Goal: Transaction & Acquisition: Purchase product/service

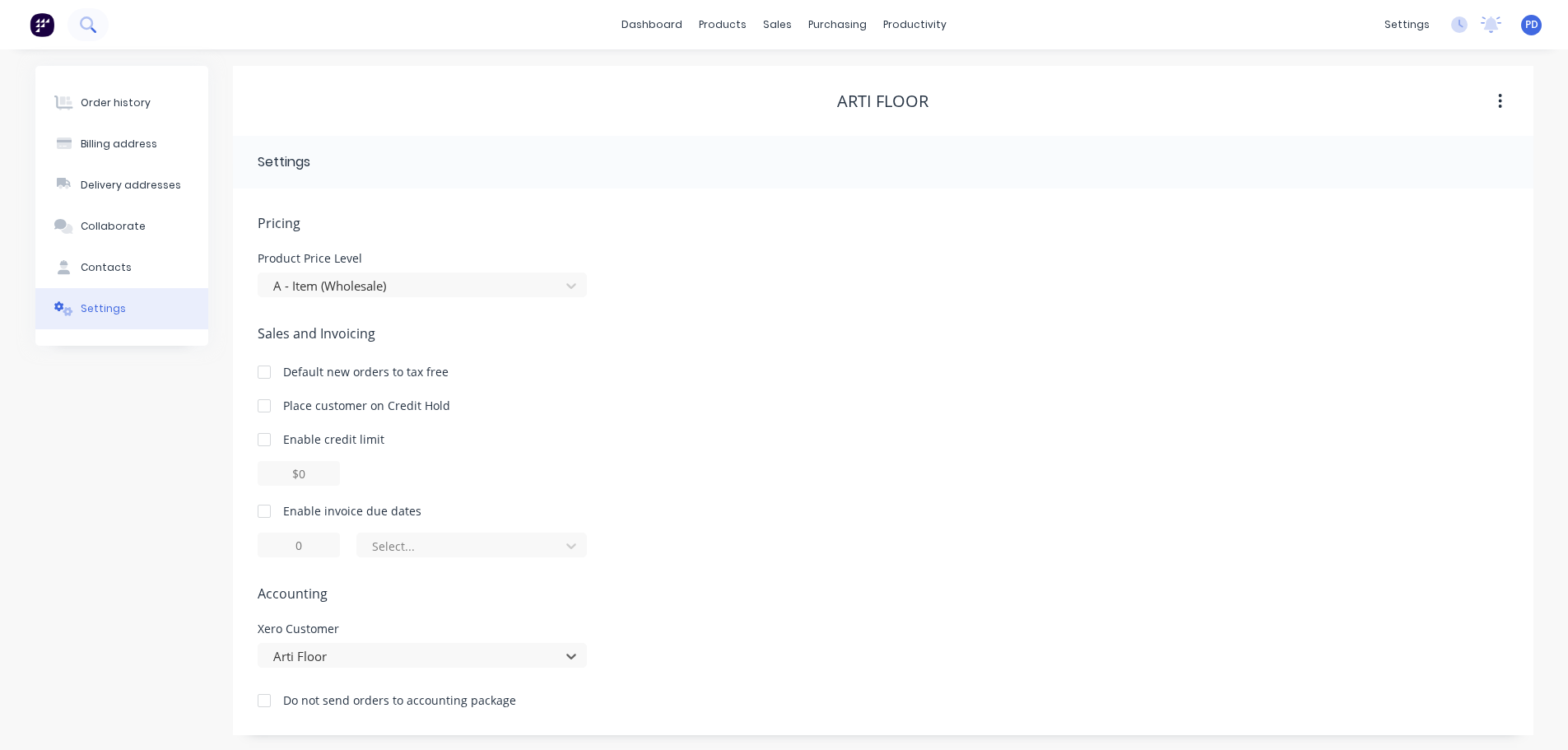
click at [87, 16] on icon at bounding box center [88, 24] width 16 height 16
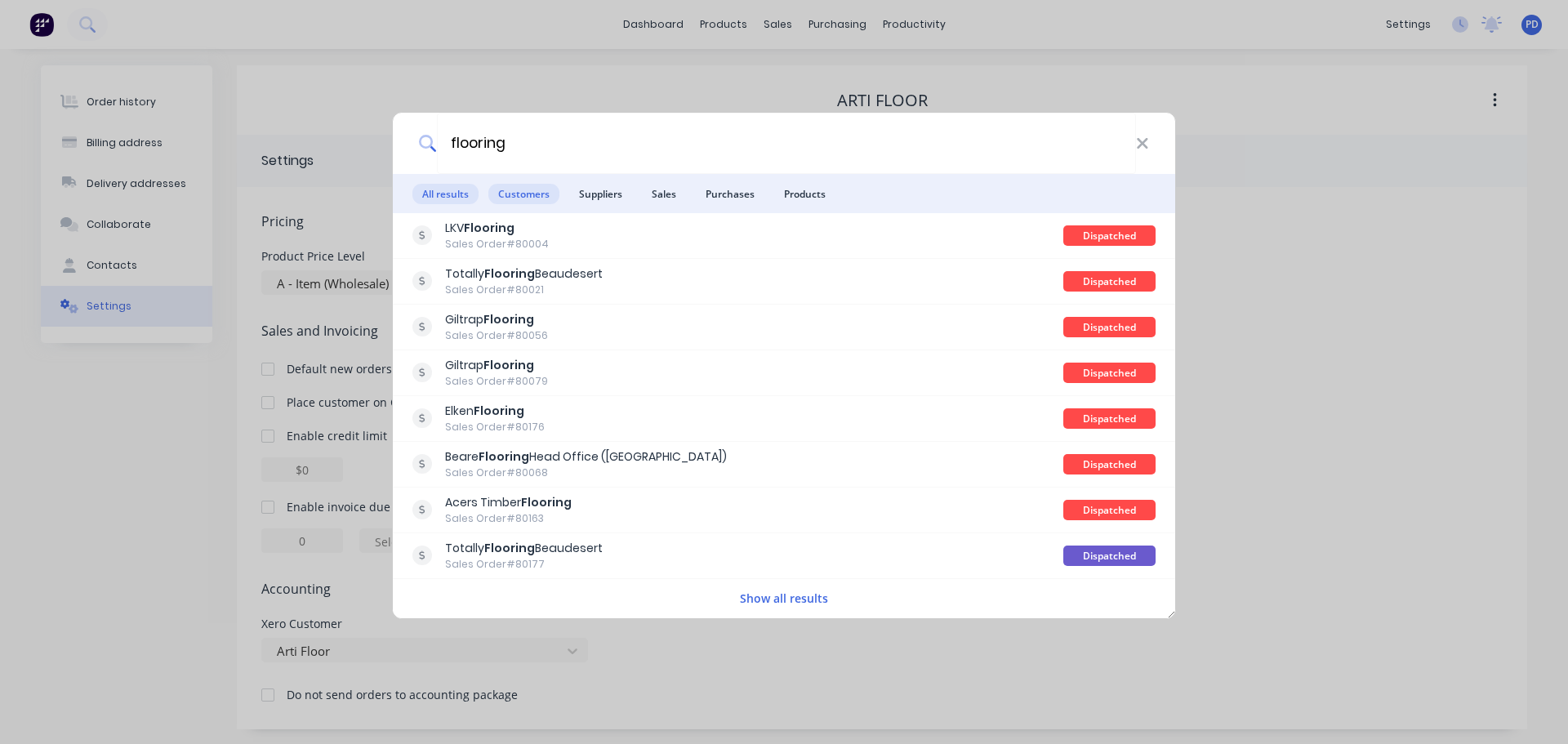
click at [540, 188] on span "Customers" at bounding box center [524, 194] width 71 height 21
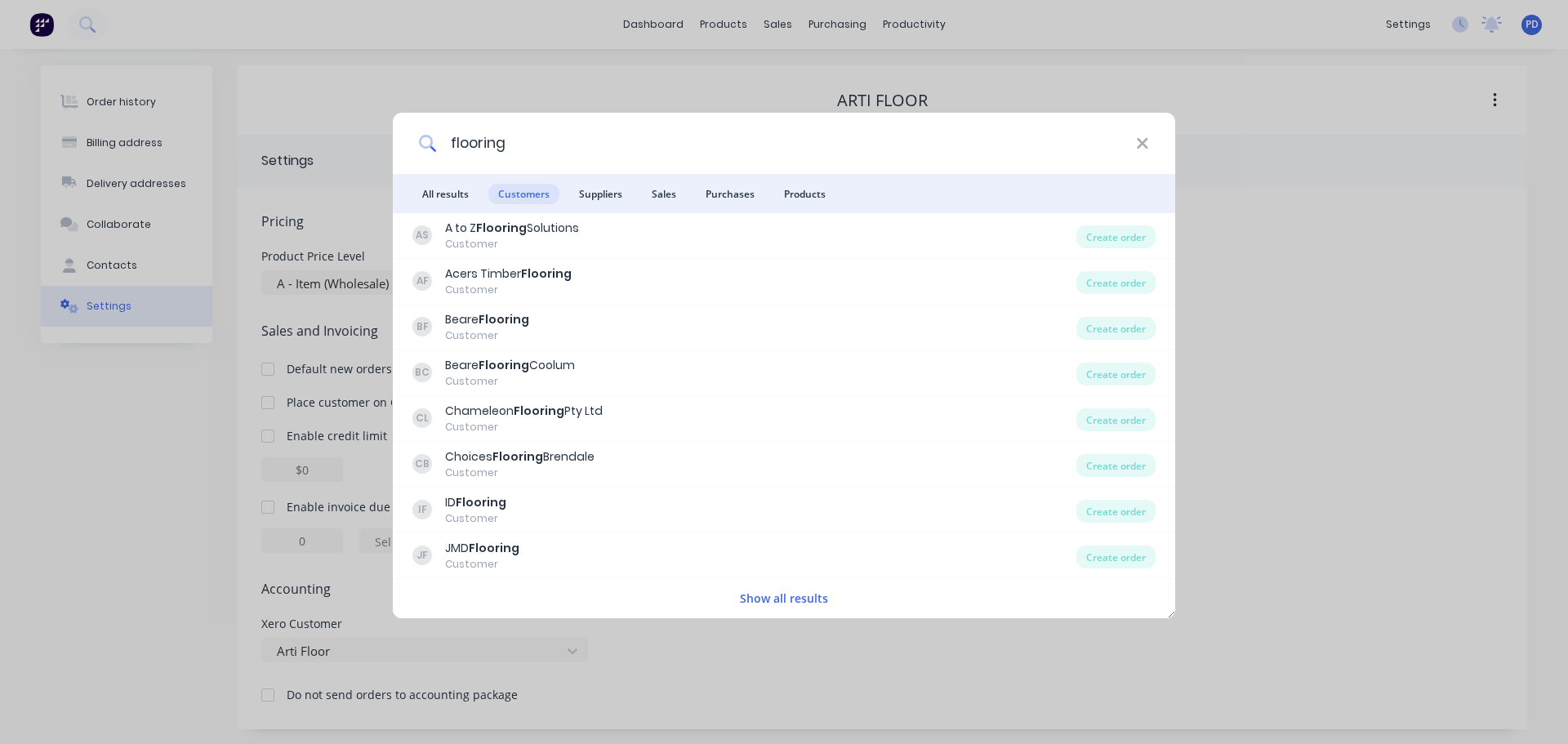
click at [535, 149] on input "flooring" at bounding box center [786, 144] width 699 height 62
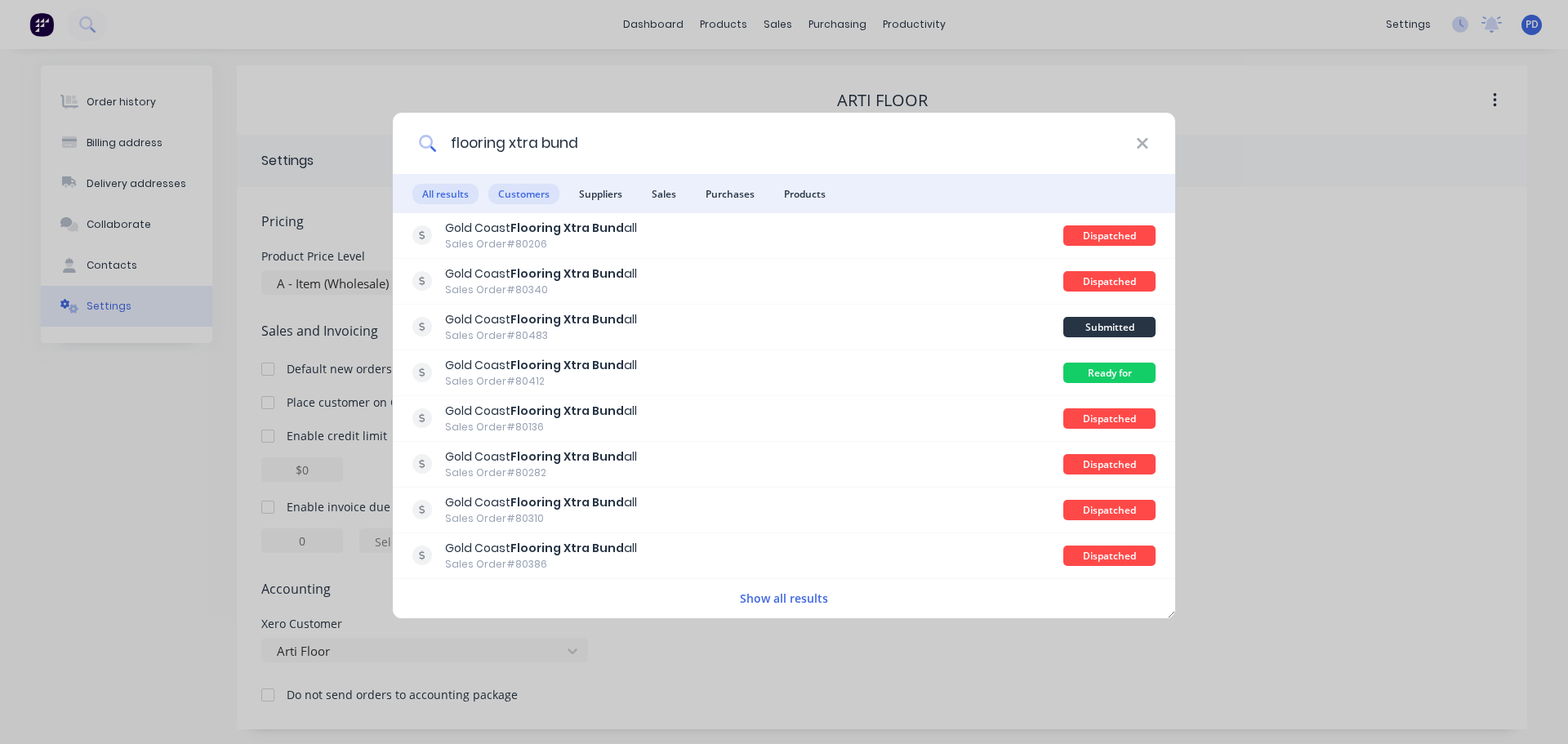
type input "flooring xtra bund"
click at [531, 202] on span "Customers" at bounding box center [524, 194] width 71 height 21
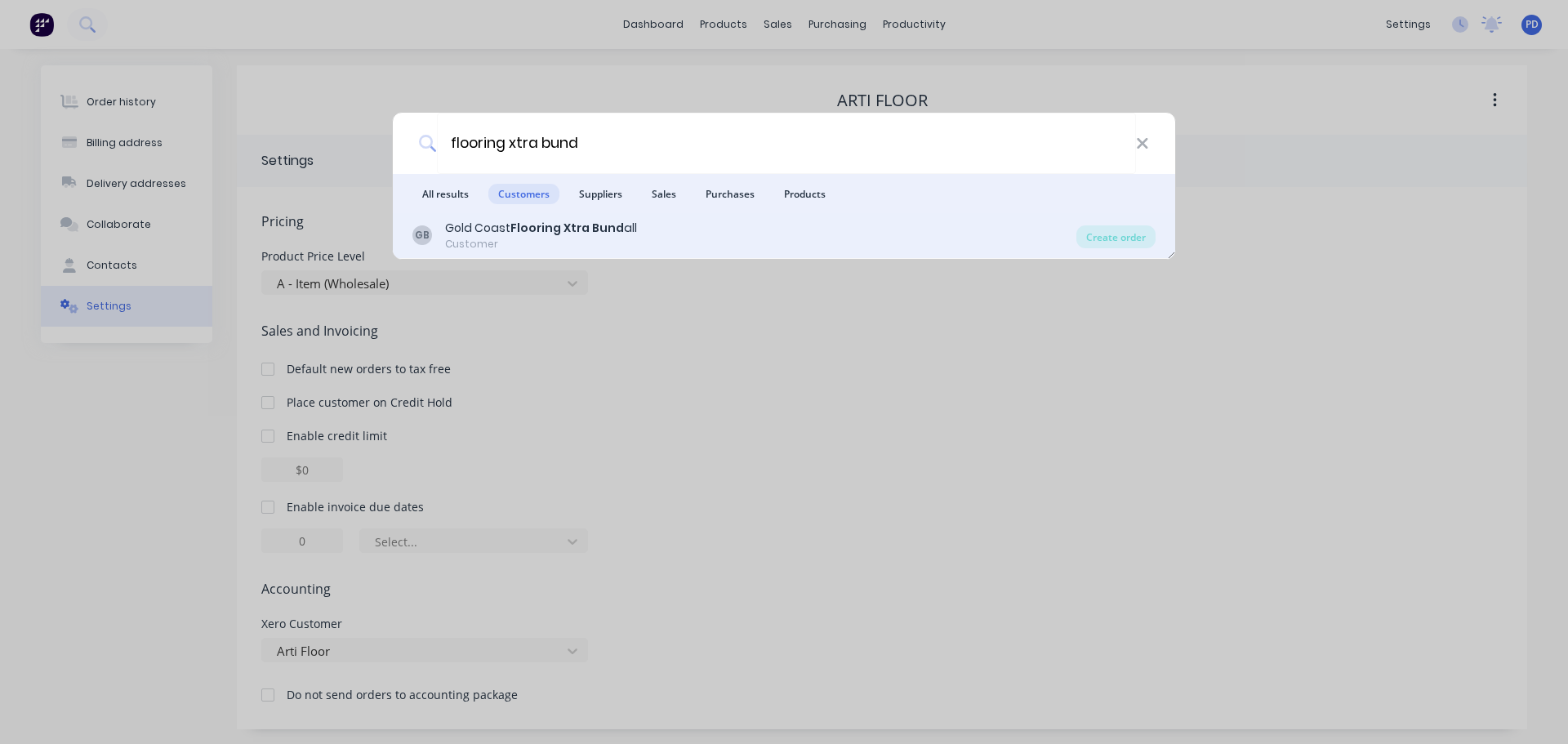
click at [527, 224] on b "Flooring Xtra Bund" at bounding box center [567, 227] width 113 height 16
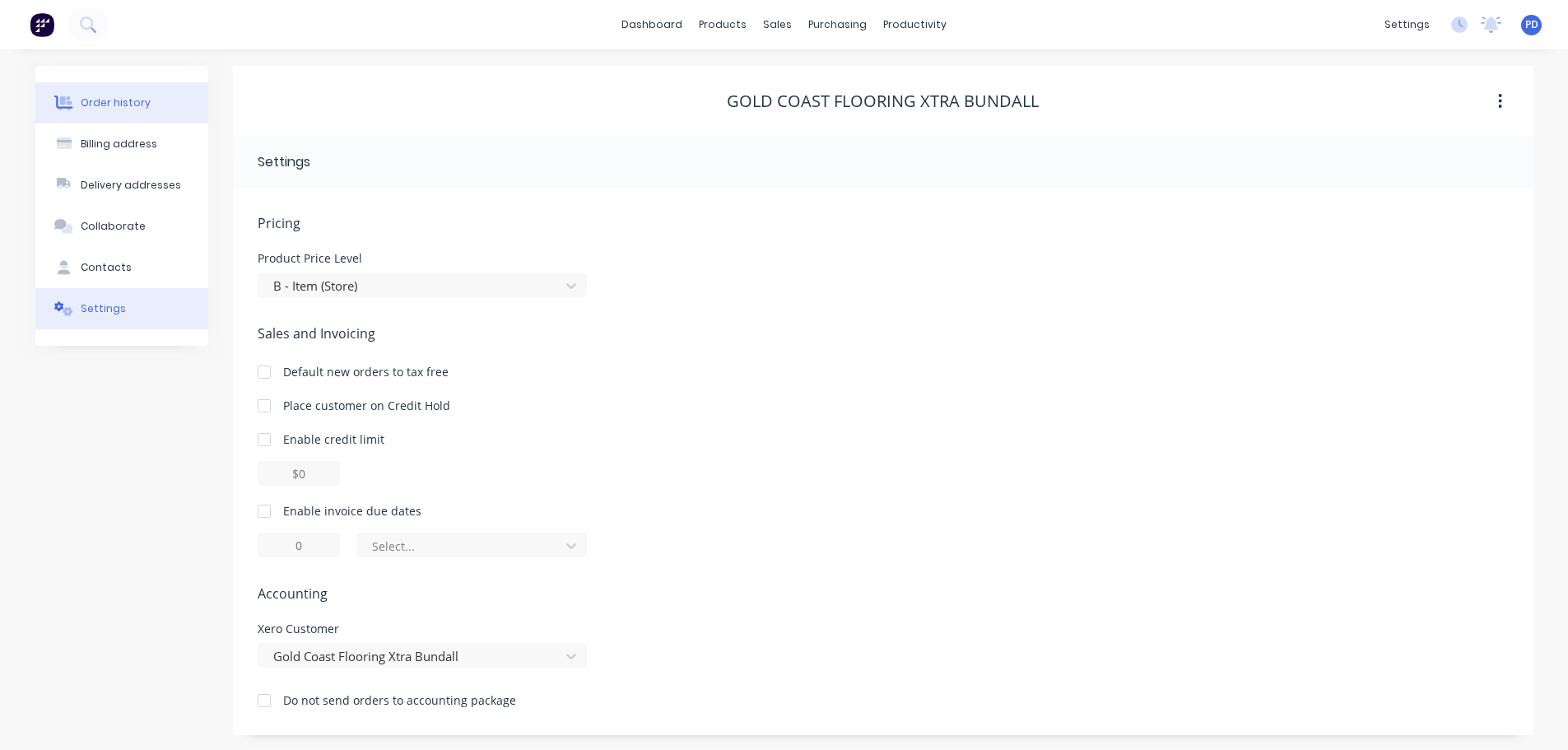
click at [74, 97] on div at bounding box center [64, 103] width 24 height 15
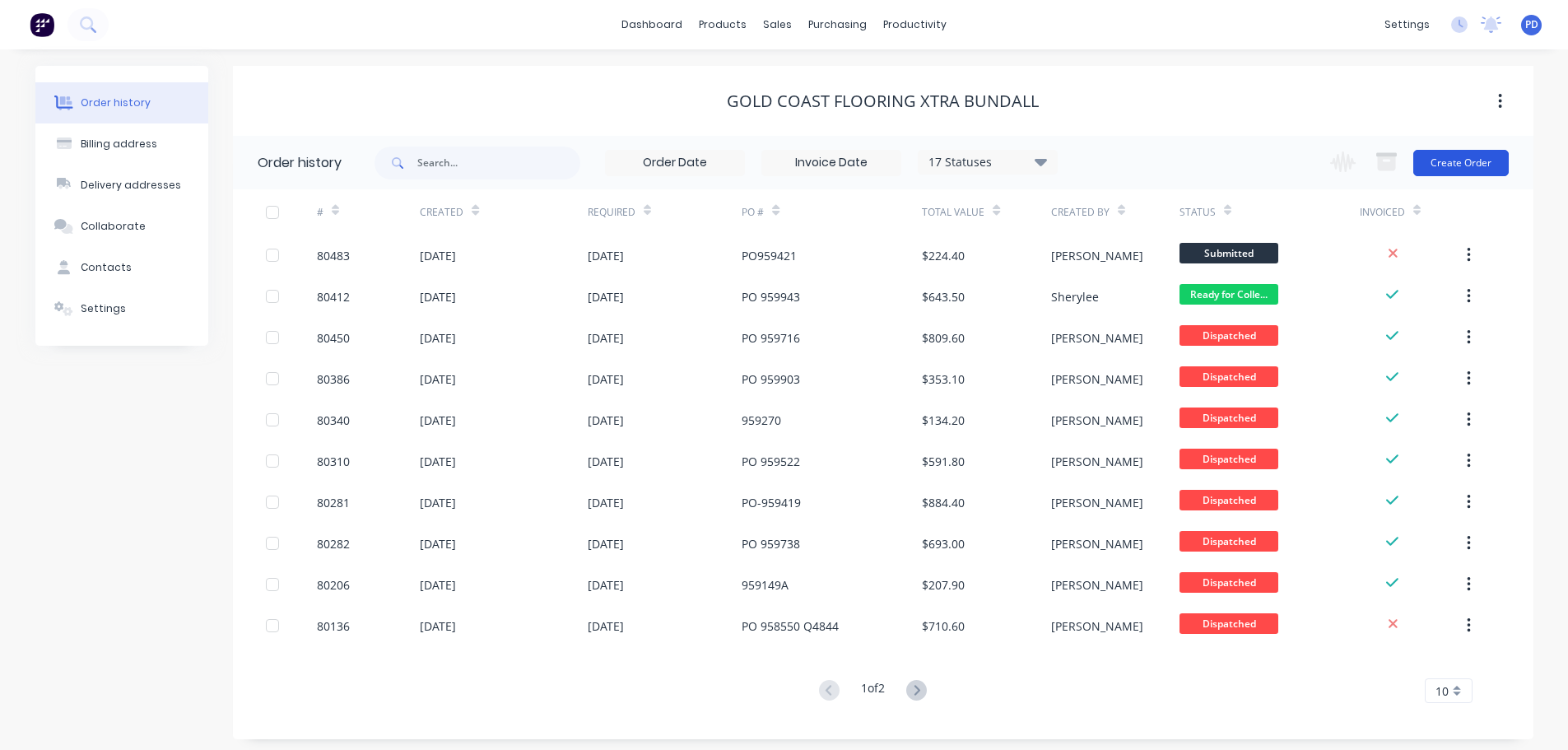
click at [1456, 163] on button "Create Order" at bounding box center [1461, 163] width 95 height 26
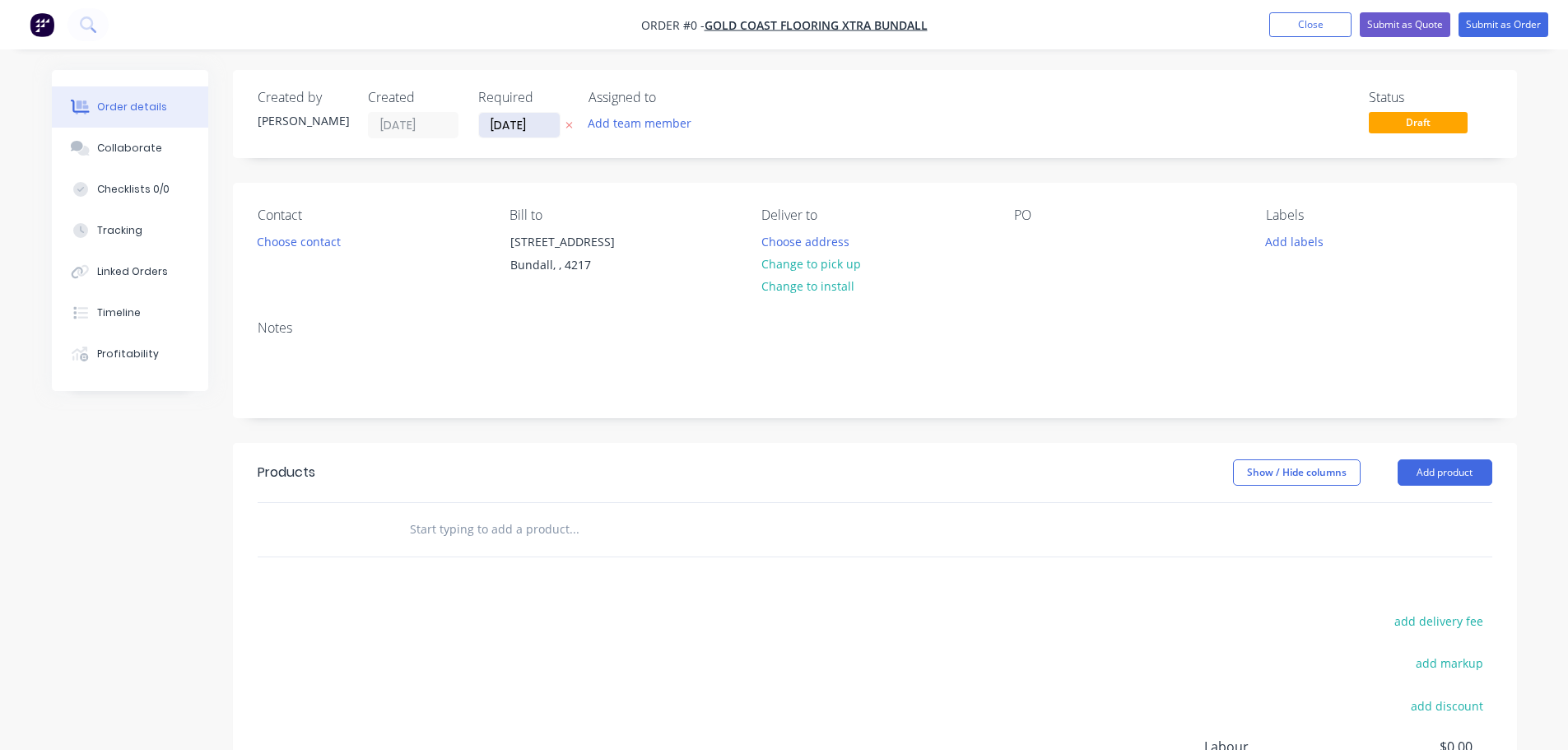
click at [544, 128] on input "[DATE]" at bounding box center [519, 125] width 81 height 24
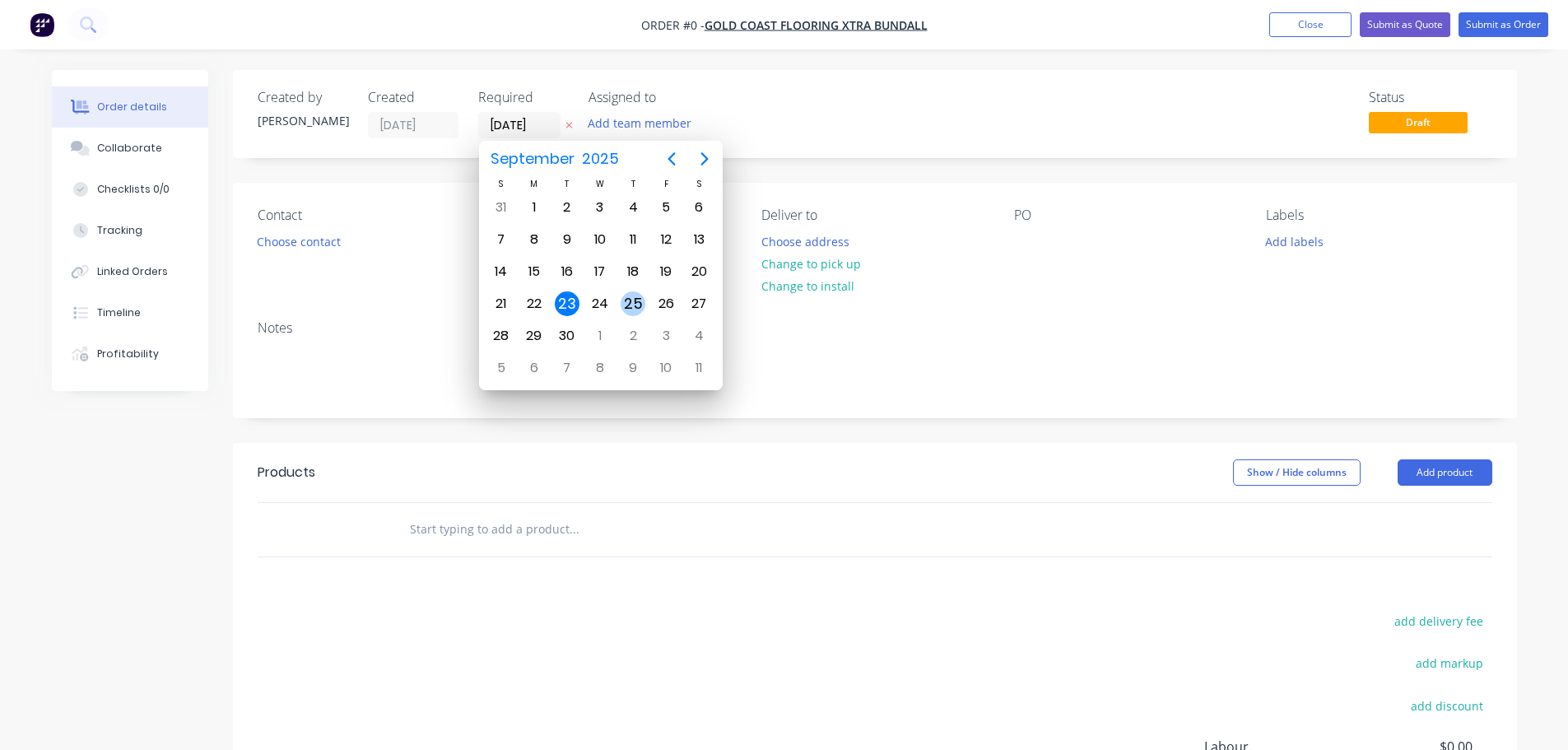
click at [623, 301] on div "25" at bounding box center [633, 303] width 24 height 24
type input "[DATE]"
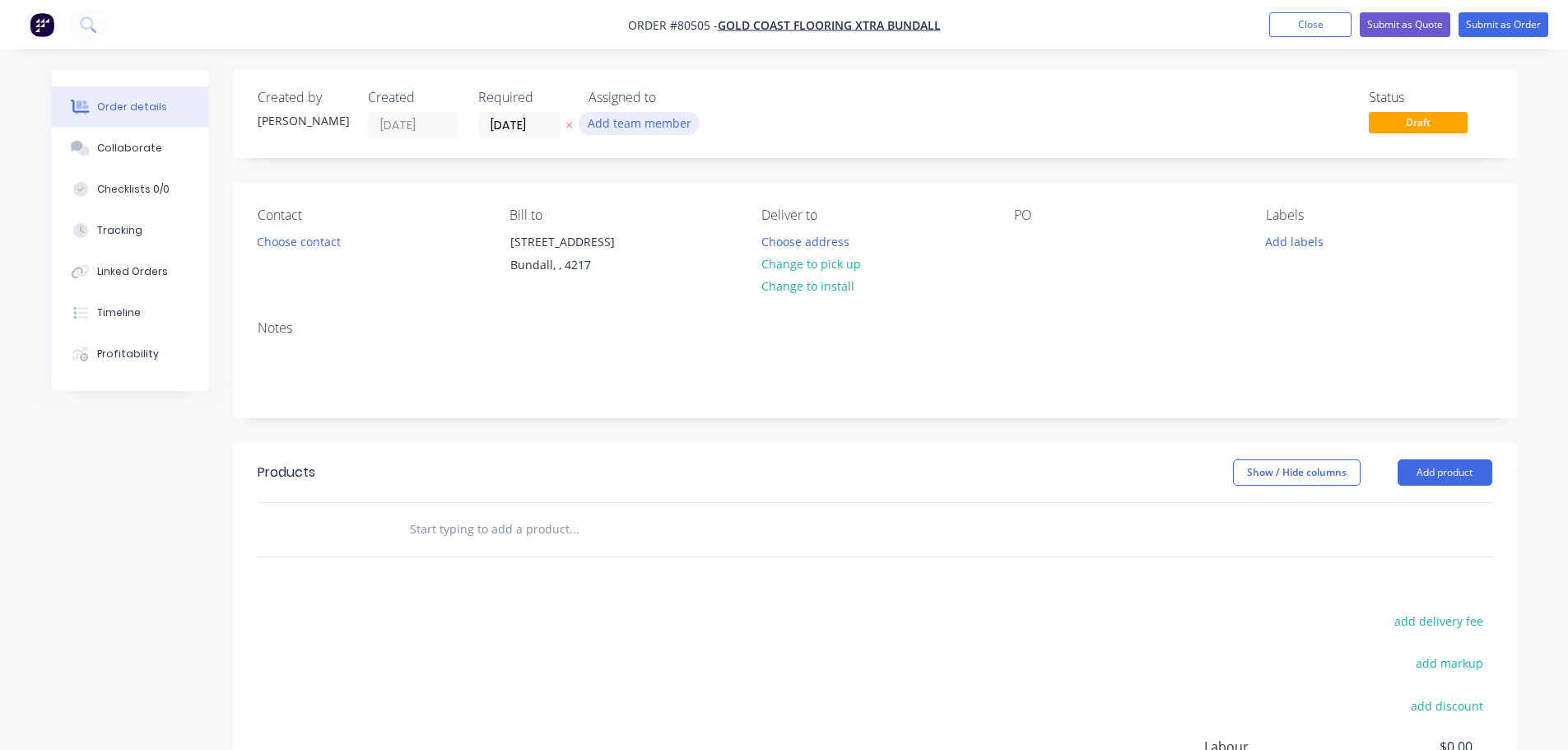
click at [604, 120] on button "Add team member" at bounding box center [639, 123] width 121 height 23
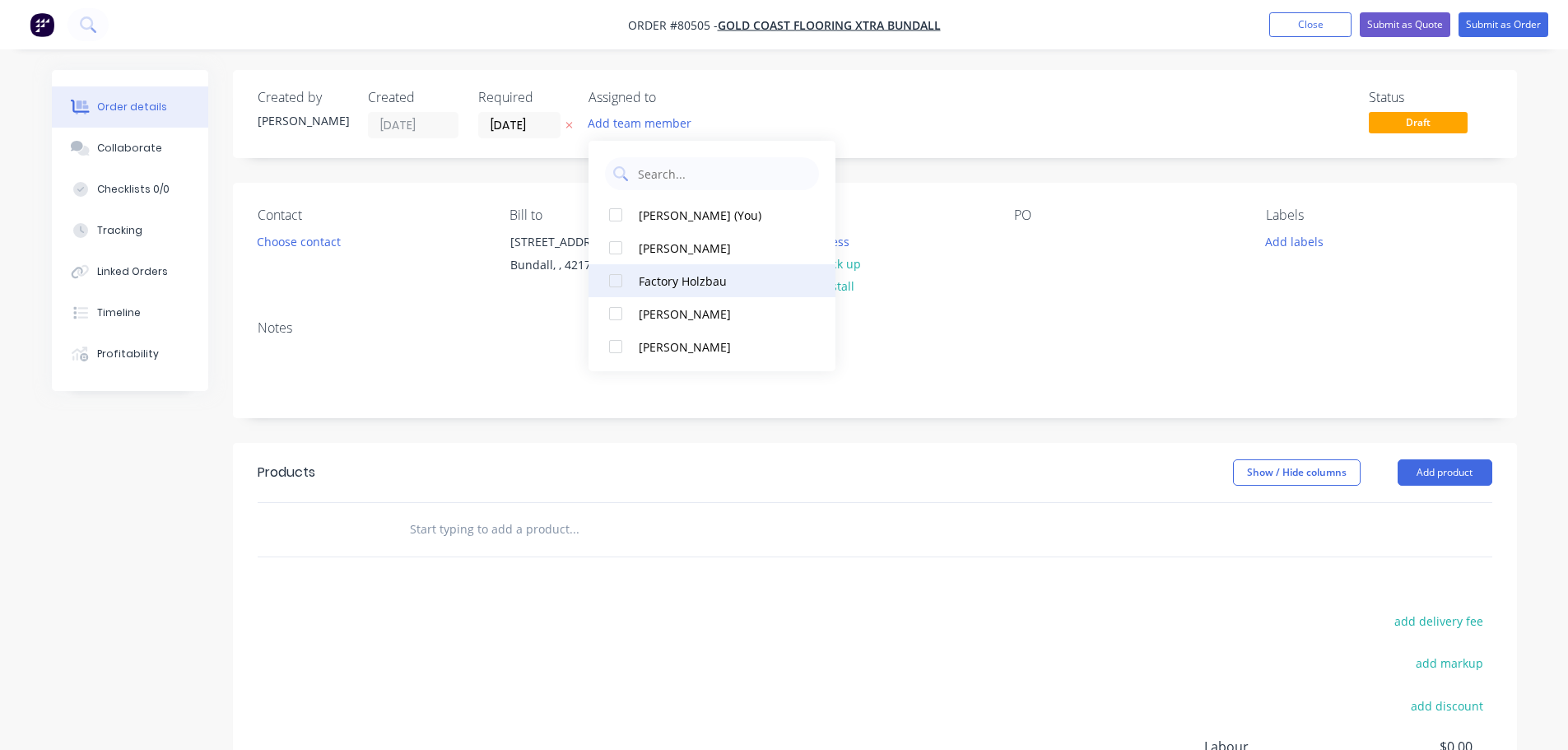
click at [615, 285] on div at bounding box center [615, 280] width 33 height 33
click at [276, 244] on button "Choose contact" at bounding box center [298, 241] width 101 height 23
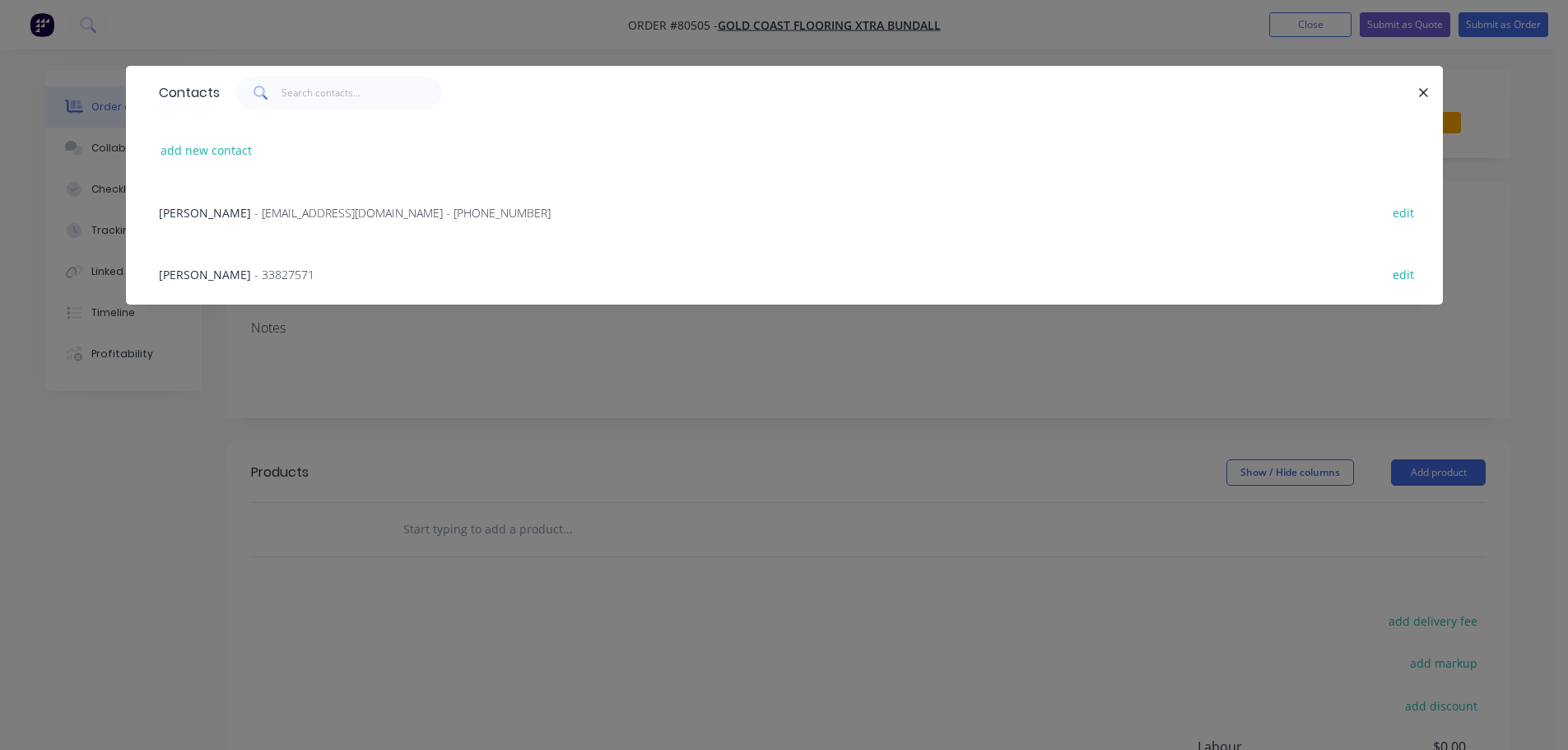
click at [276, 218] on span "- [EMAIL_ADDRESS][DOMAIN_NAME] - [PHONE_NUMBER]" at bounding box center [402, 213] width 296 height 16
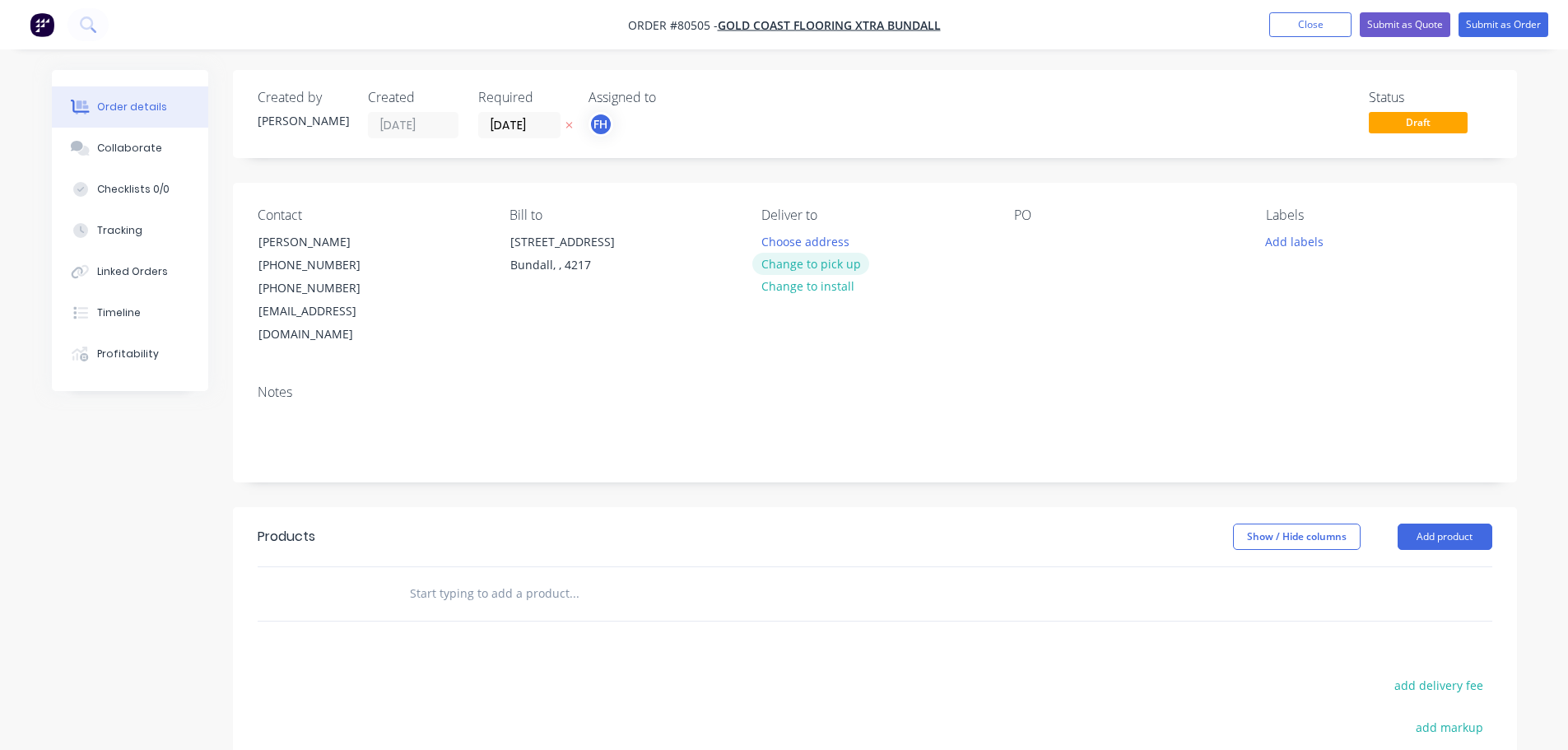
click at [785, 263] on button "Change to pick up" at bounding box center [810, 264] width 117 height 23
click at [1029, 246] on div at bounding box center [1027, 241] width 26 height 24
click at [1276, 240] on button "Add labels" at bounding box center [1295, 241] width 75 height 23
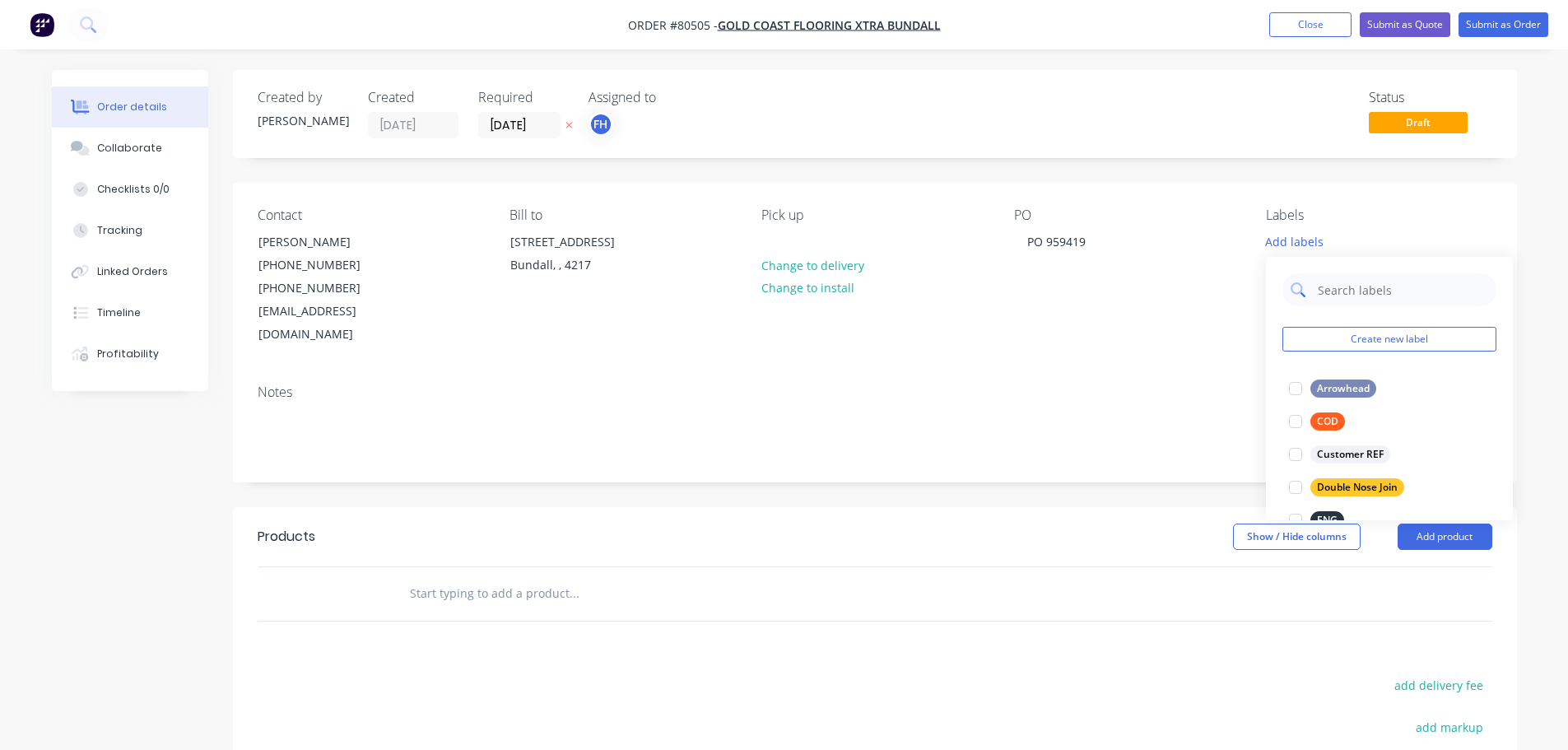
click at [1332, 299] on input "text" at bounding box center [1402, 289] width 172 height 33
click at [1299, 389] on div at bounding box center [1295, 388] width 33 height 33
drag, startPoint x: 1327, startPoint y: 291, endPoint x: 1303, endPoint y: 293, distance: 24.1
click at [1303, 293] on div "eng" at bounding box center [1389, 281] width 214 height 33
type input "prom"
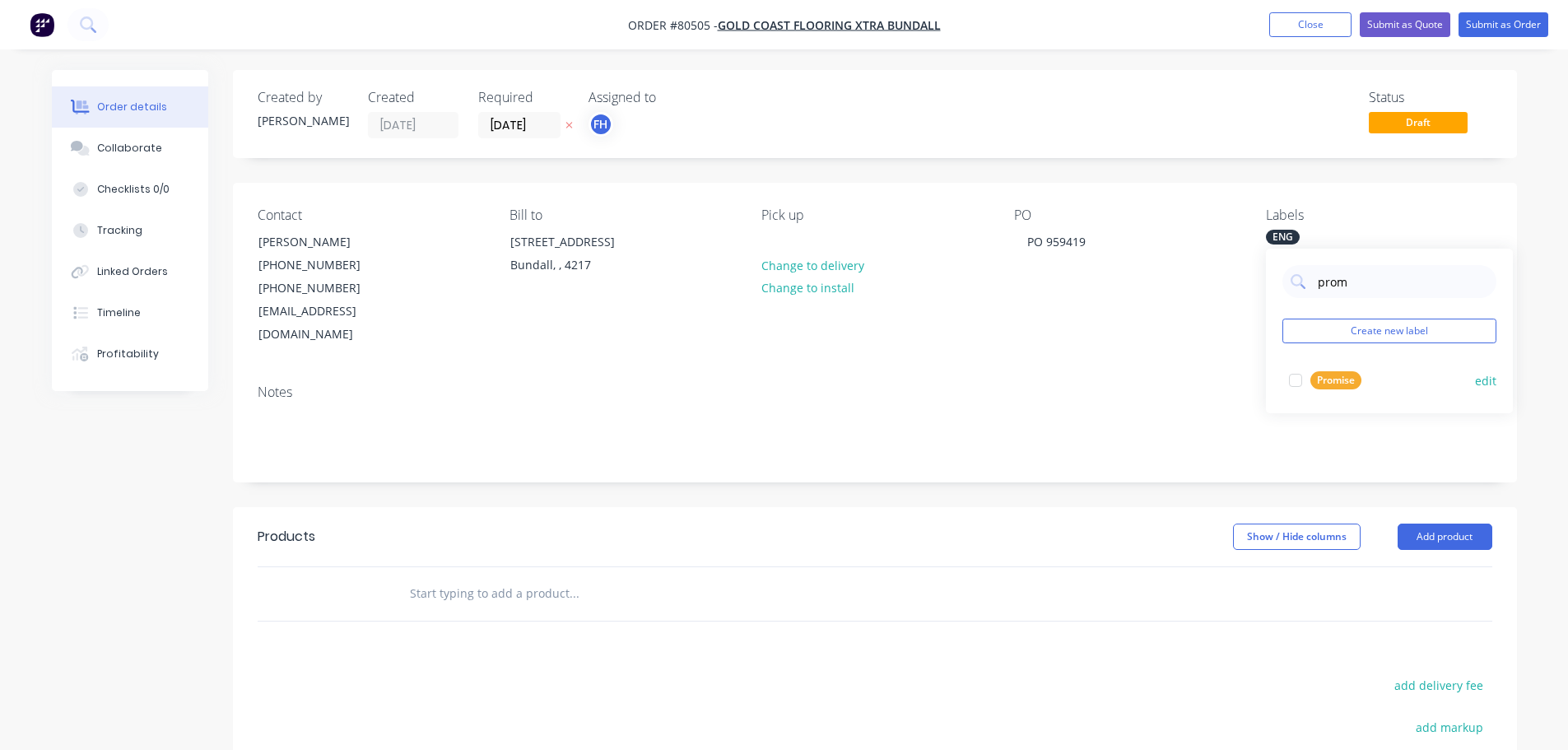
click at [1296, 377] on div at bounding box center [1295, 380] width 33 height 33
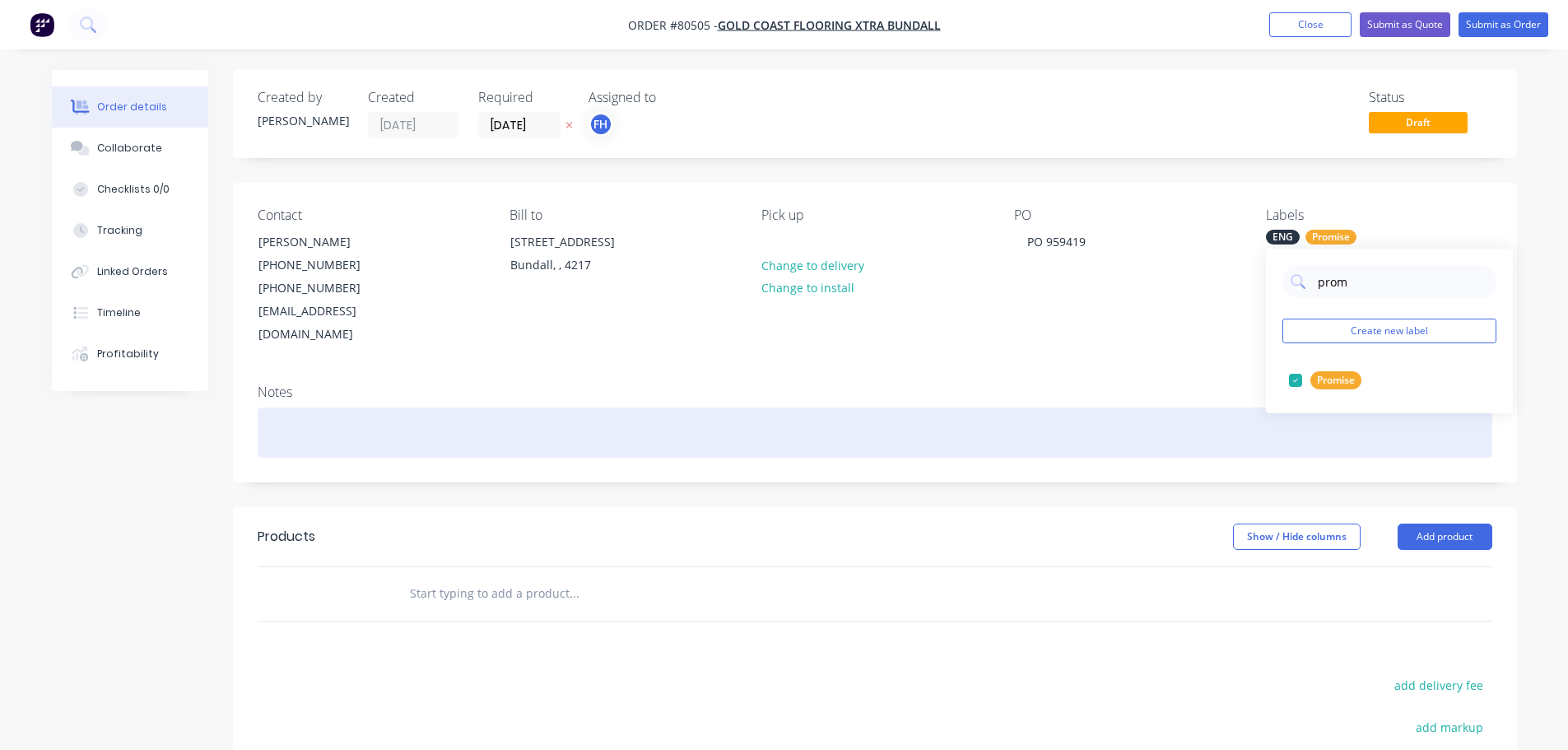
click at [283, 418] on div at bounding box center [874, 432] width 1234 height 50
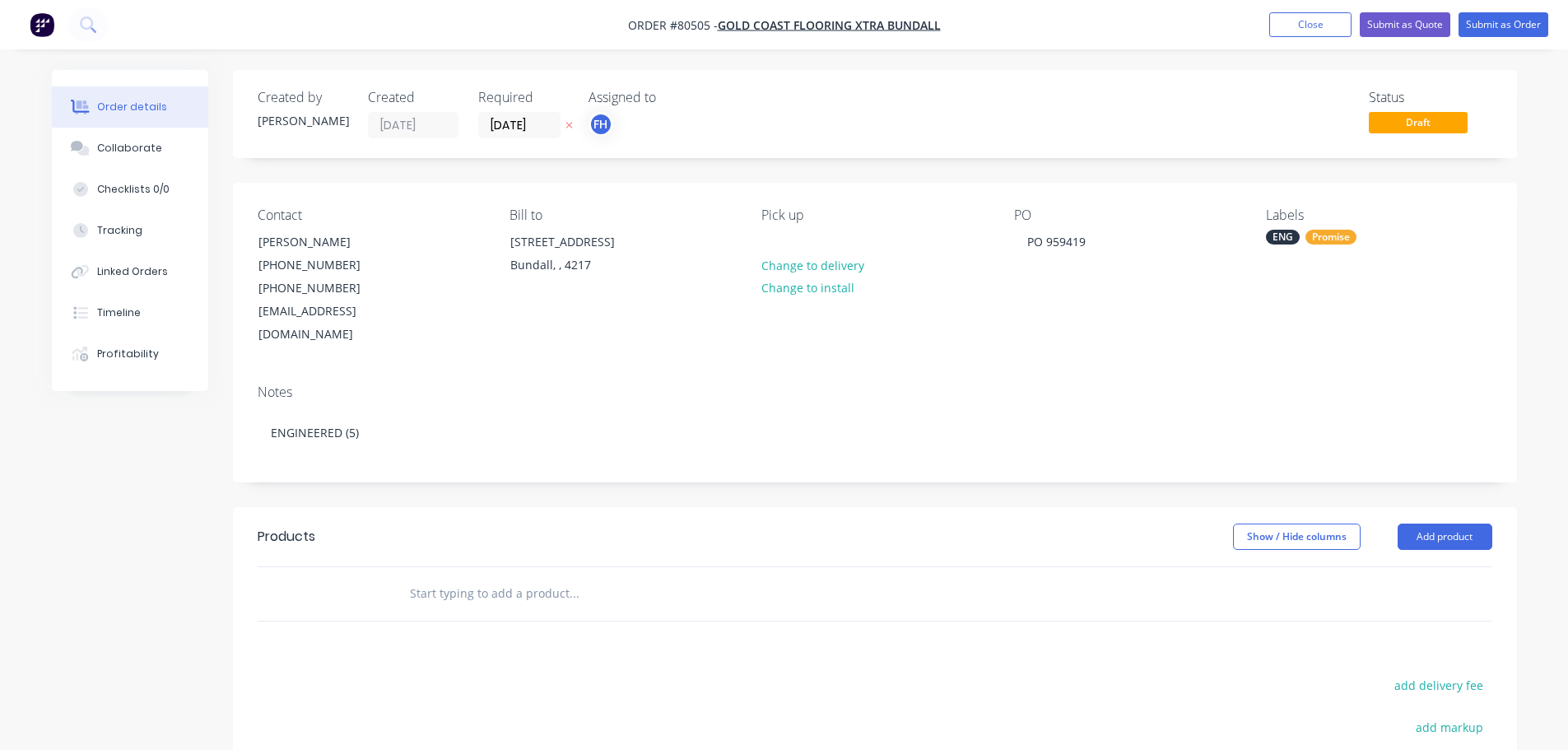
click at [480, 577] on input "text" at bounding box center [573, 593] width 329 height 33
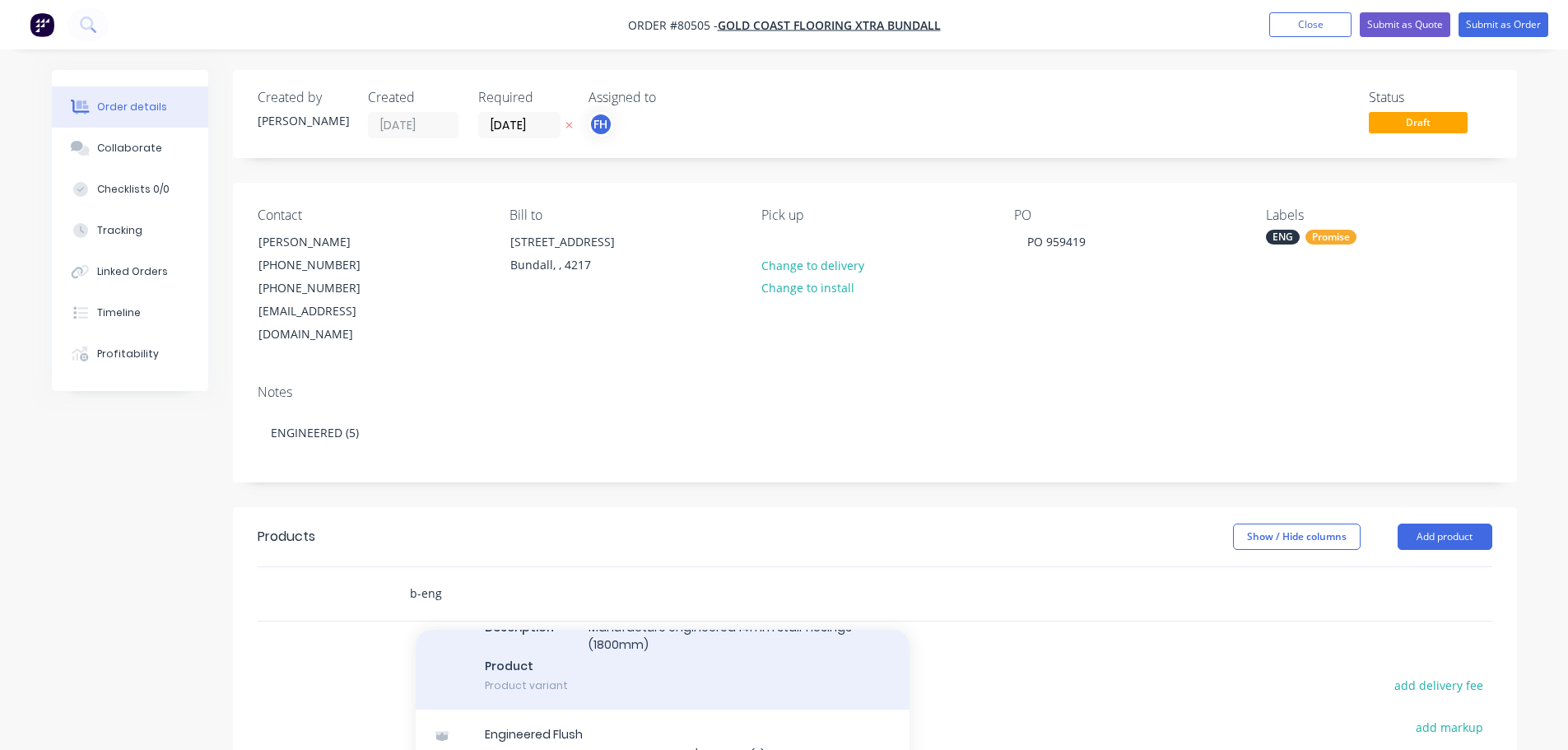
scroll to position [82, 0]
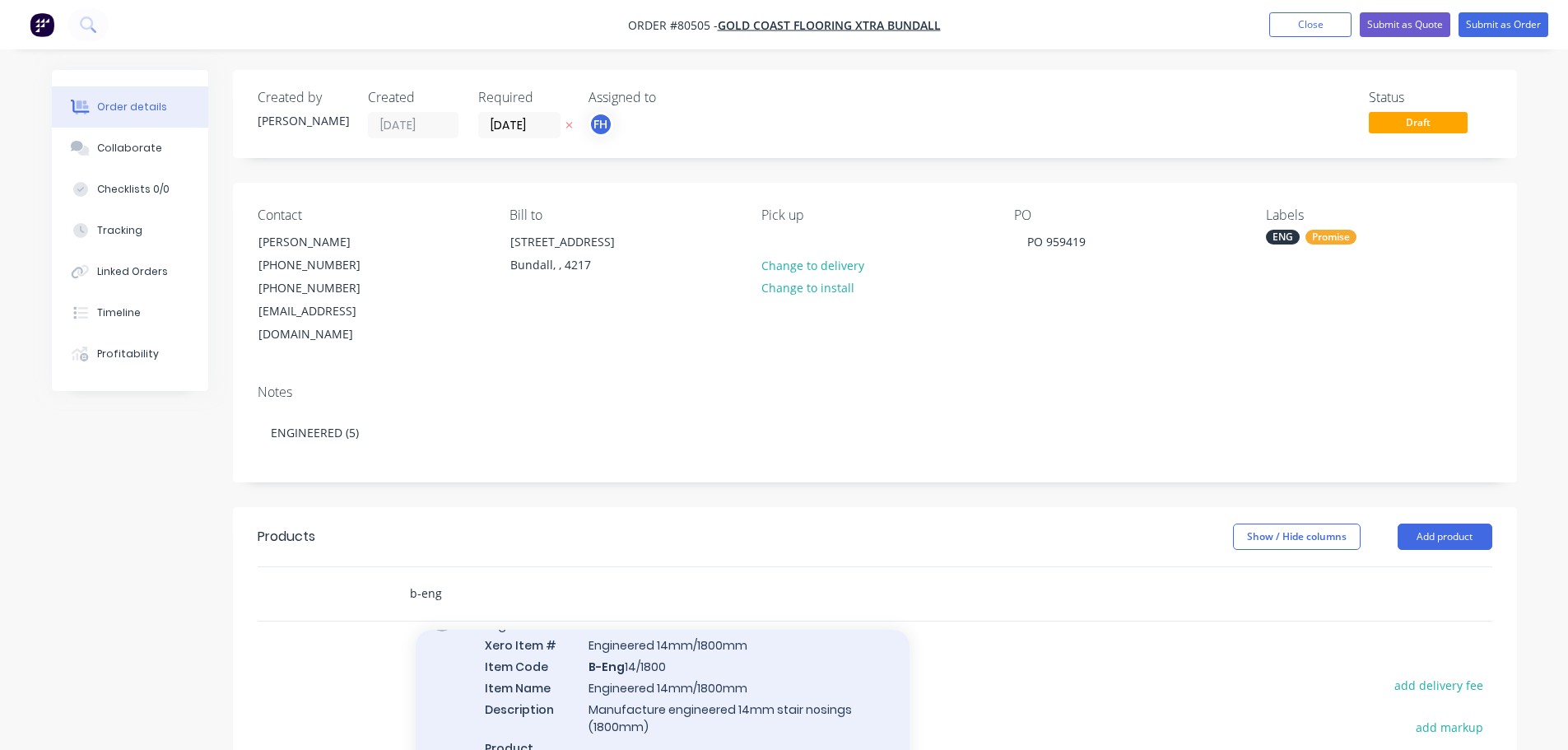
type input "b-eng"
click at [678, 670] on div "Engineered Xero Item # Engineered 14mm/1800mm Item Code B-Eng 14/1800 Item Name…" at bounding box center [662, 696] width 494 height 192
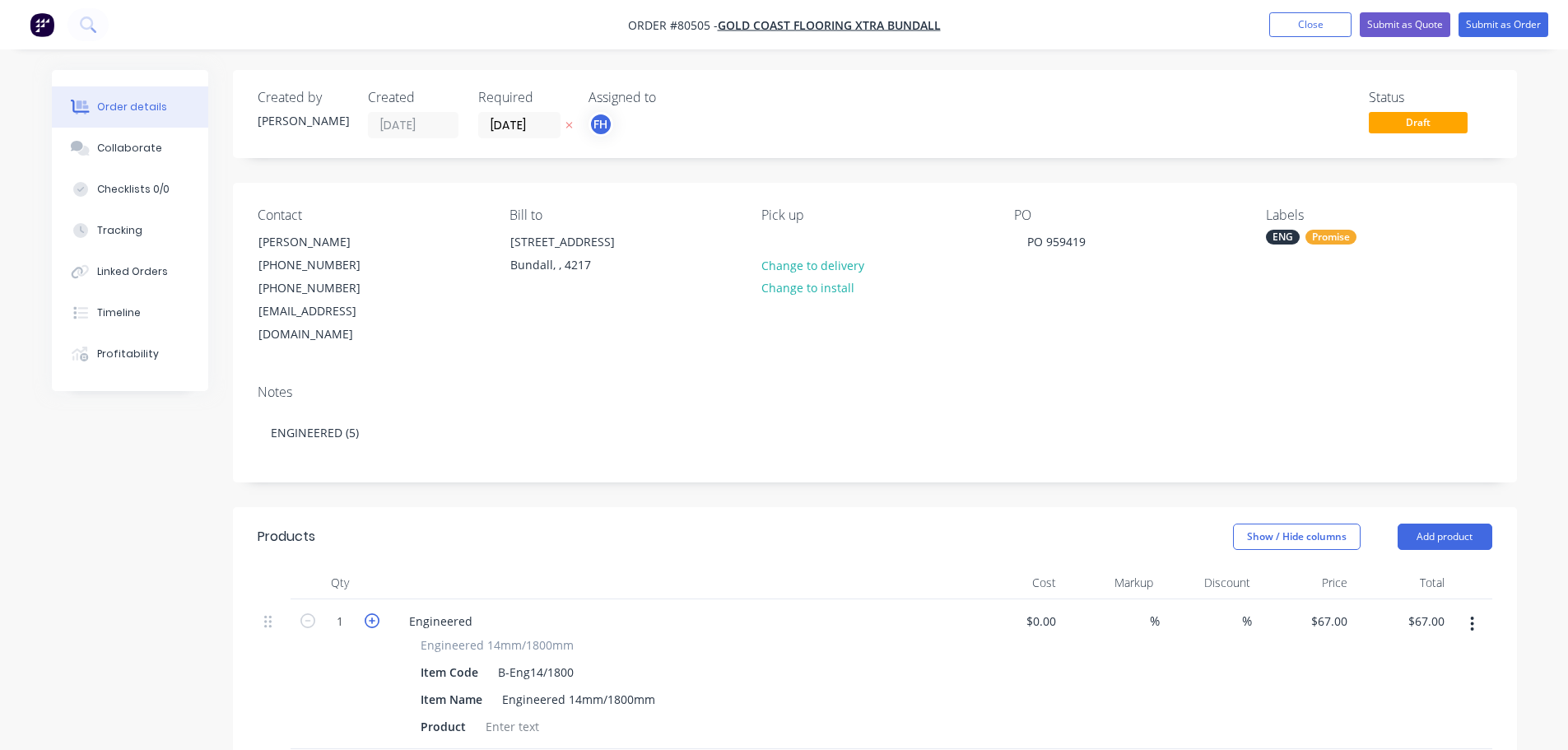
click at [372, 613] on icon "button" at bounding box center [372, 621] width 15 height 15
type input "2"
type input "$134.00"
click at [372, 613] on icon "button" at bounding box center [372, 621] width 15 height 15
type input "3"
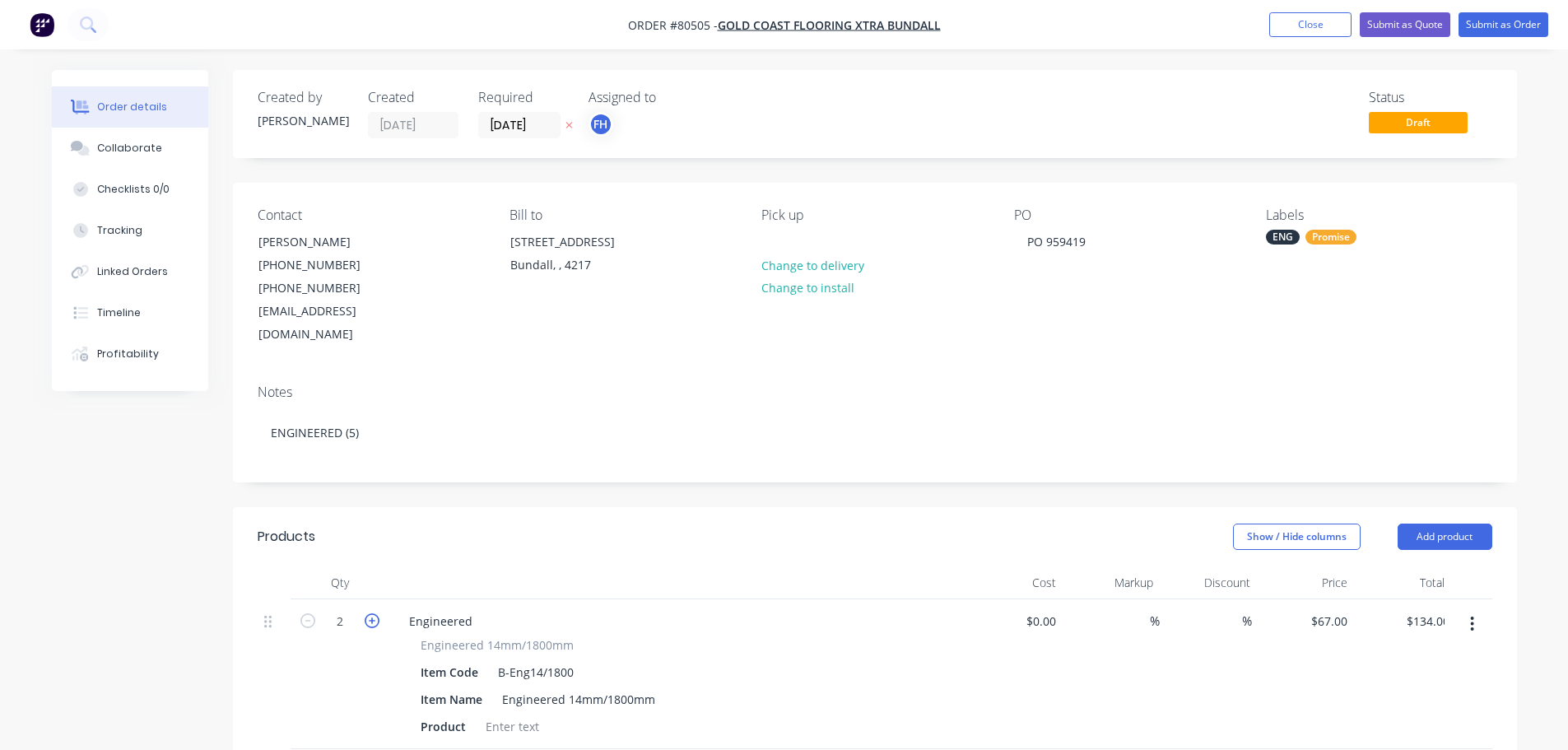
type input "$201.00"
click at [372, 613] on icon "button" at bounding box center [372, 621] width 15 height 15
type input "4"
type input "$268.00"
click at [372, 613] on icon "button" at bounding box center [372, 621] width 15 height 15
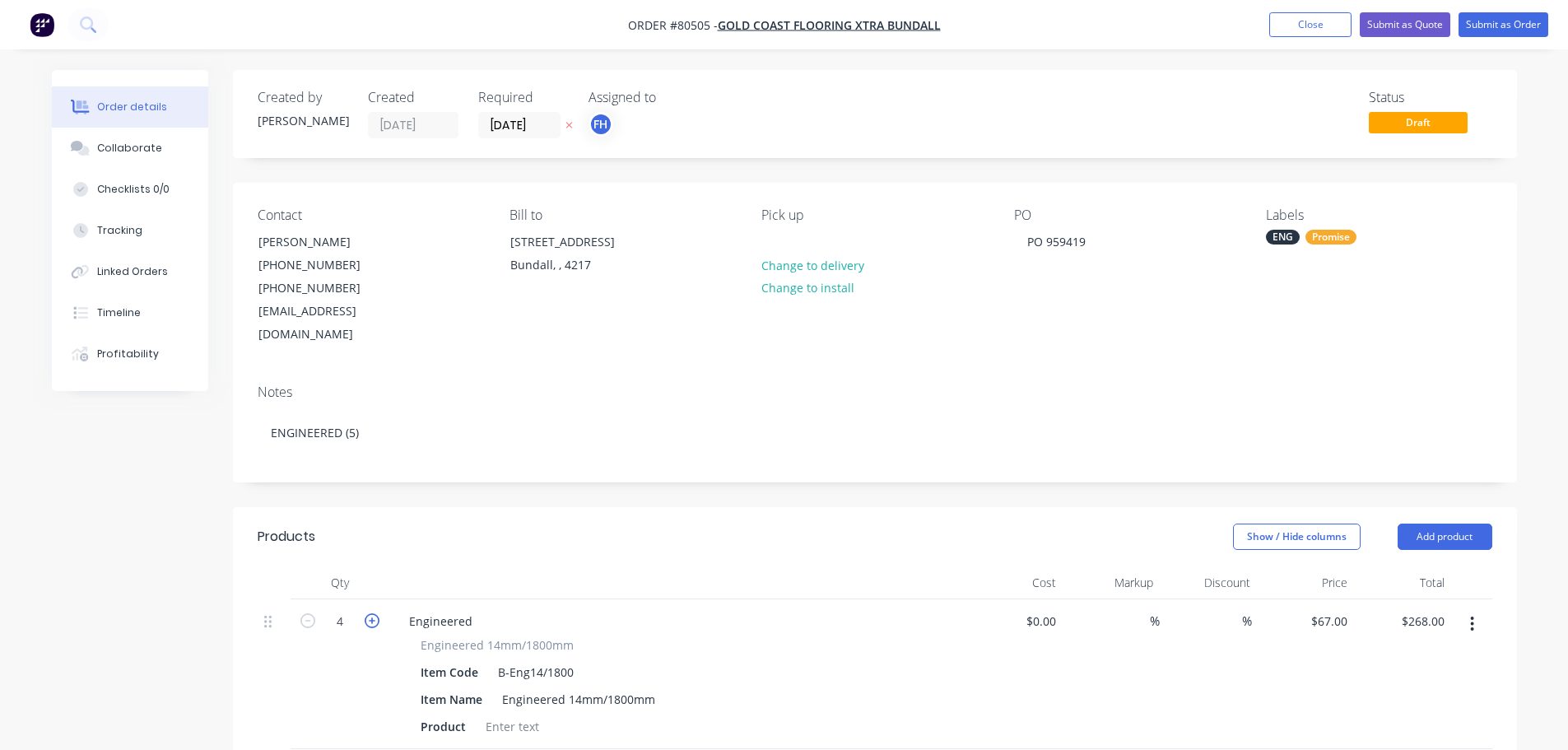
type input "5"
type input "$335.00"
click at [516, 714] on div at bounding box center [512, 726] width 67 height 24
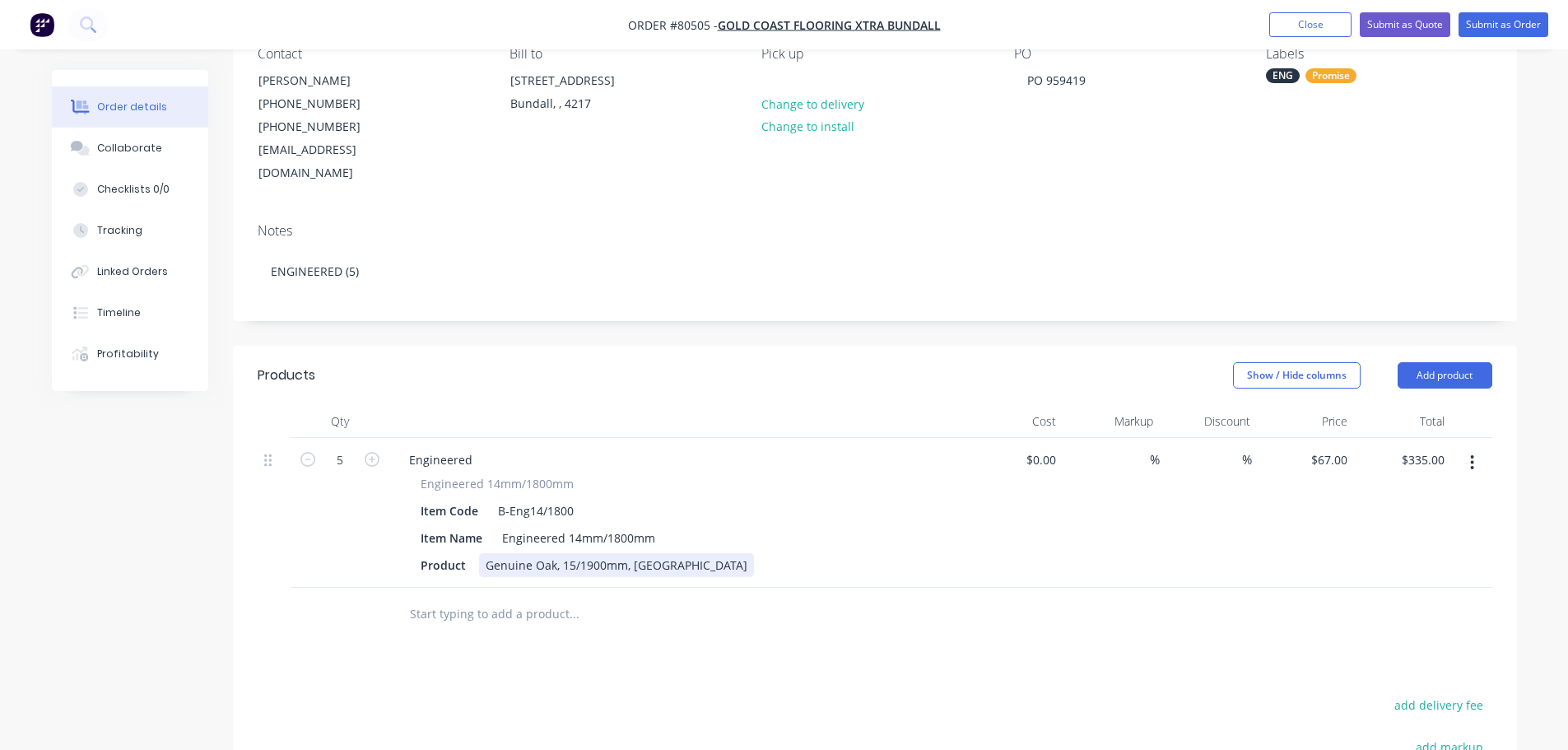
scroll to position [165, 0]
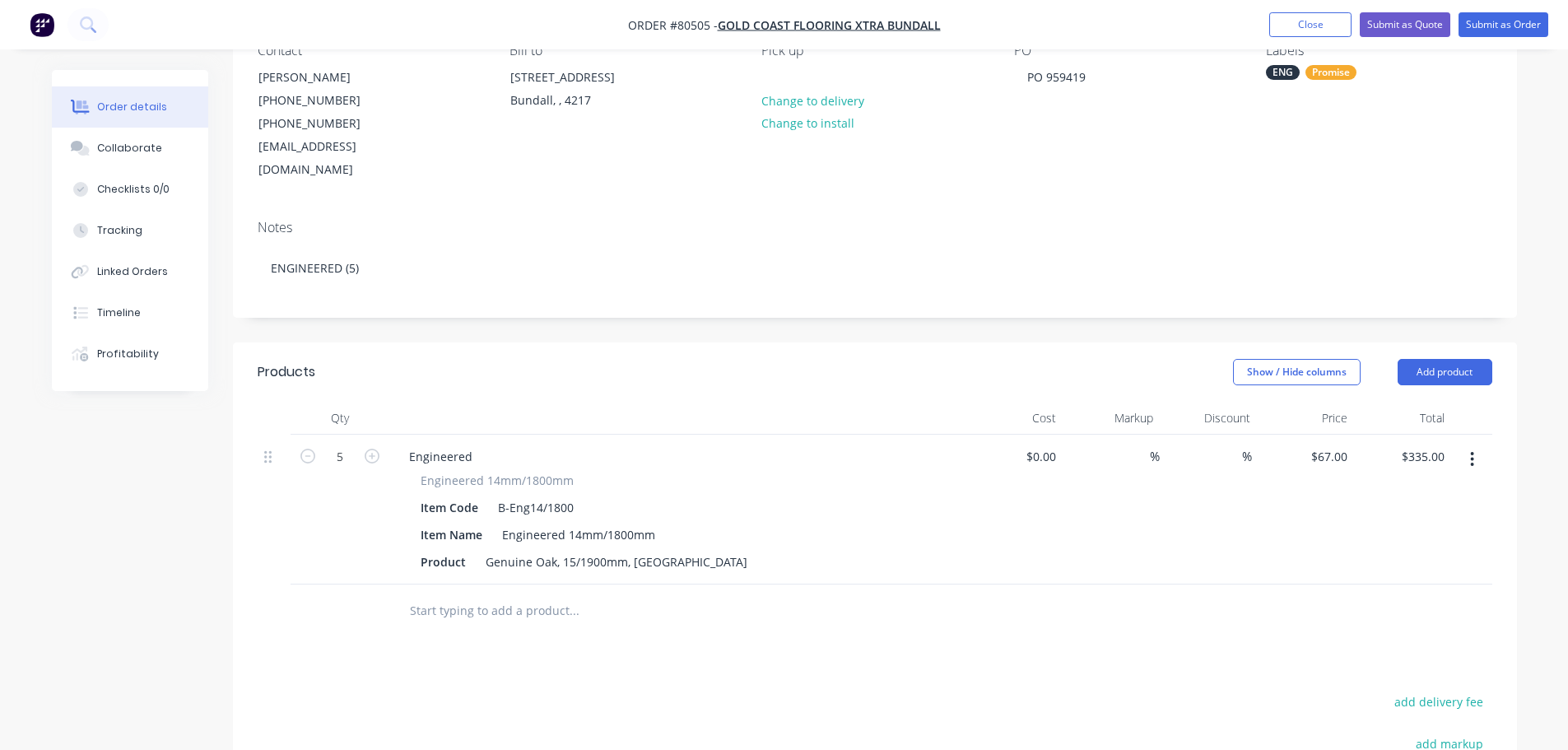
click at [495, 595] on input "text" at bounding box center [573, 611] width 329 height 33
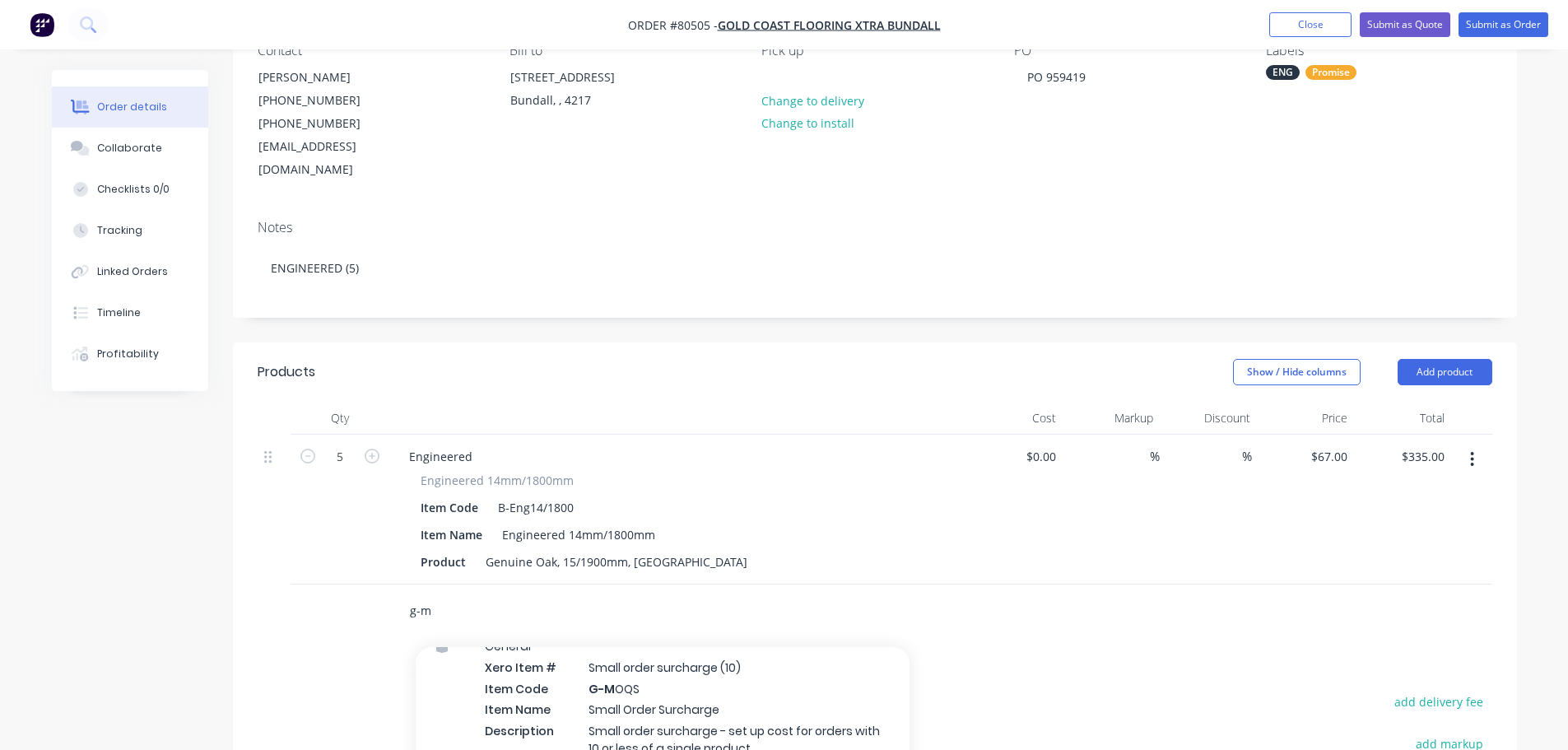
type input "g-m"
click at [577, 664] on div "General Xero Item # Small order surcharge (10) Item Code G-M OQS Item Name Smal…" at bounding box center [662, 717] width 494 height 192
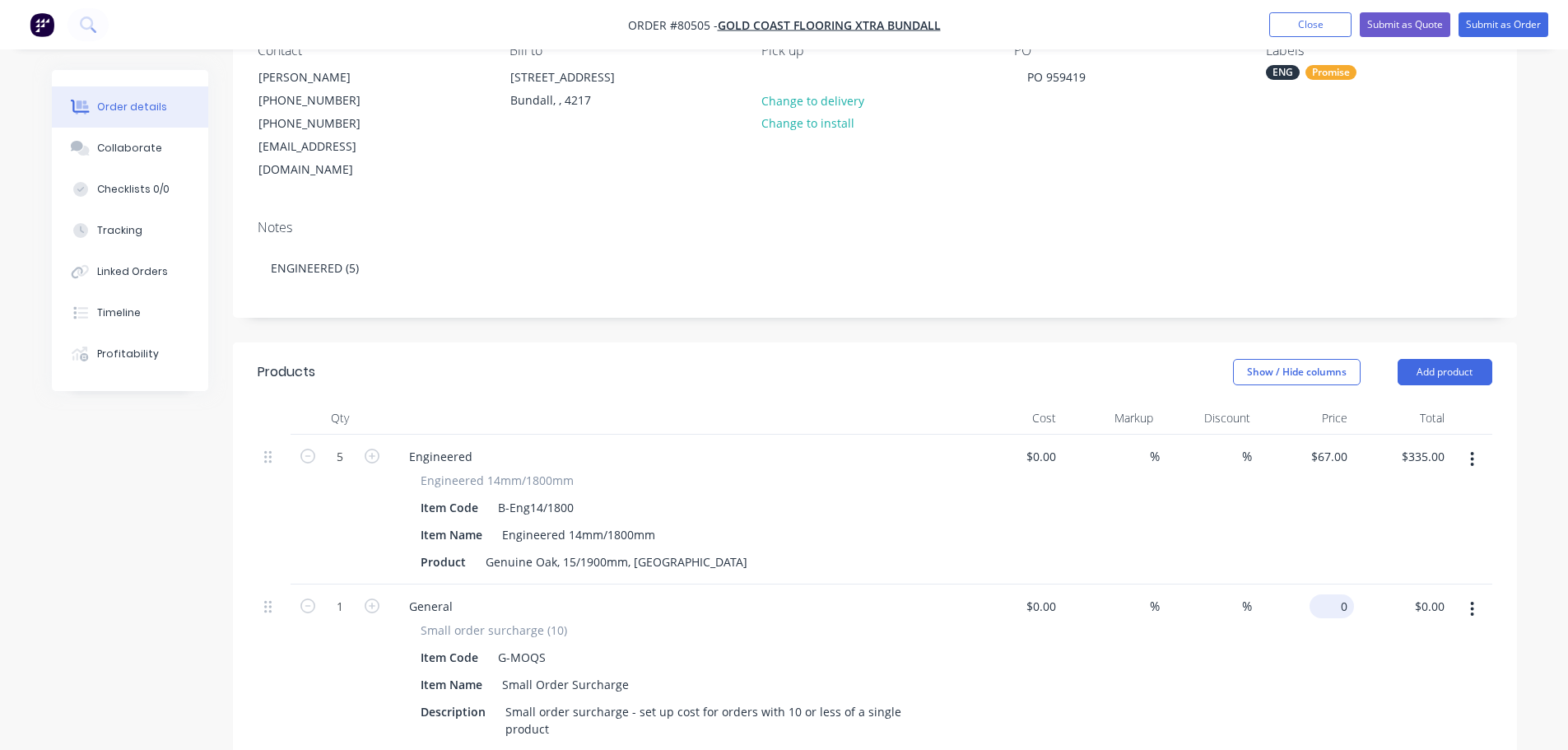
click at [1324, 584] on div "0 $0.00" at bounding box center [1305, 681] width 97 height 194
type input "$48.00"
click at [1505, 27] on button "Submit as Order" at bounding box center [1503, 24] width 90 height 24
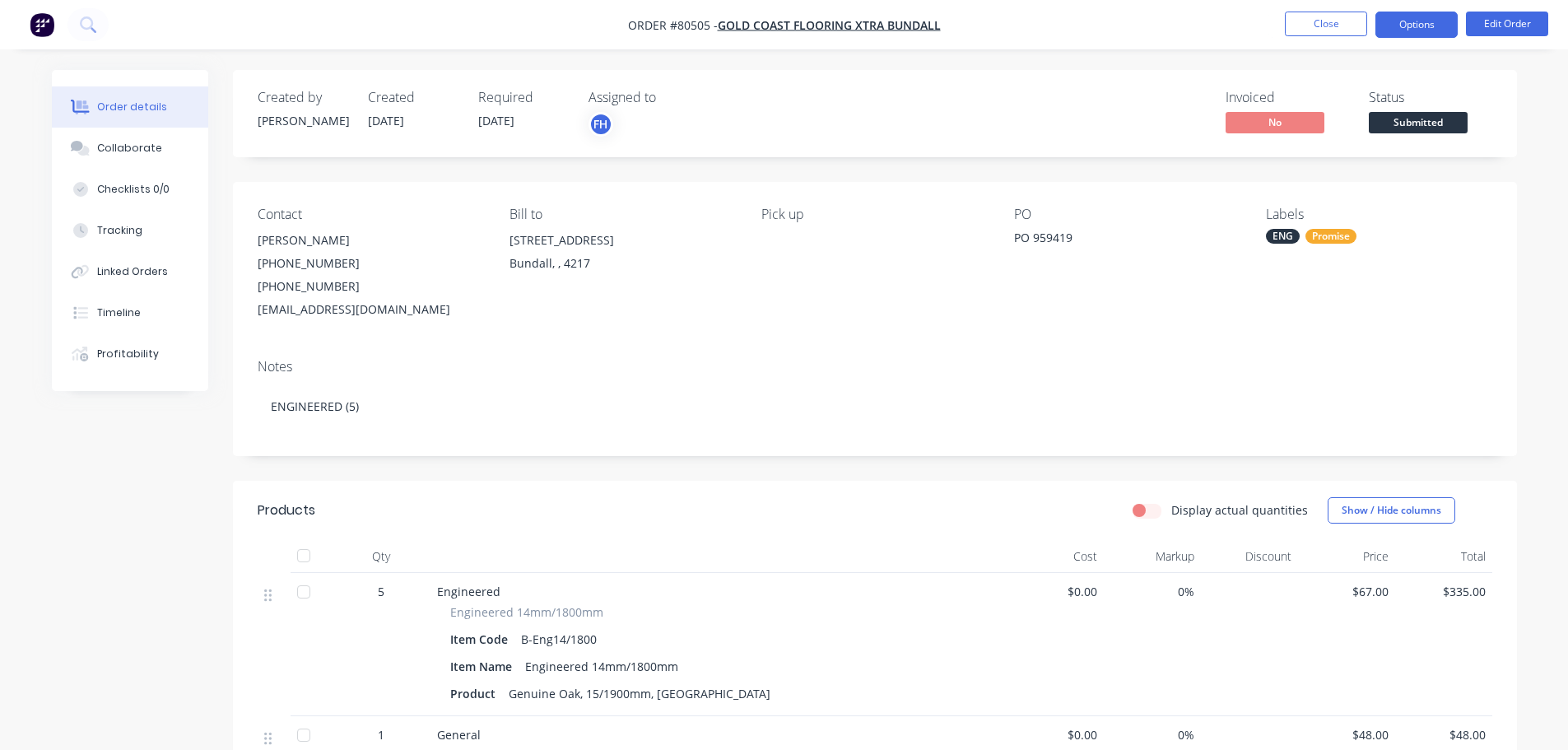
click at [1425, 22] on button "Options" at bounding box center [1416, 24] width 82 height 26
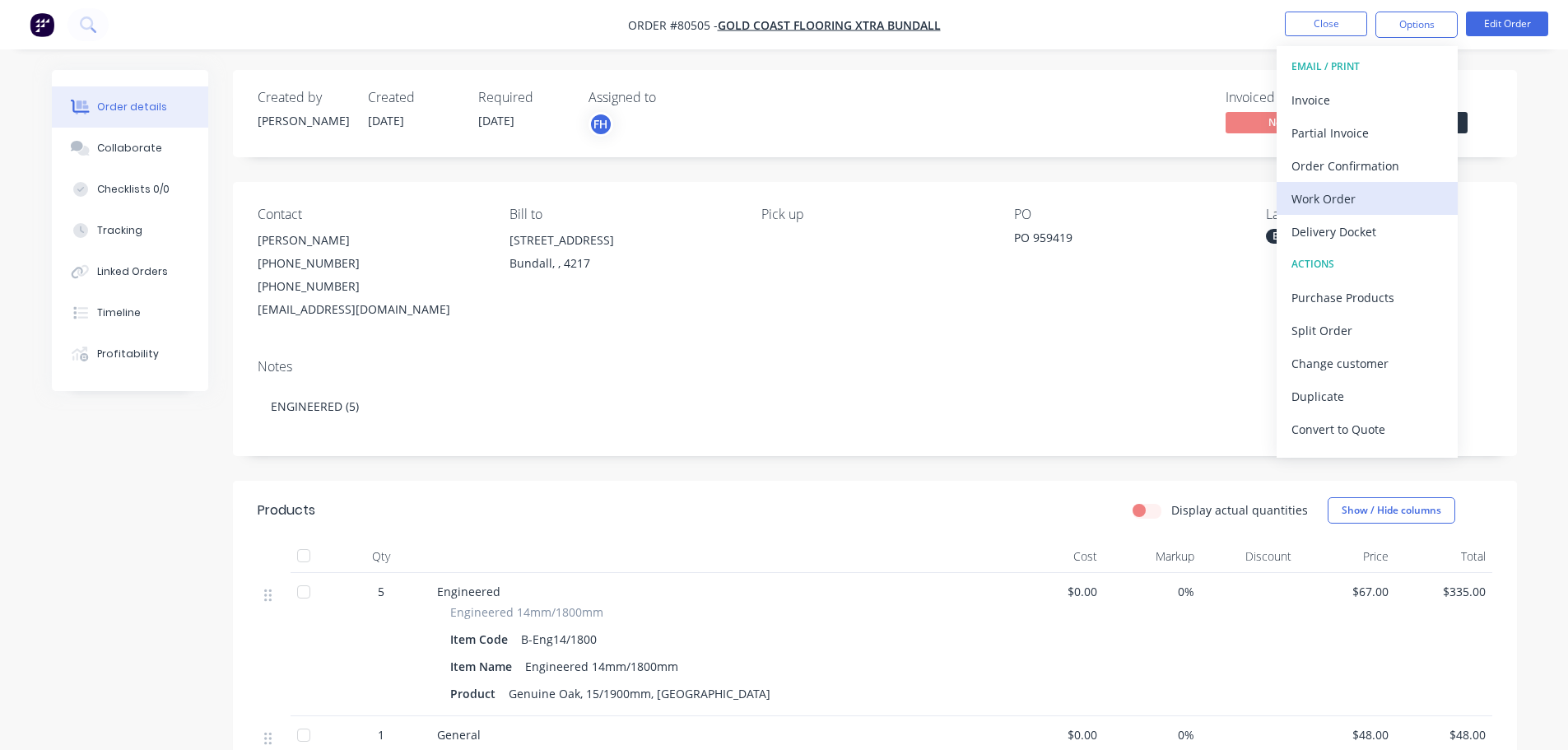
click at [1337, 195] on div "Work Order" at bounding box center [1367, 198] width 152 height 24
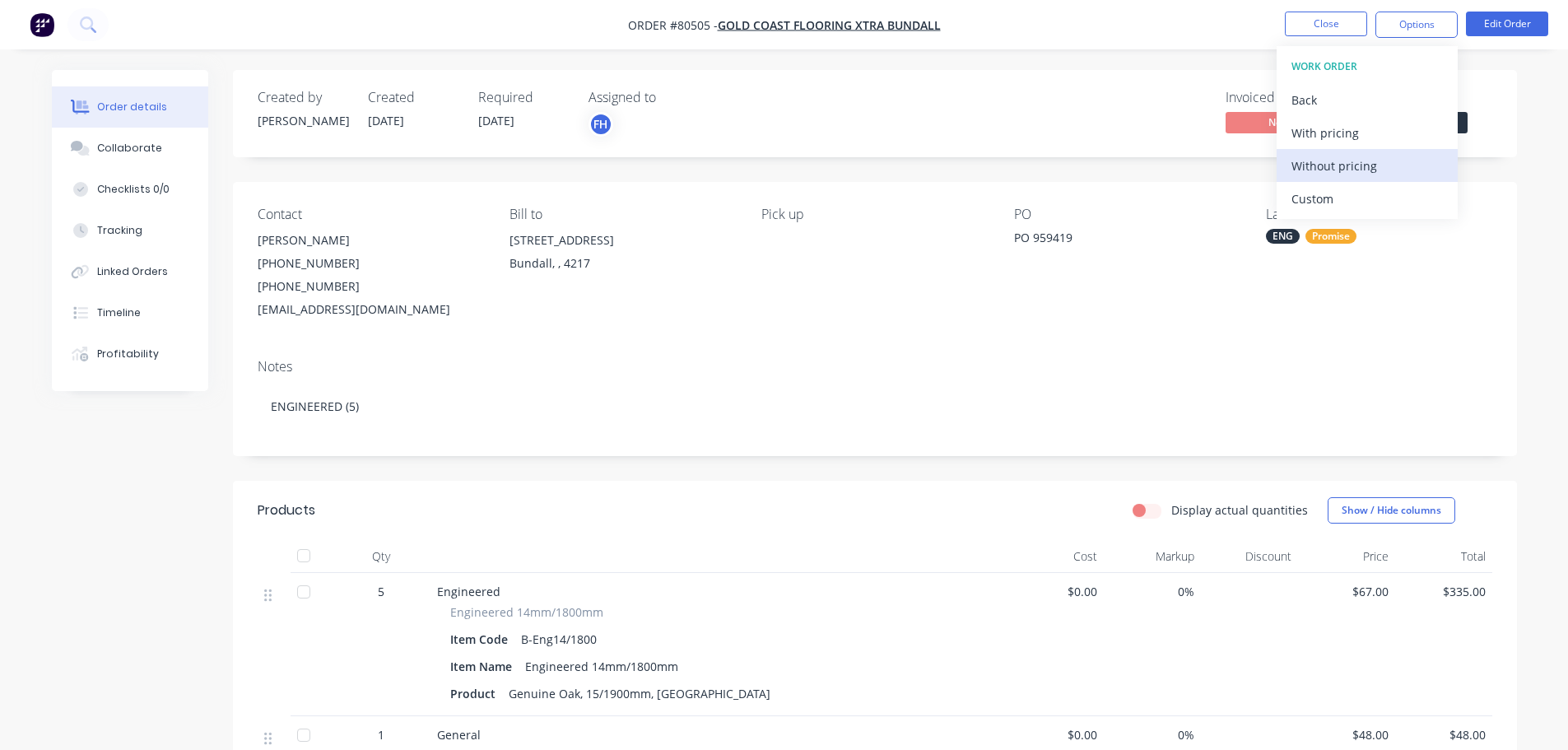
click at [1321, 176] on div "Without pricing" at bounding box center [1367, 165] width 152 height 24
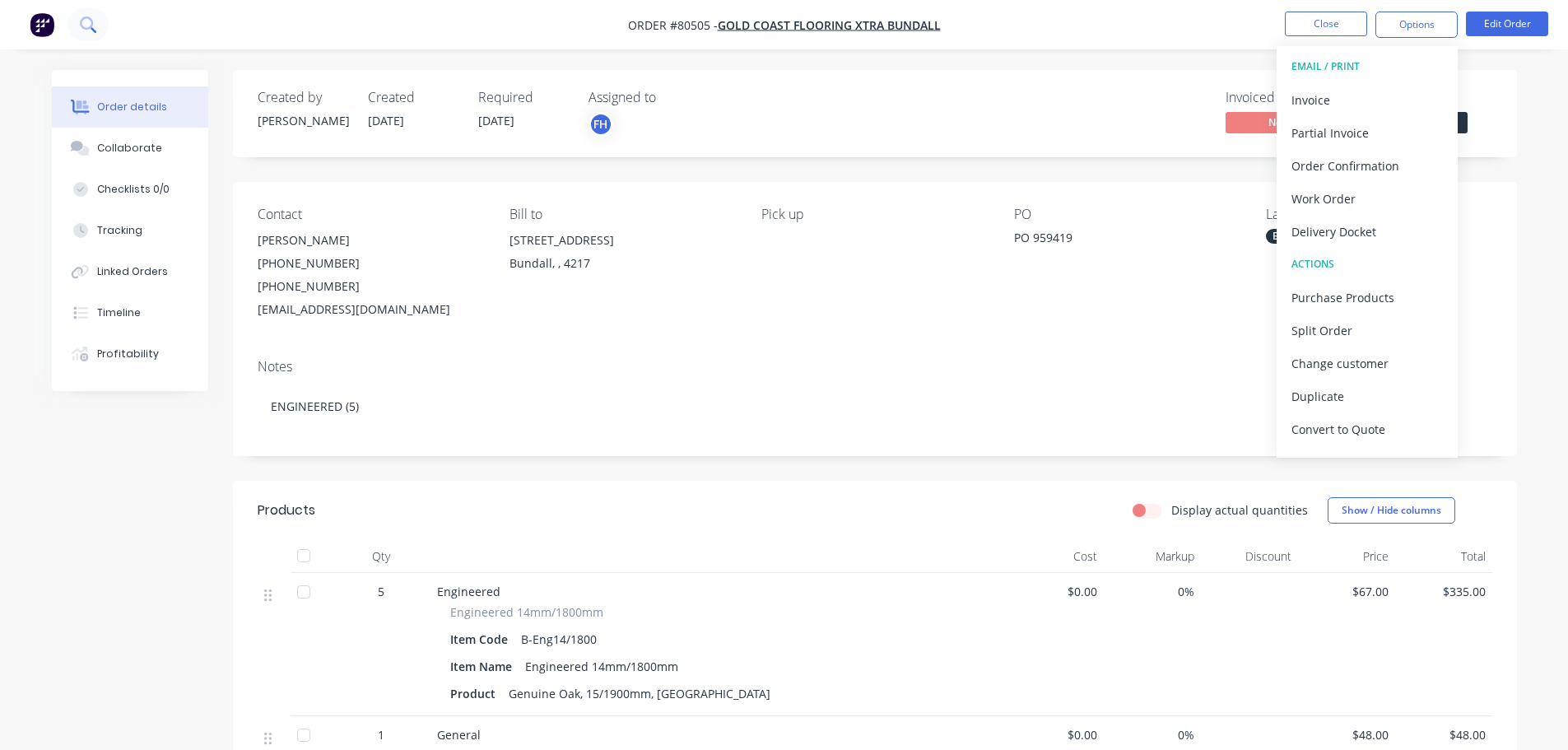
click at [83, 24] on icon at bounding box center [88, 24] width 16 height 16
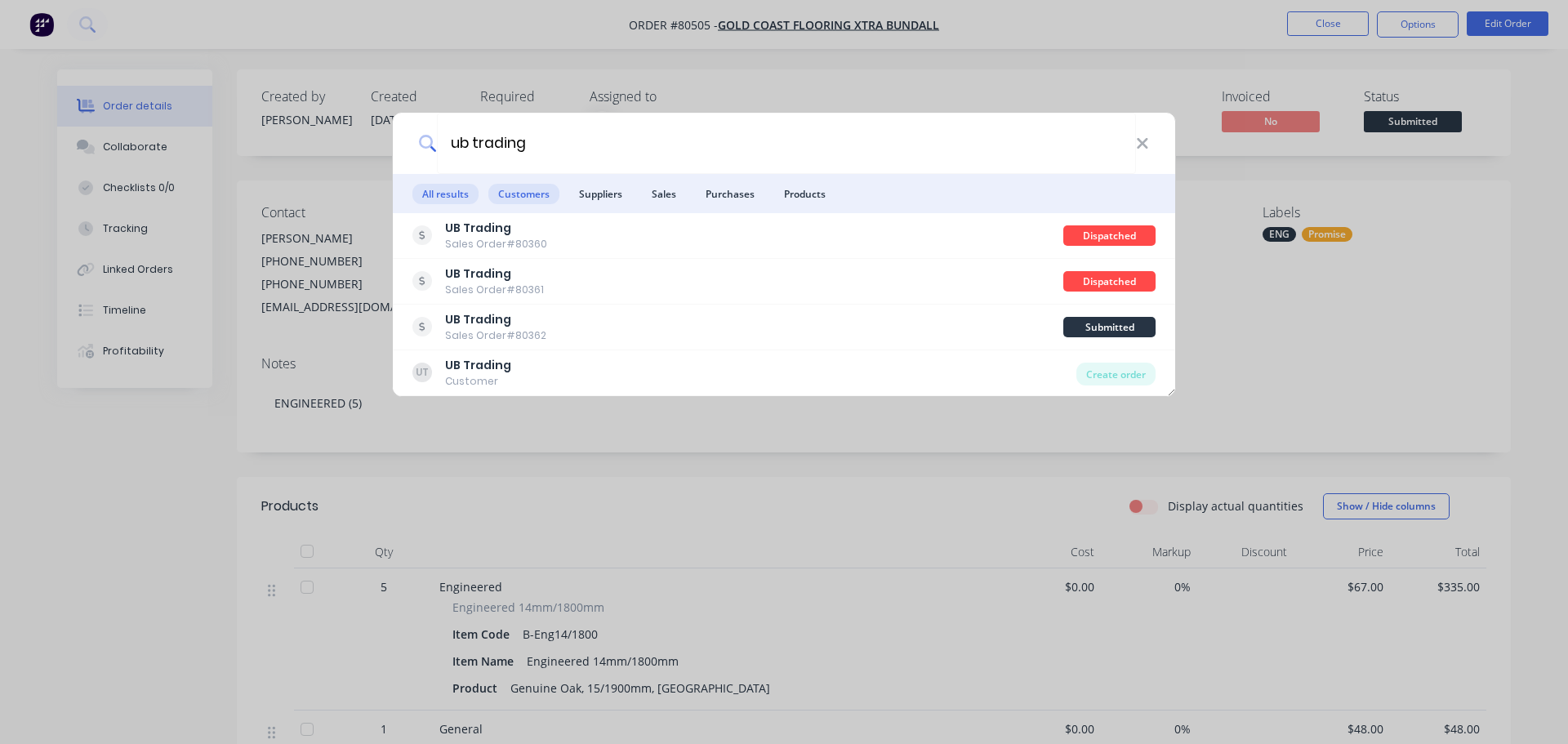
type input "ub trading"
click at [523, 185] on span "Customers" at bounding box center [524, 194] width 71 height 21
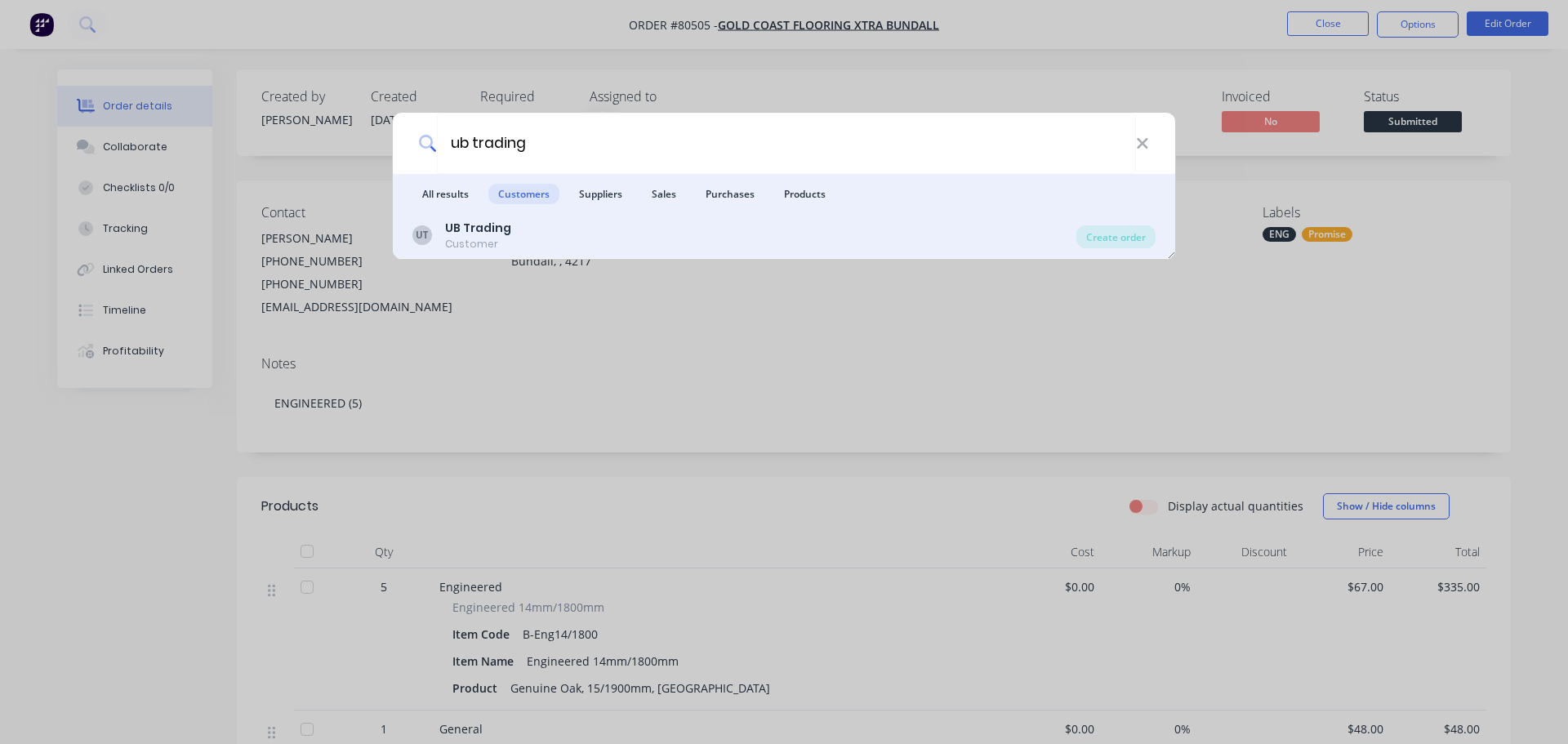
click at [470, 233] on b "UB Trading" at bounding box center [478, 227] width 66 height 16
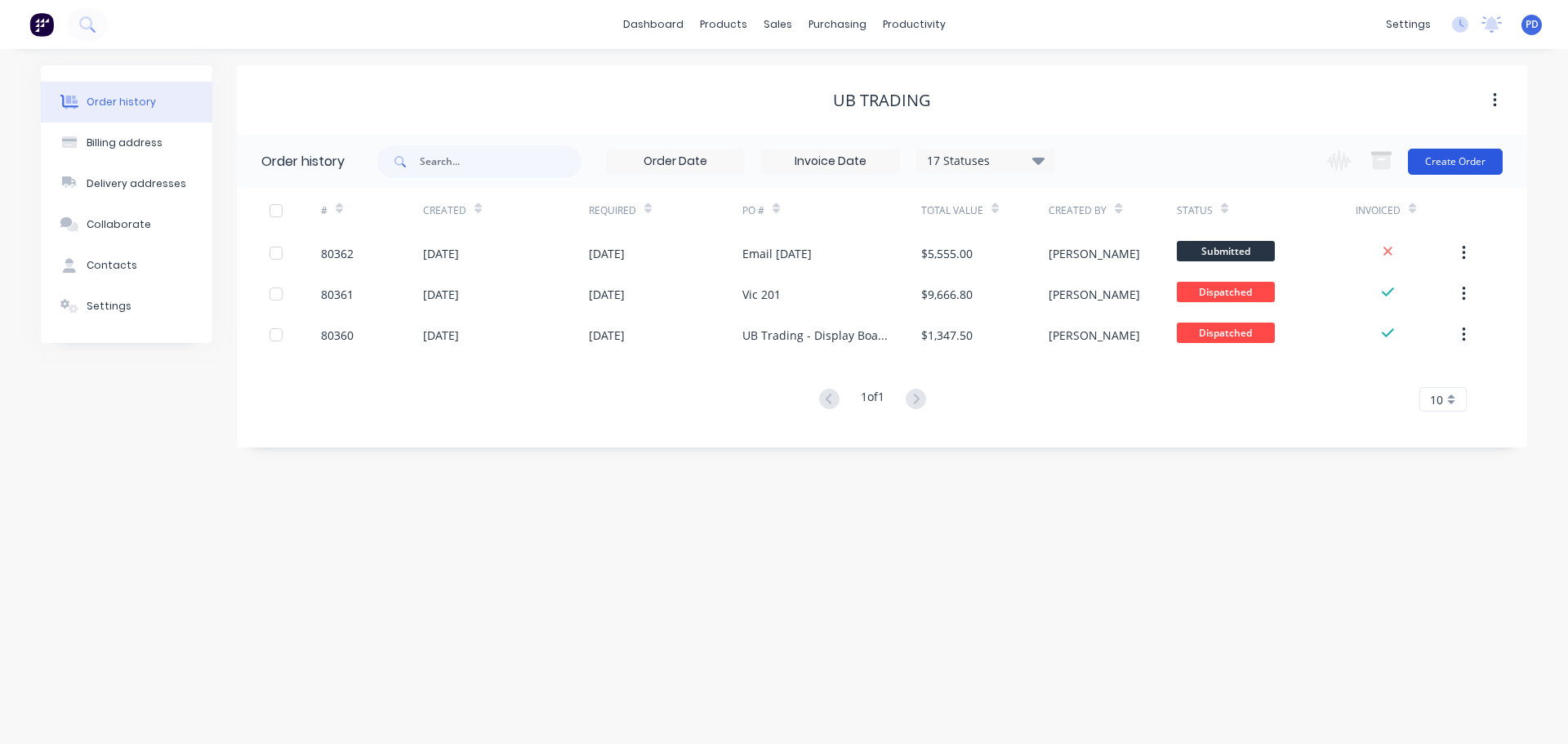
click at [1466, 158] on button "Create Order" at bounding box center [1455, 162] width 94 height 26
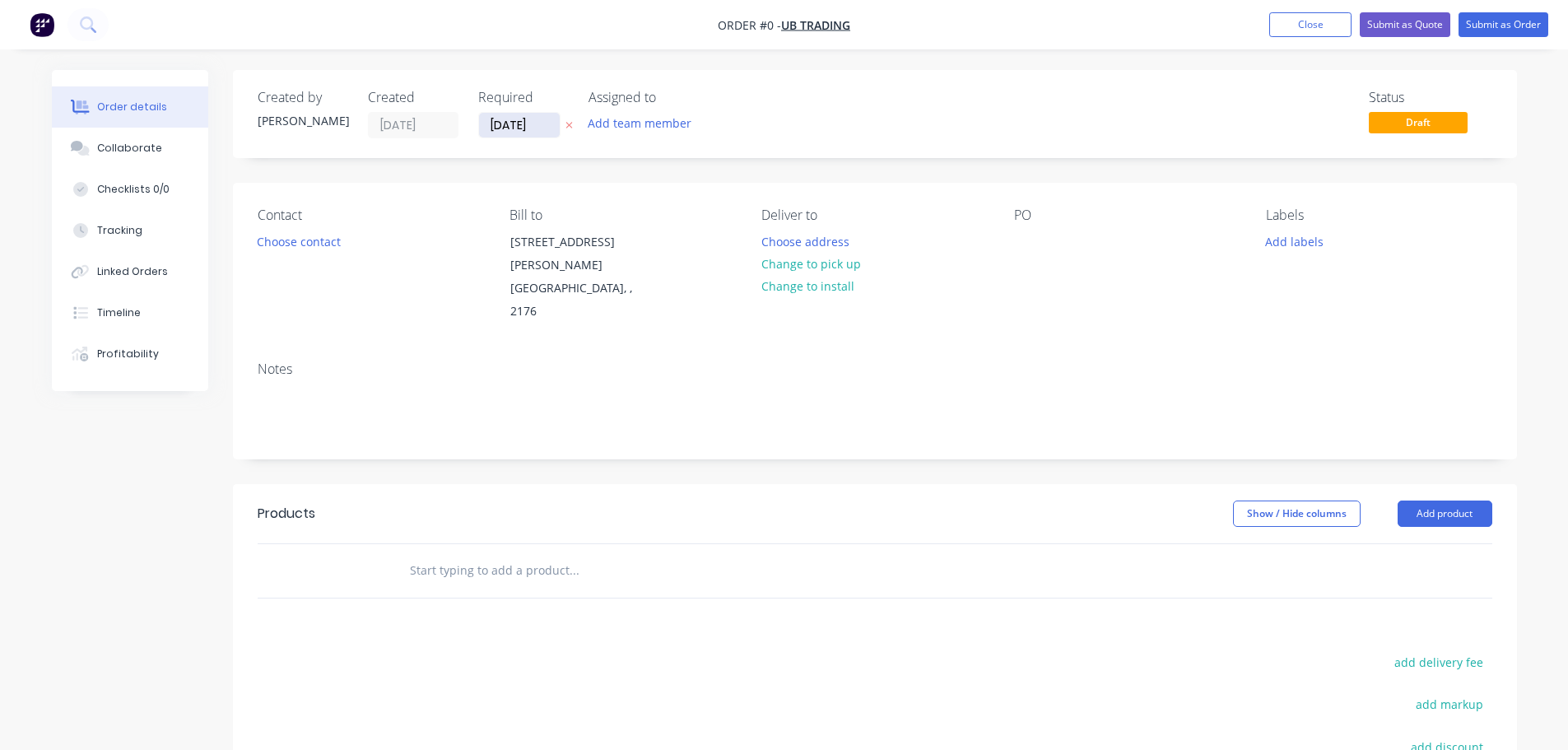
click at [527, 131] on input "[DATE]" at bounding box center [519, 125] width 81 height 24
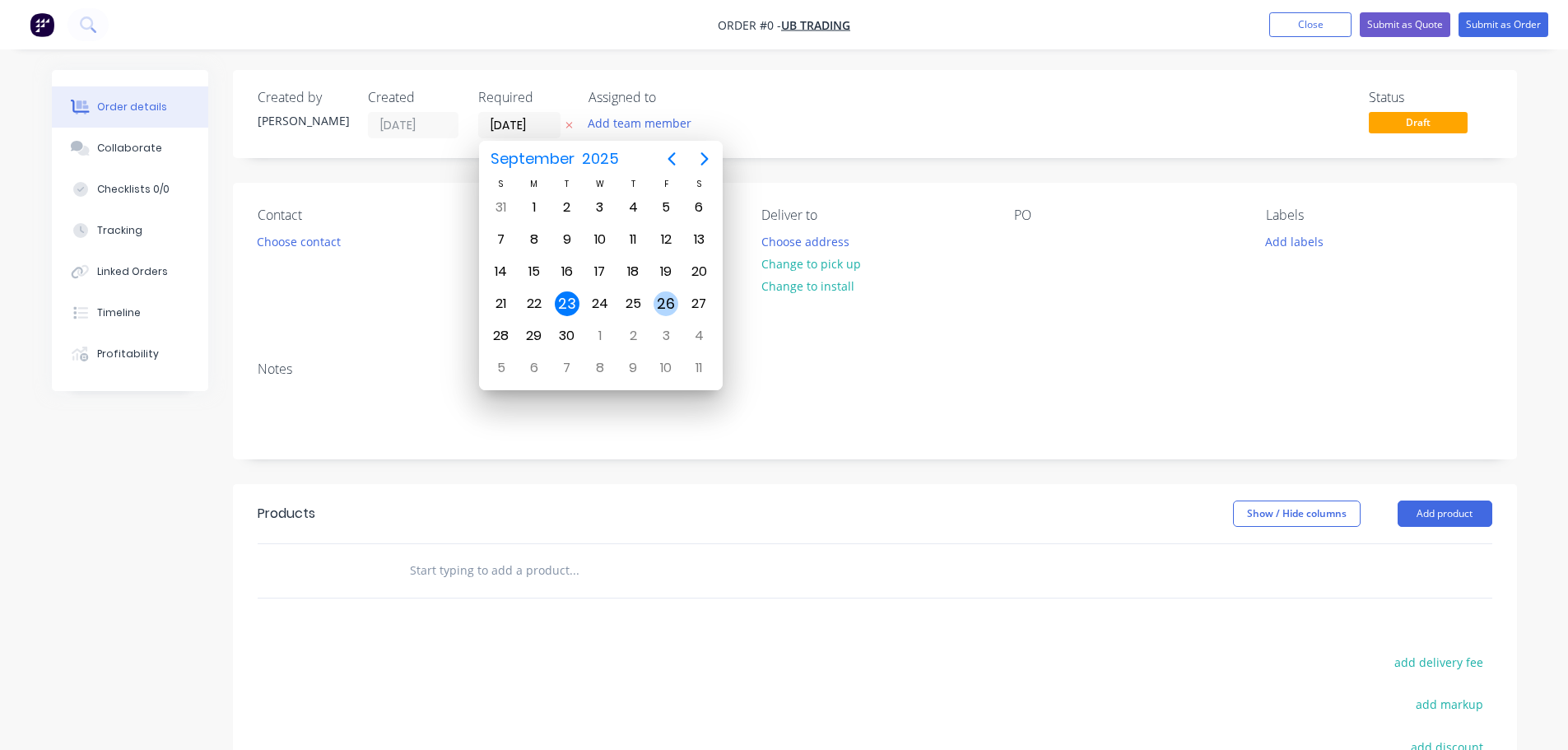
click at [659, 308] on div "26" at bounding box center [666, 303] width 24 height 24
type input "[DATE]"
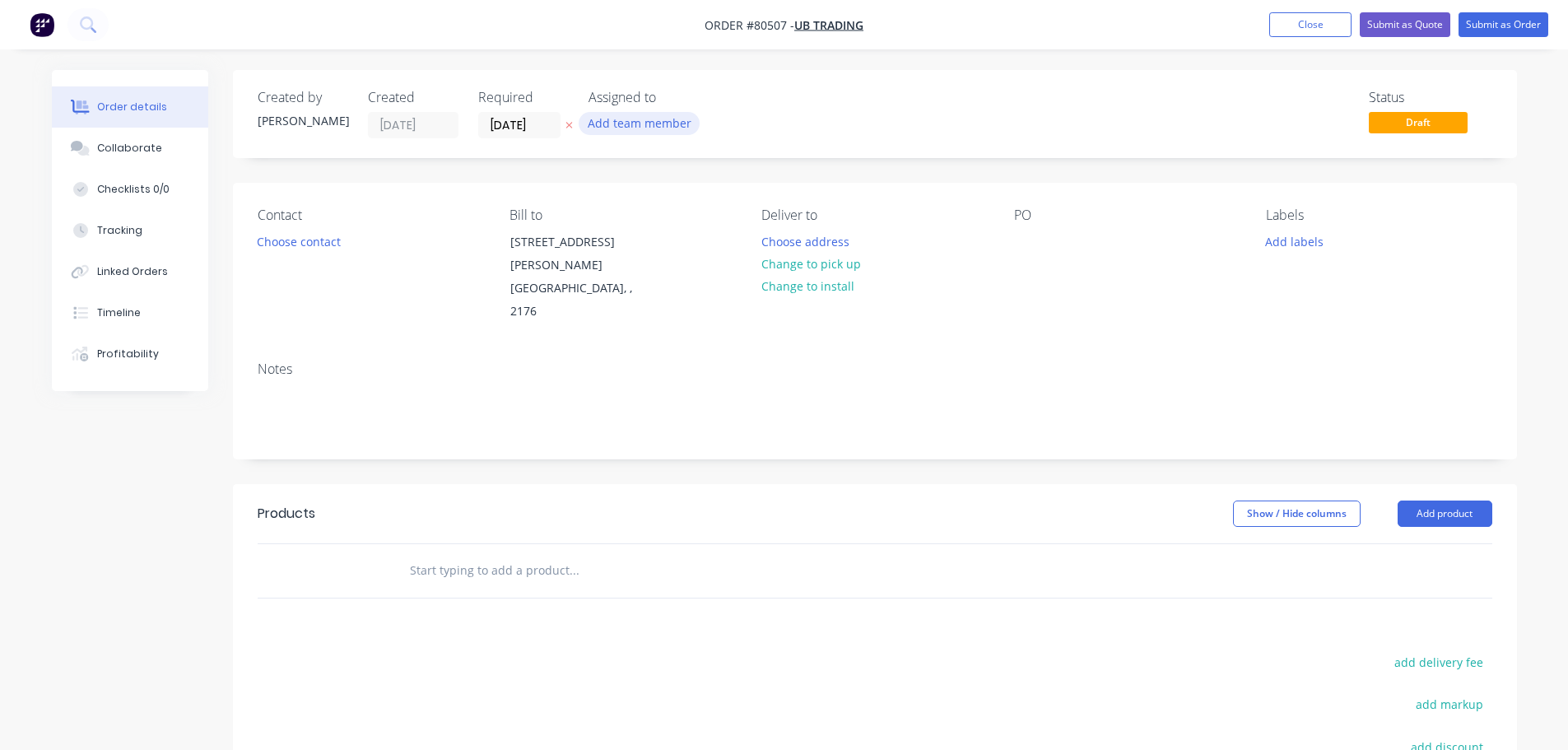
click at [629, 123] on button "Add team member" at bounding box center [639, 123] width 121 height 23
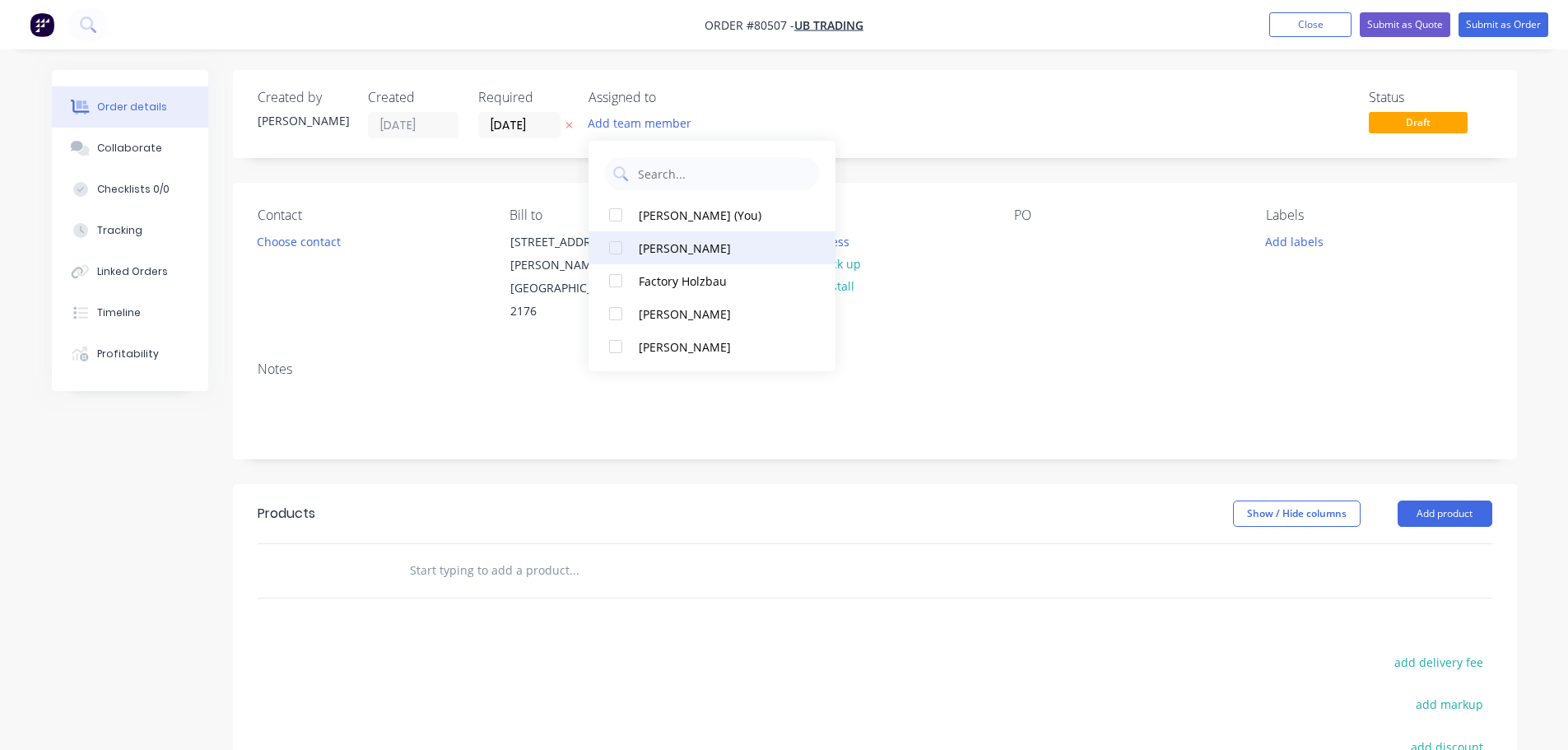
click at [615, 252] on div at bounding box center [615, 247] width 33 height 33
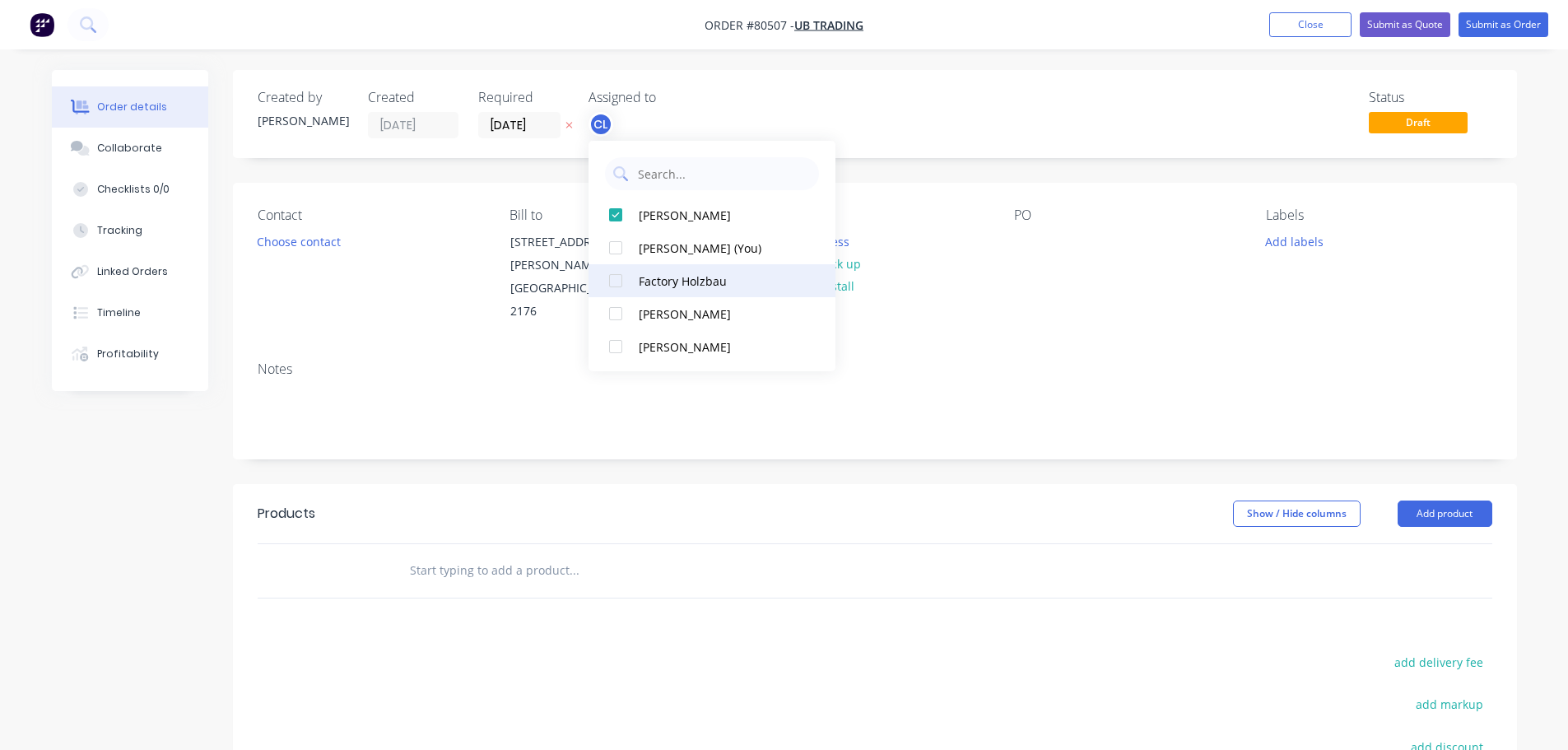
click at [612, 280] on div at bounding box center [615, 280] width 33 height 33
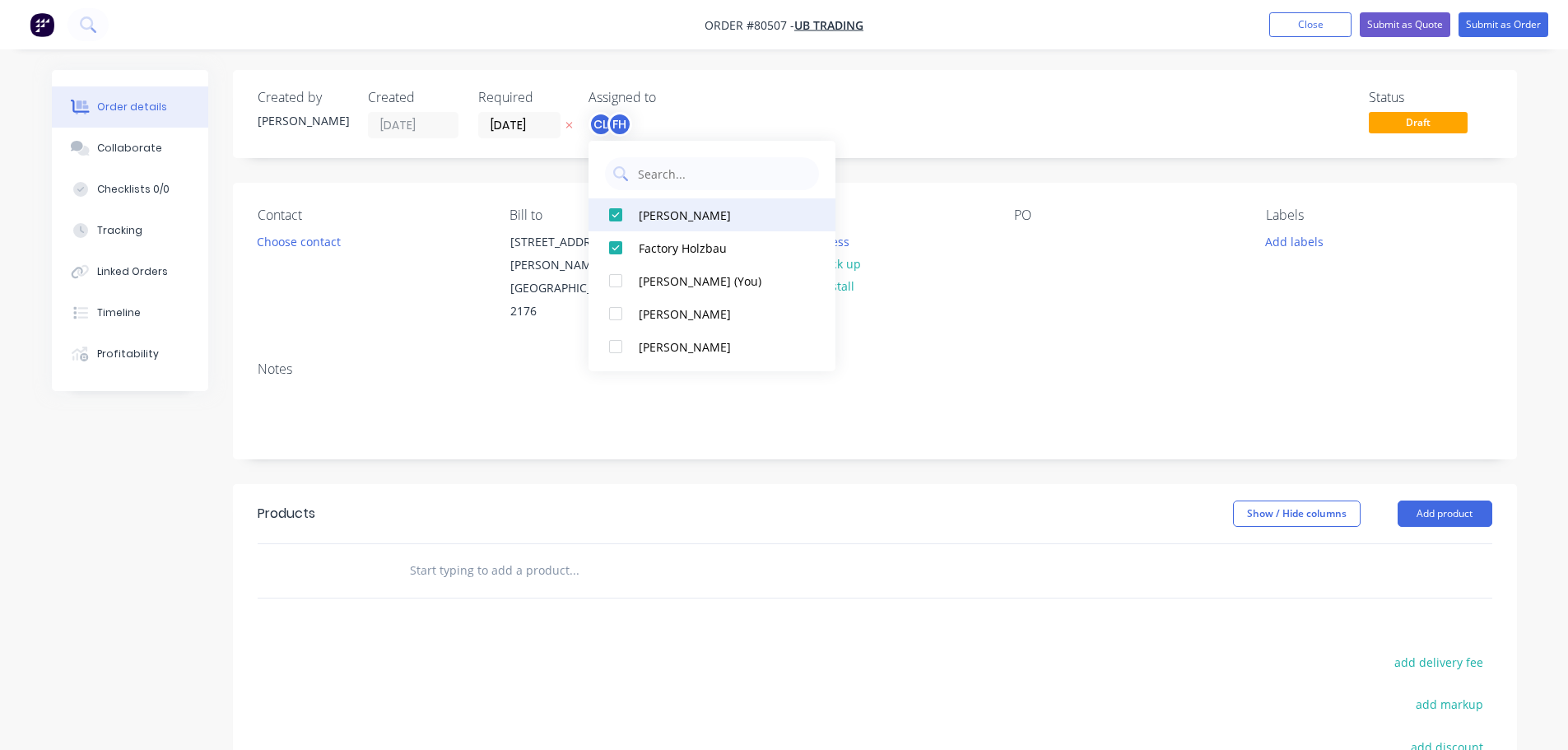
click at [612, 210] on div at bounding box center [615, 215] width 33 height 33
click at [276, 235] on button "Choose contact" at bounding box center [298, 241] width 101 height 23
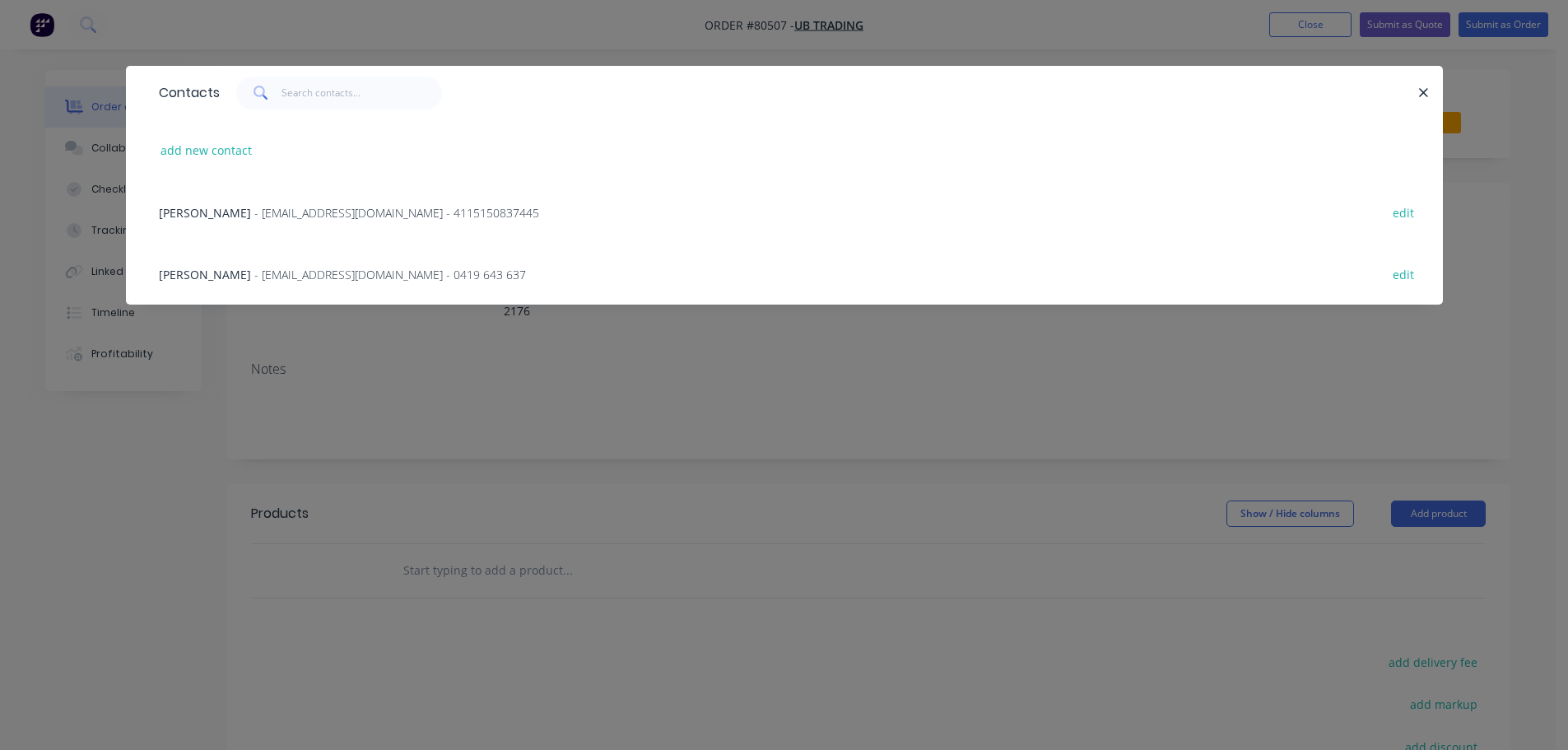
click at [234, 272] on span "[PERSON_NAME]" at bounding box center [205, 274] width 92 height 16
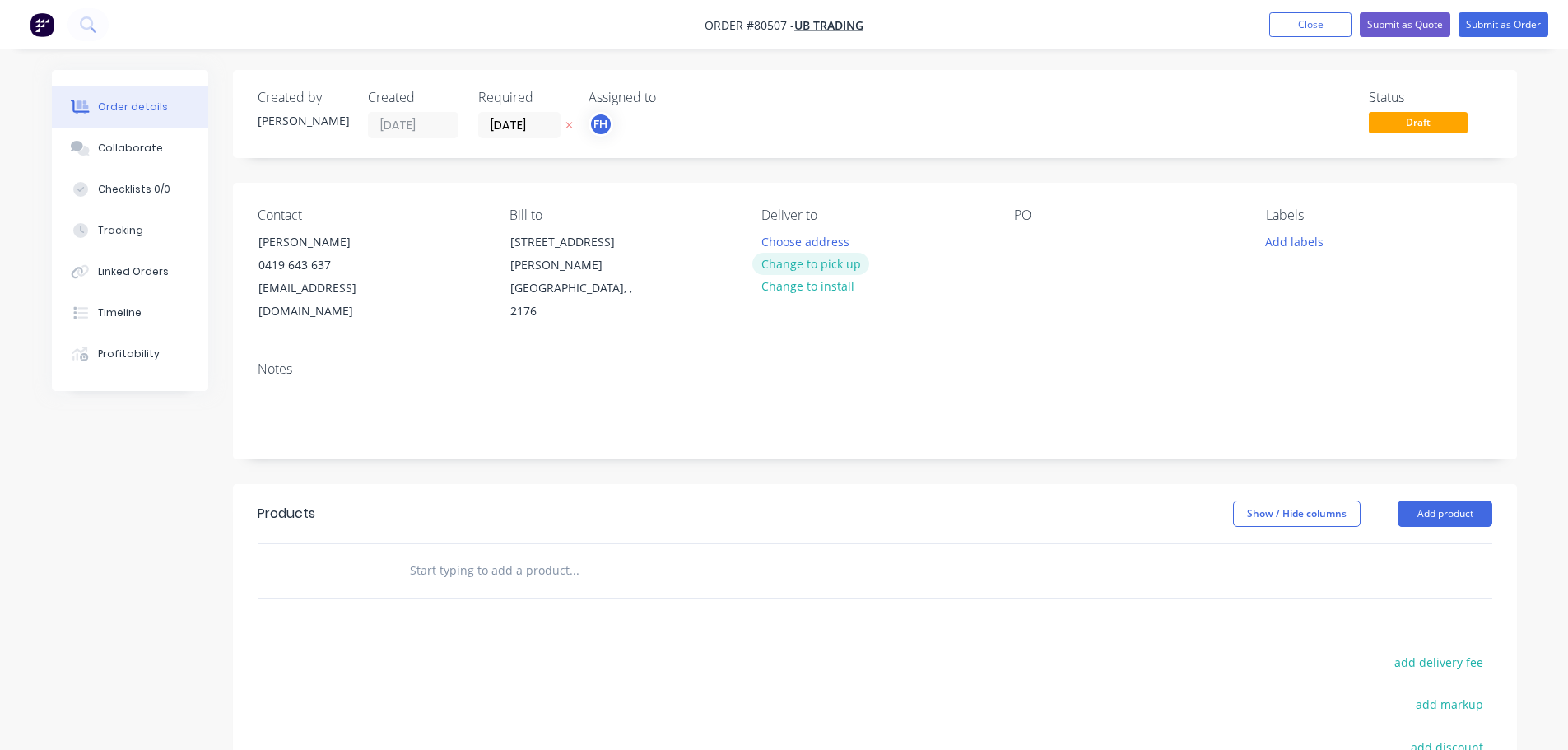
click at [794, 268] on button "Change to pick up" at bounding box center [810, 264] width 117 height 23
click at [1020, 237] on div at bounding box center [1027, 241] width 26 height 24
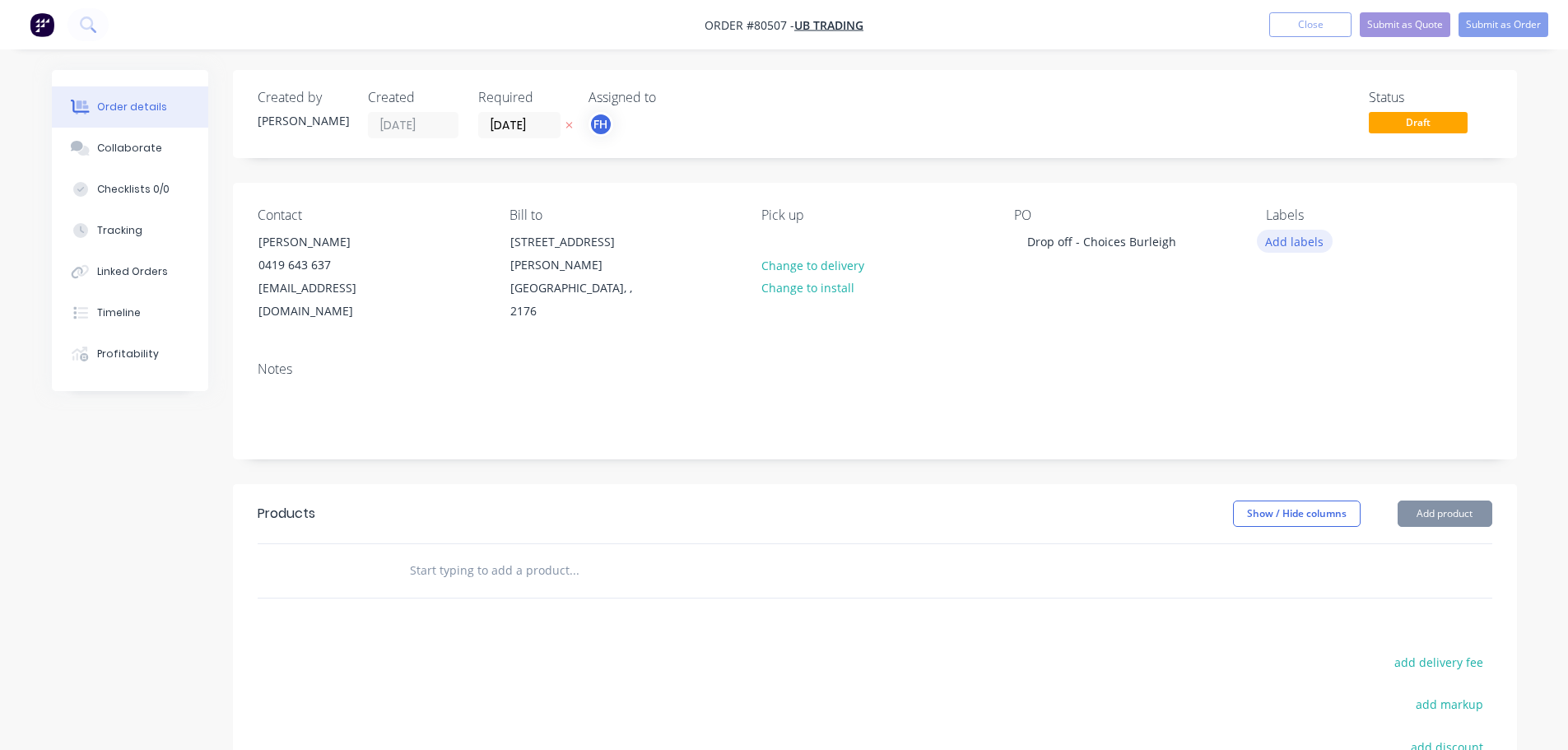
click at [1315, 241] on button "Add labels" at bounding box center [1295, 241] width 75 height 23
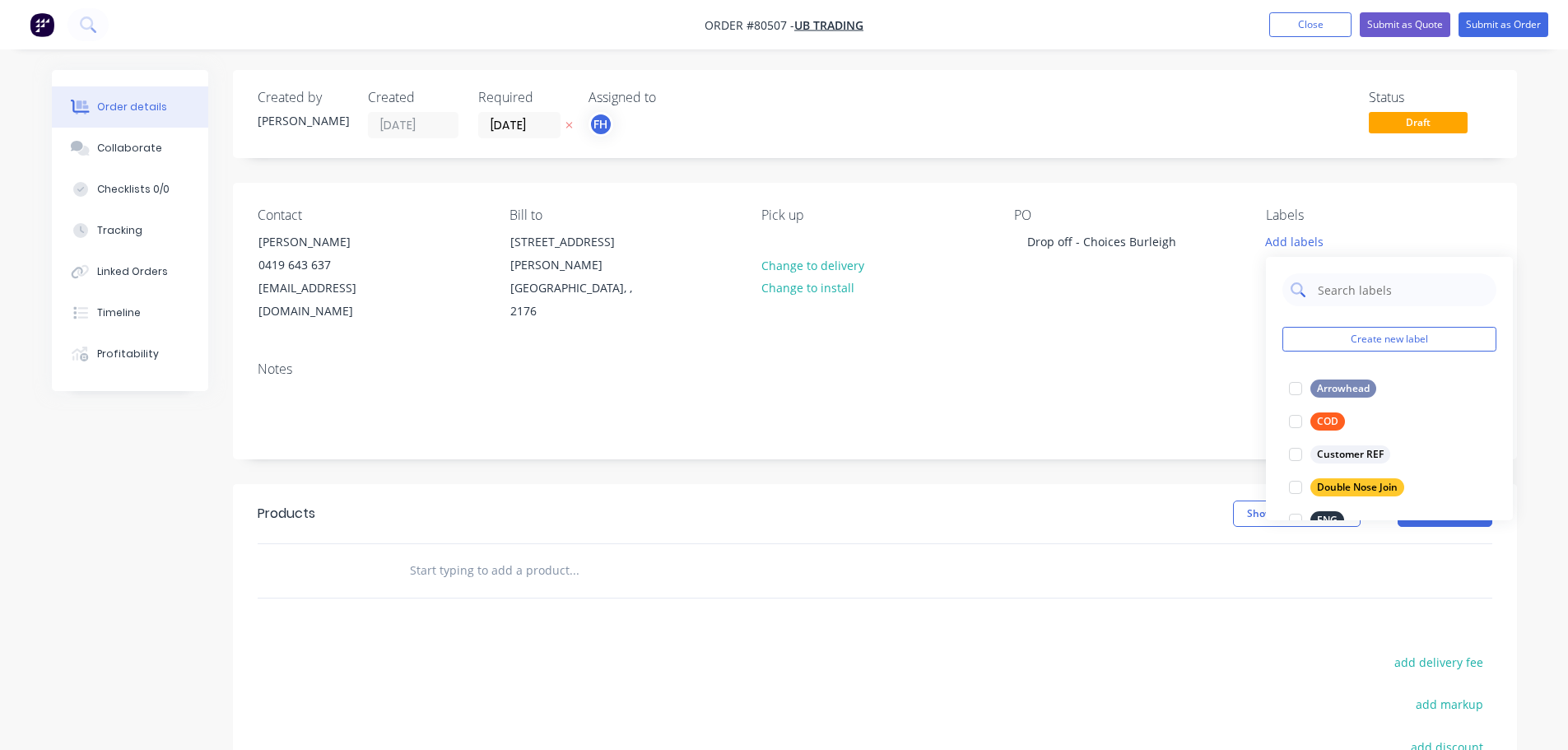
click at [1323, 289] on input "text" at bounding box center [1402, 289] width 172 height 33
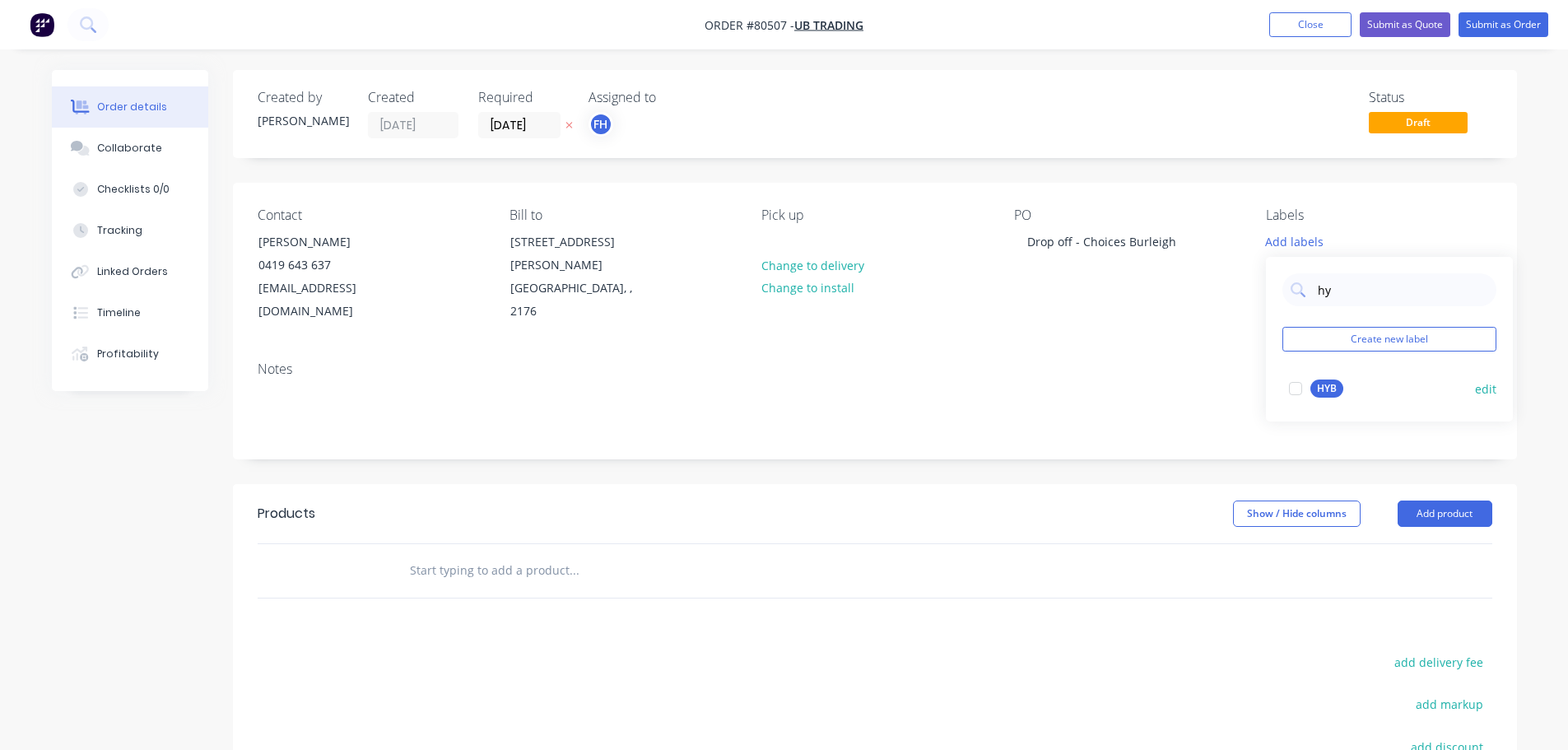
click at [1298, 387] on div at bounding box center [1295, 388] width 33 height 33
drag, startPoint x: 1345, startPoint y: 283, endPoint x: 1304, endPoint y: 281, distance: 41.0
click at [1304, 281] on div "hy" at bounding box center [1389, 281] width 214 height 33
type input "pr"
click at [1299, 446] on div at bounding box center [1295, 446] width 33 height 33
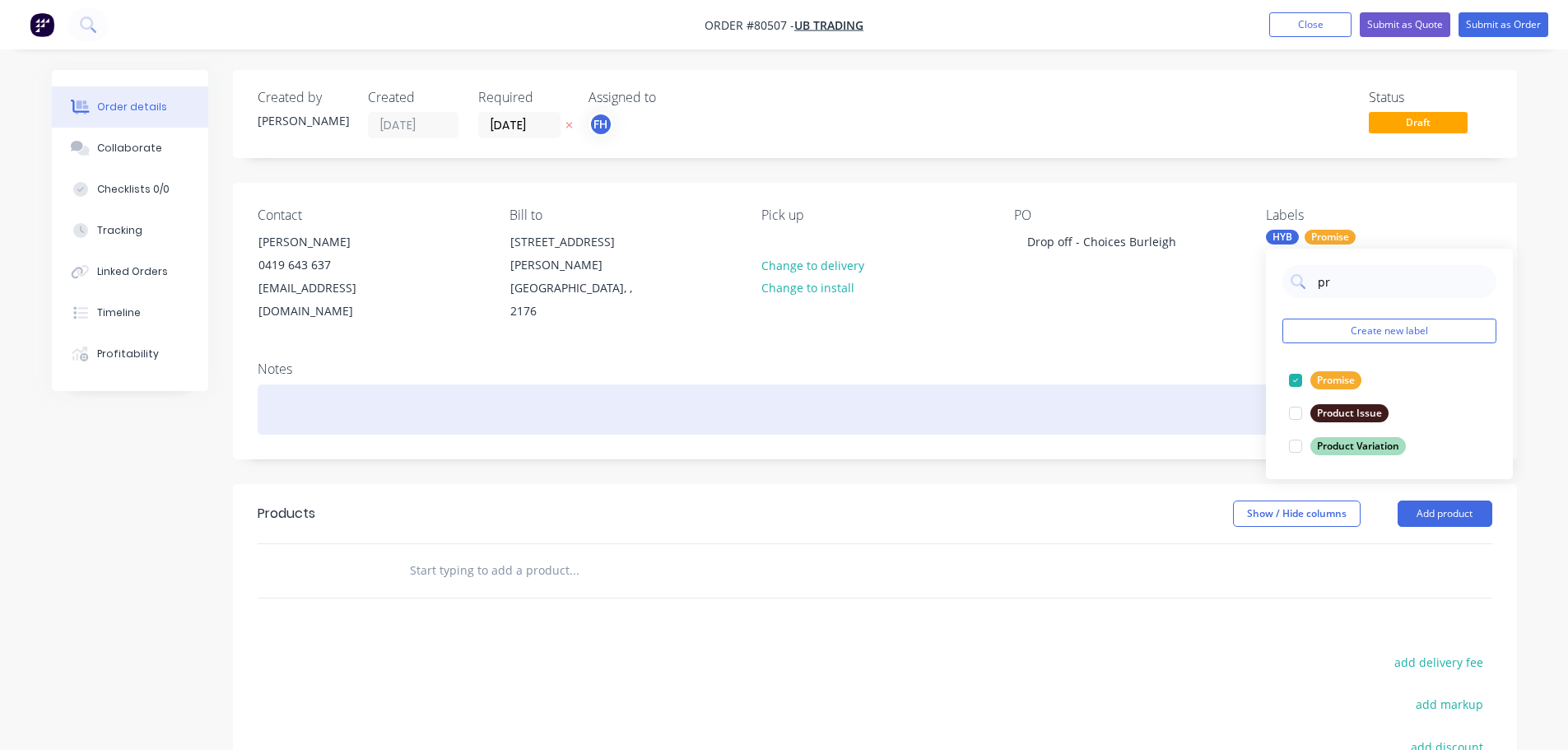
click at [309, 384] on div at bounding box center [874, 409] width 1234 height 50
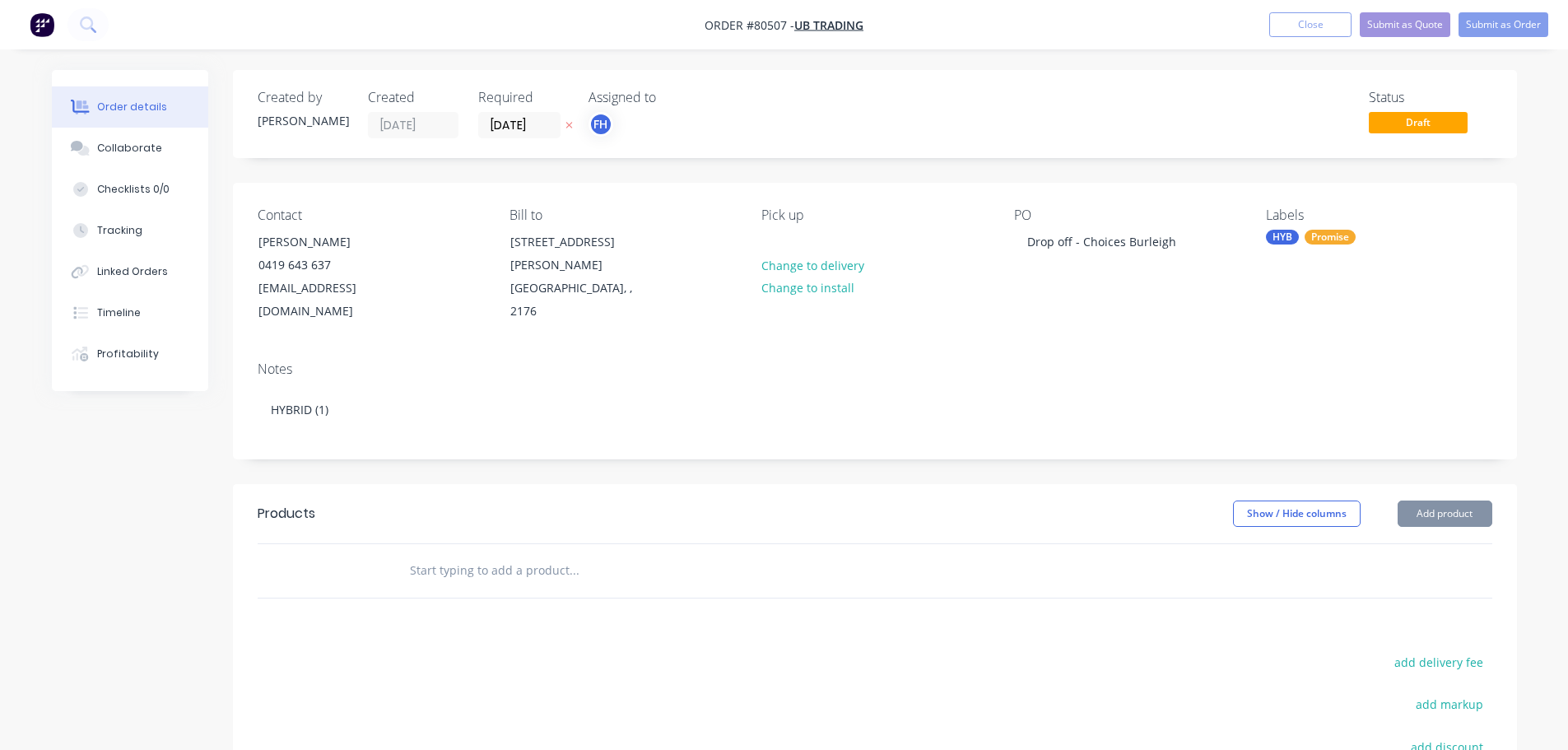
click at [456, 554] on input "text" at bounding box center [573, 570] width 329 height 33
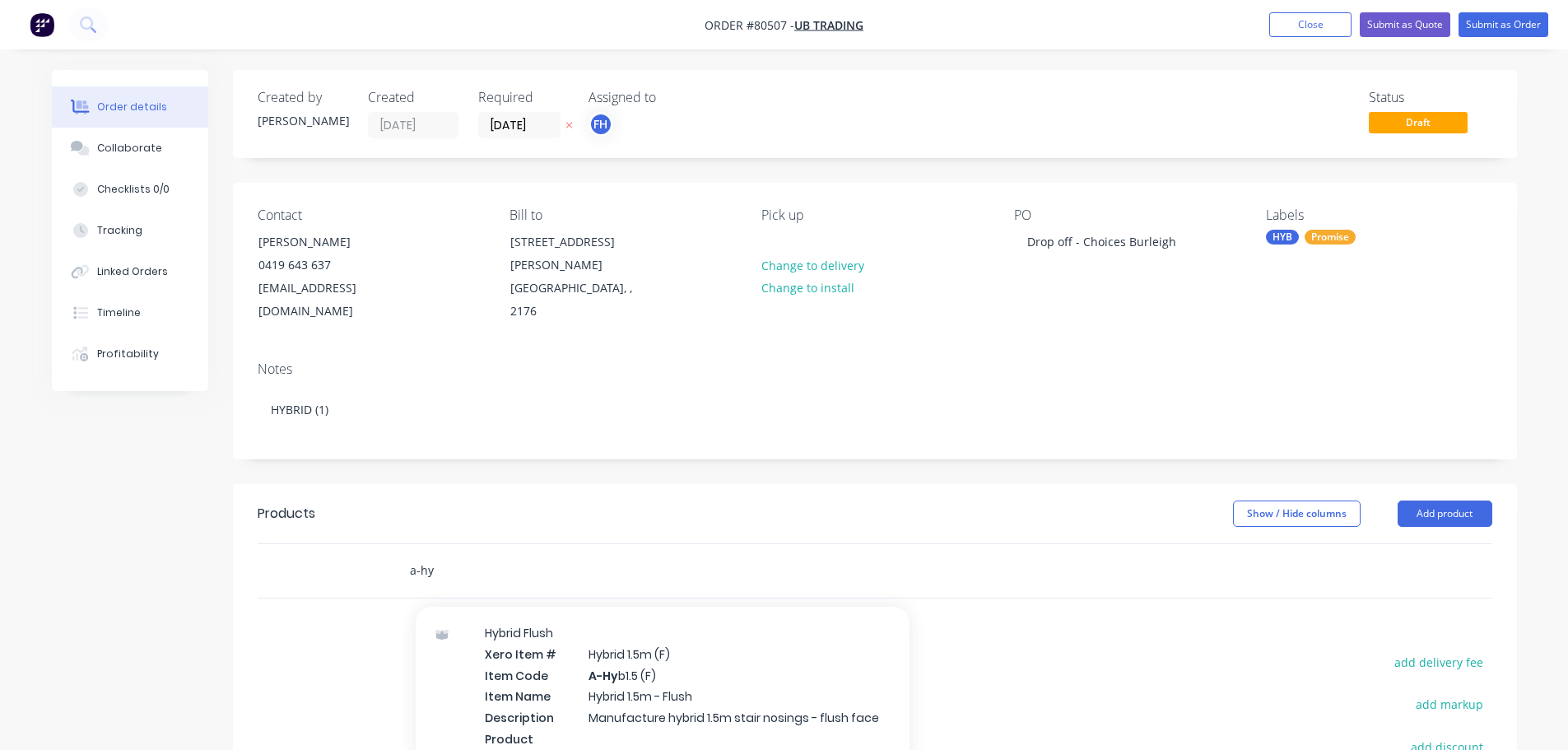
scroll to position [741, 0]
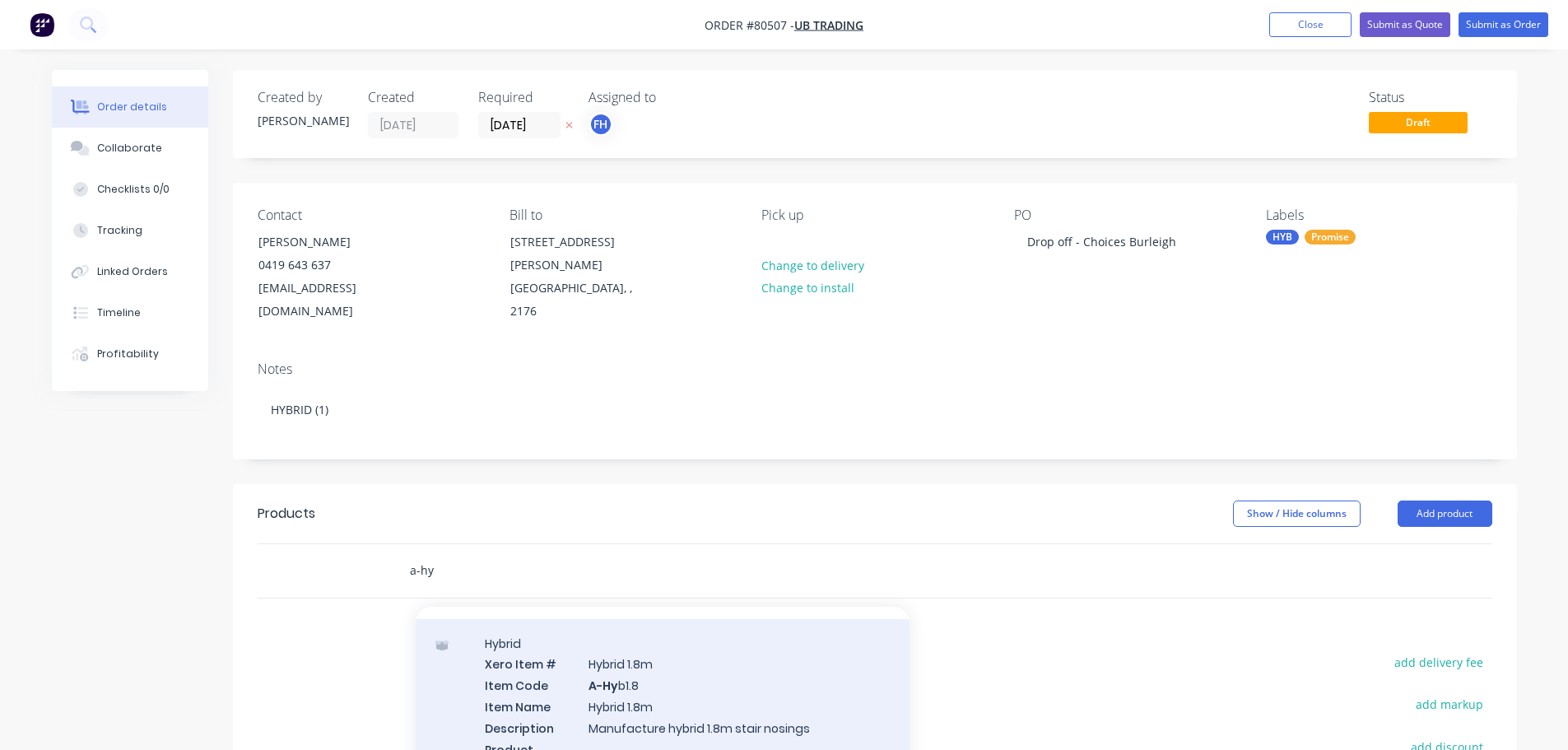
type input "a-hy"
click at [627, 692] on div "Hybrid Xero Item # Hybrid 1.8m Item Code A-Hy b1.8 Item Name Hybrid 1.8m Descri…" at bounding box center [662, 707] width 494 height 175
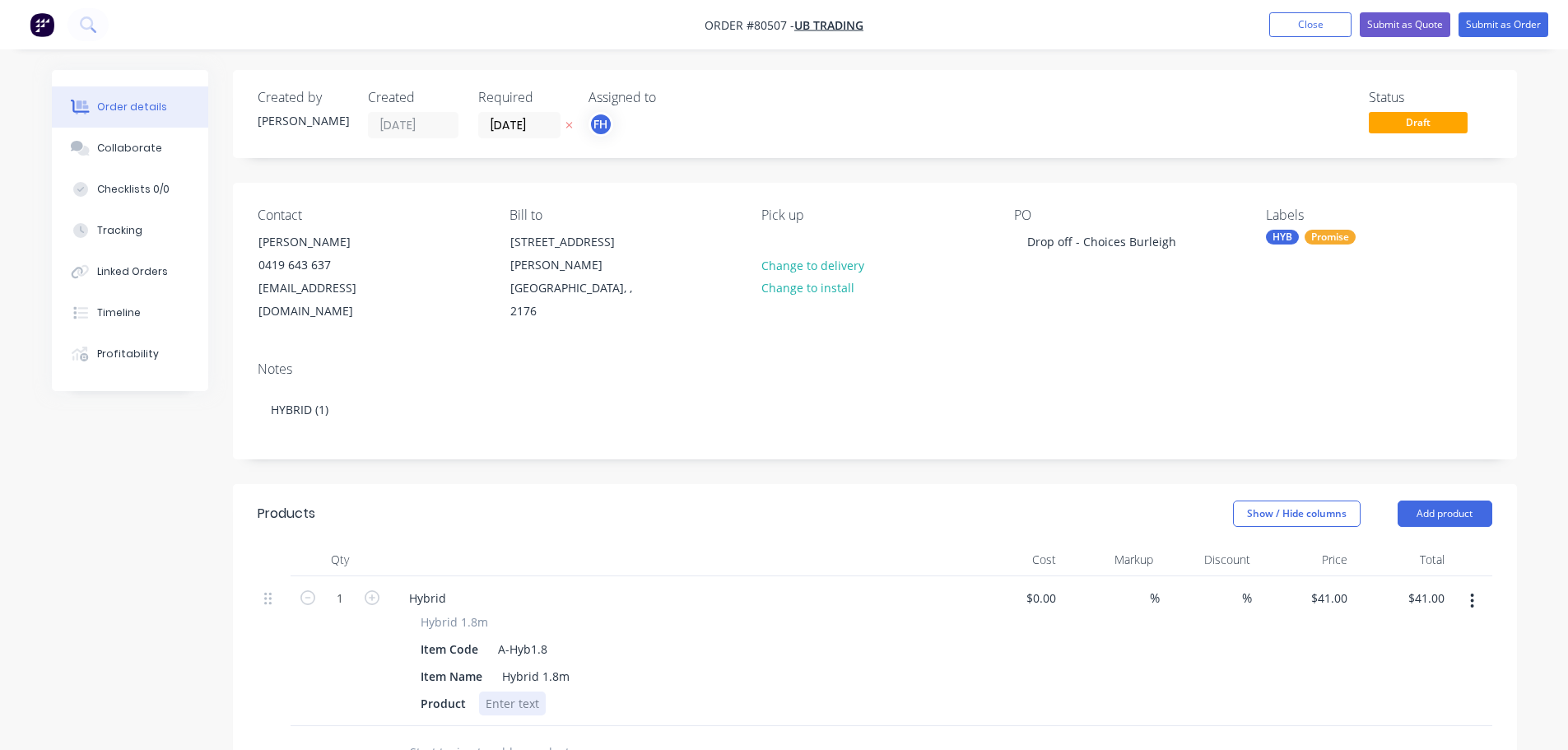
click at [532, 692] on div at bounding box center [512, 703] width 67 height 24
click at [427, 736] on input "text" at bounding box center [573, 752] width 329 height 33
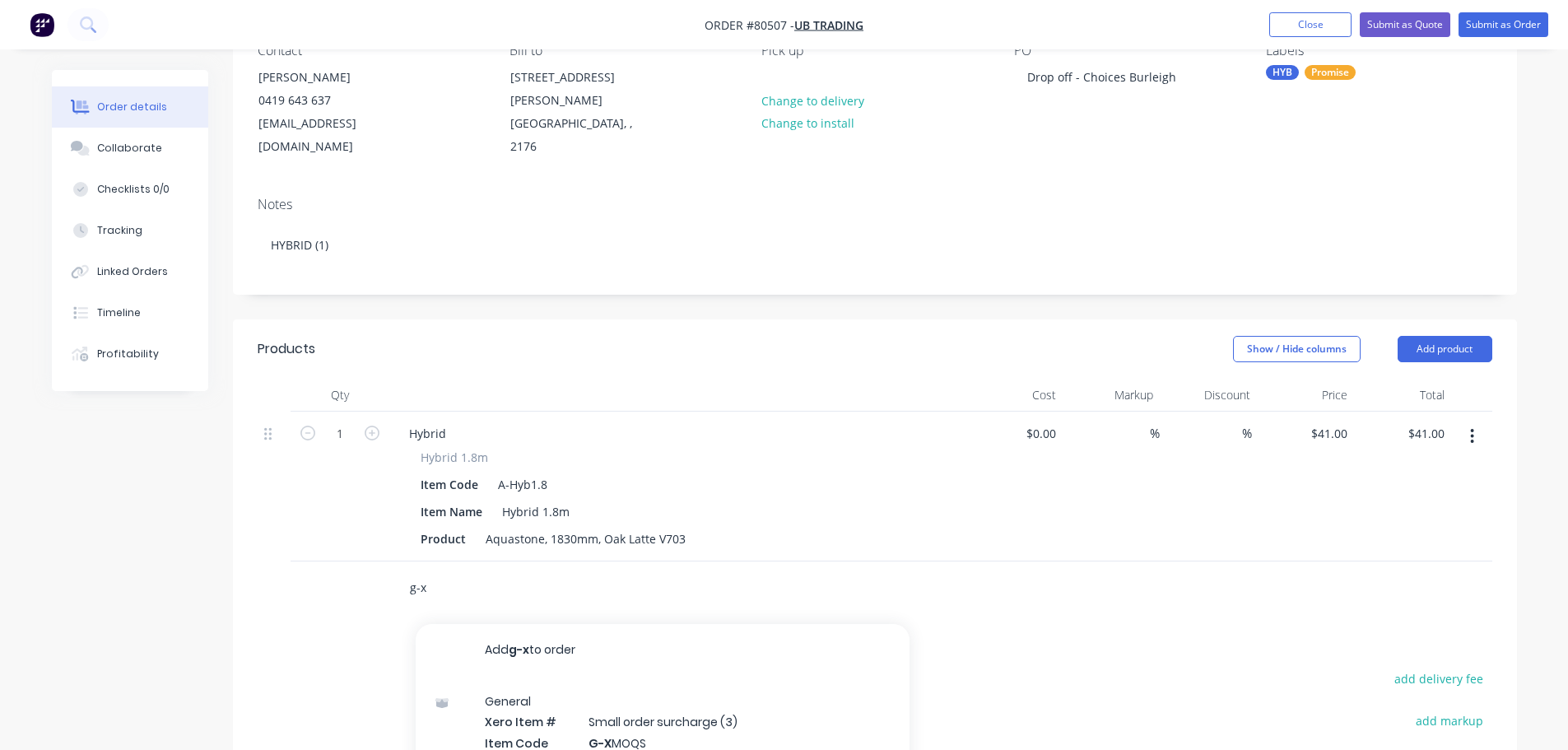
scroll to position [247, 0]
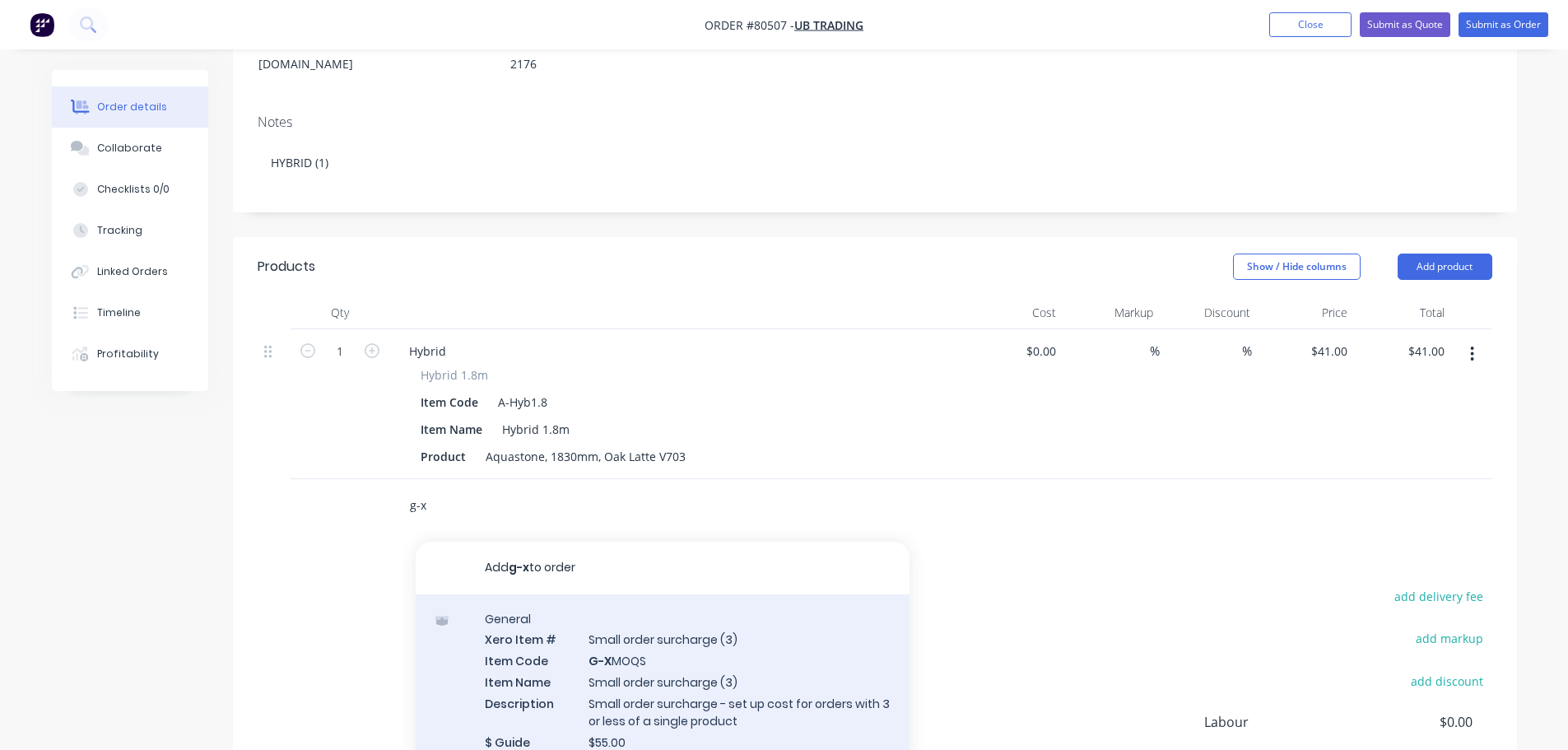
type input "g-x"
click at [629, 659] on div "General Xero Item # Small order surcharge (3) Item Code G-X MOQS Item Name Smal…" at bounding box center [662, 691] width 494 height 192
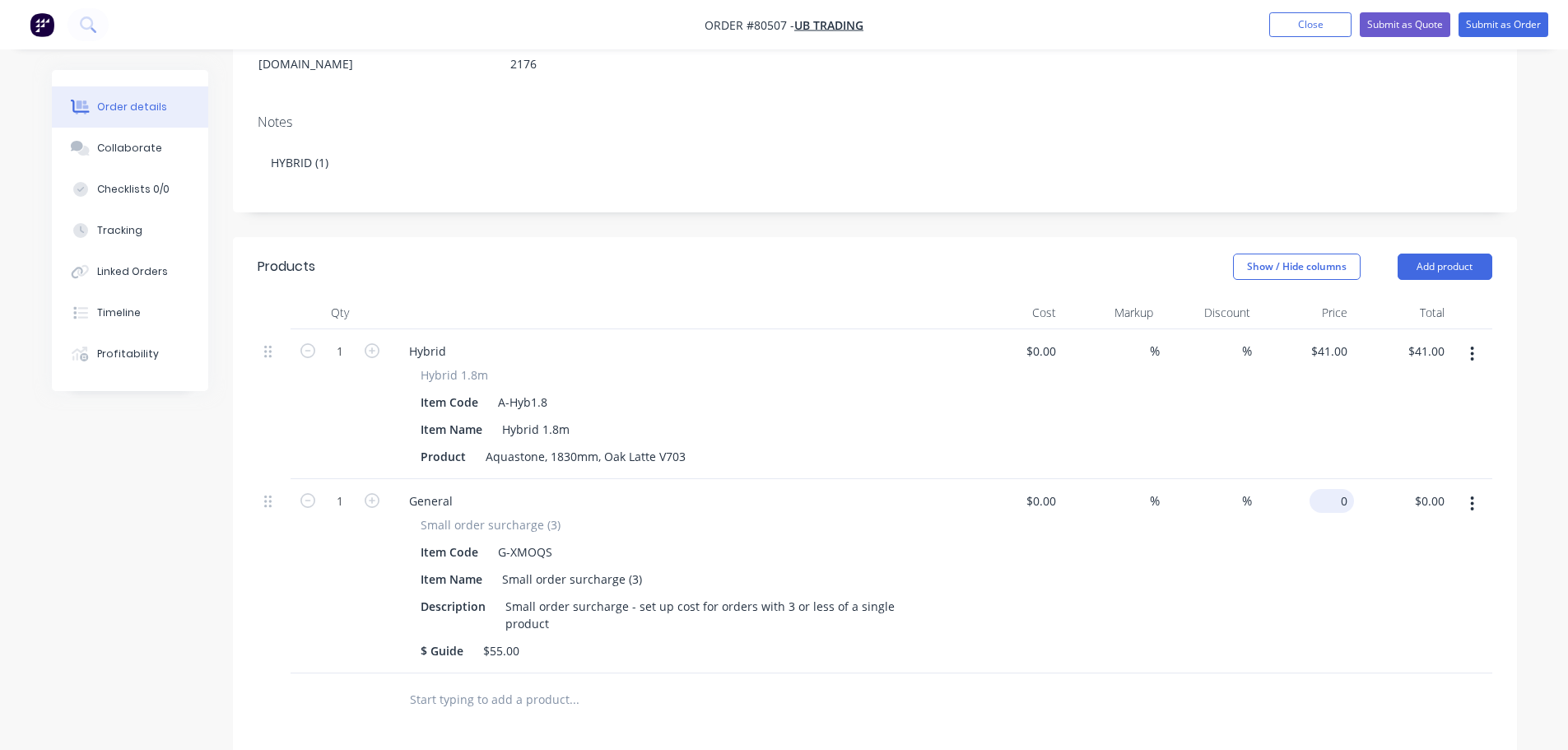
click at [1327, 479] on div "0 $0.00" at bounding box center [1305, 576] width 97 height 194
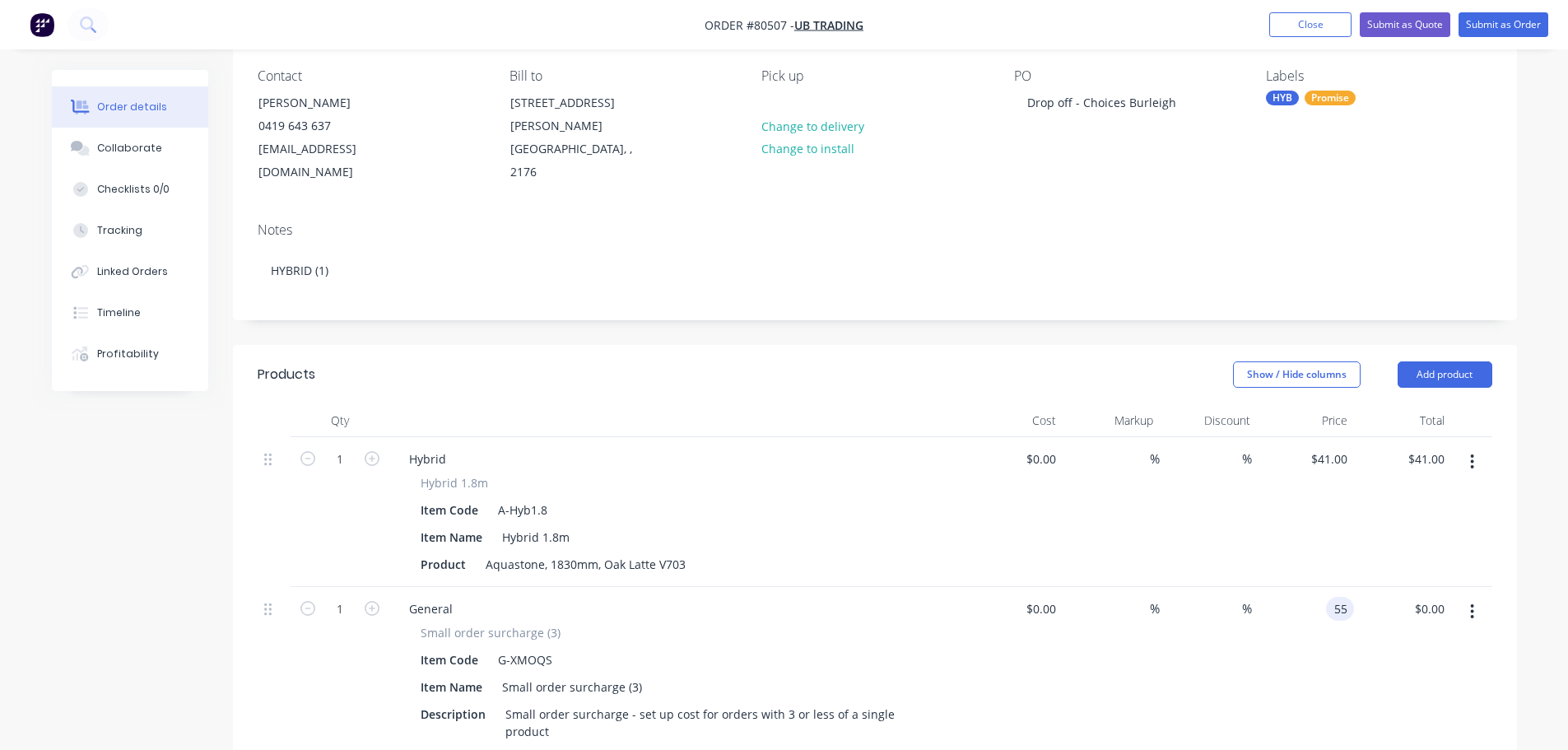
scroll to position [0, 0]
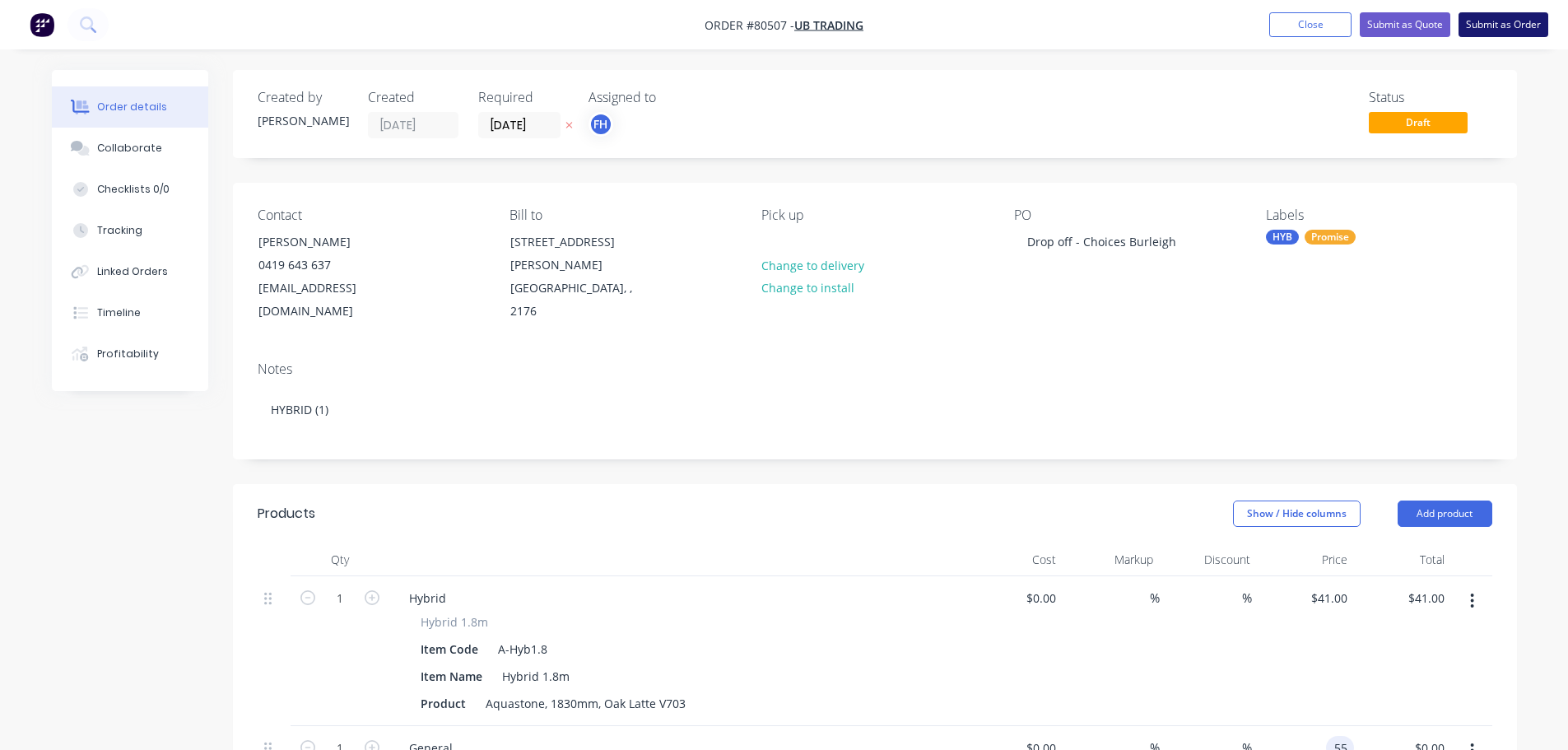
type input "$55.00"
click at [1495, 26] on button "Submit as Order" at bounding box center [1503, 24] width 90 height 24
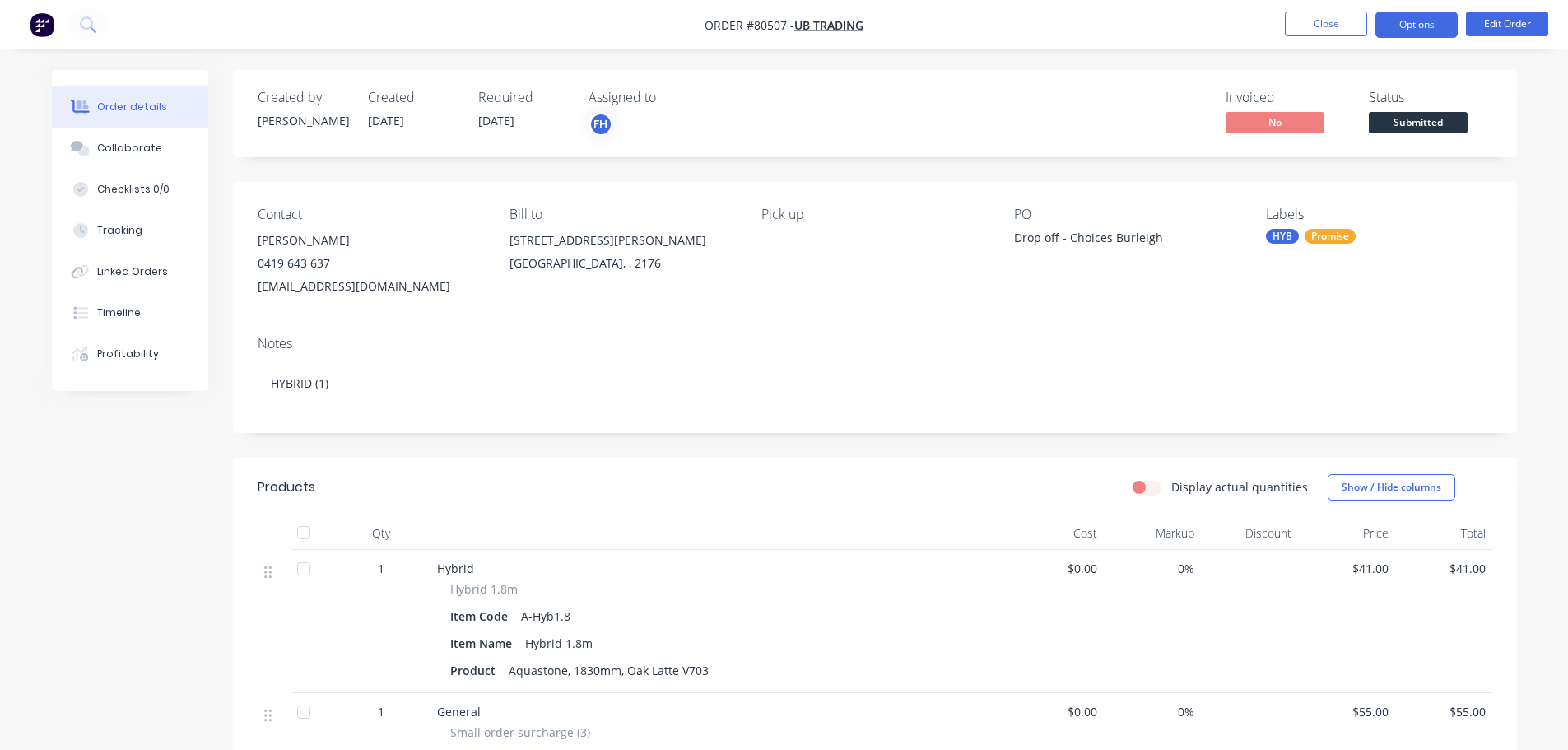
click at [1399, 21] on button "Options" at bounding box center [1416, 24] width 82 height 26
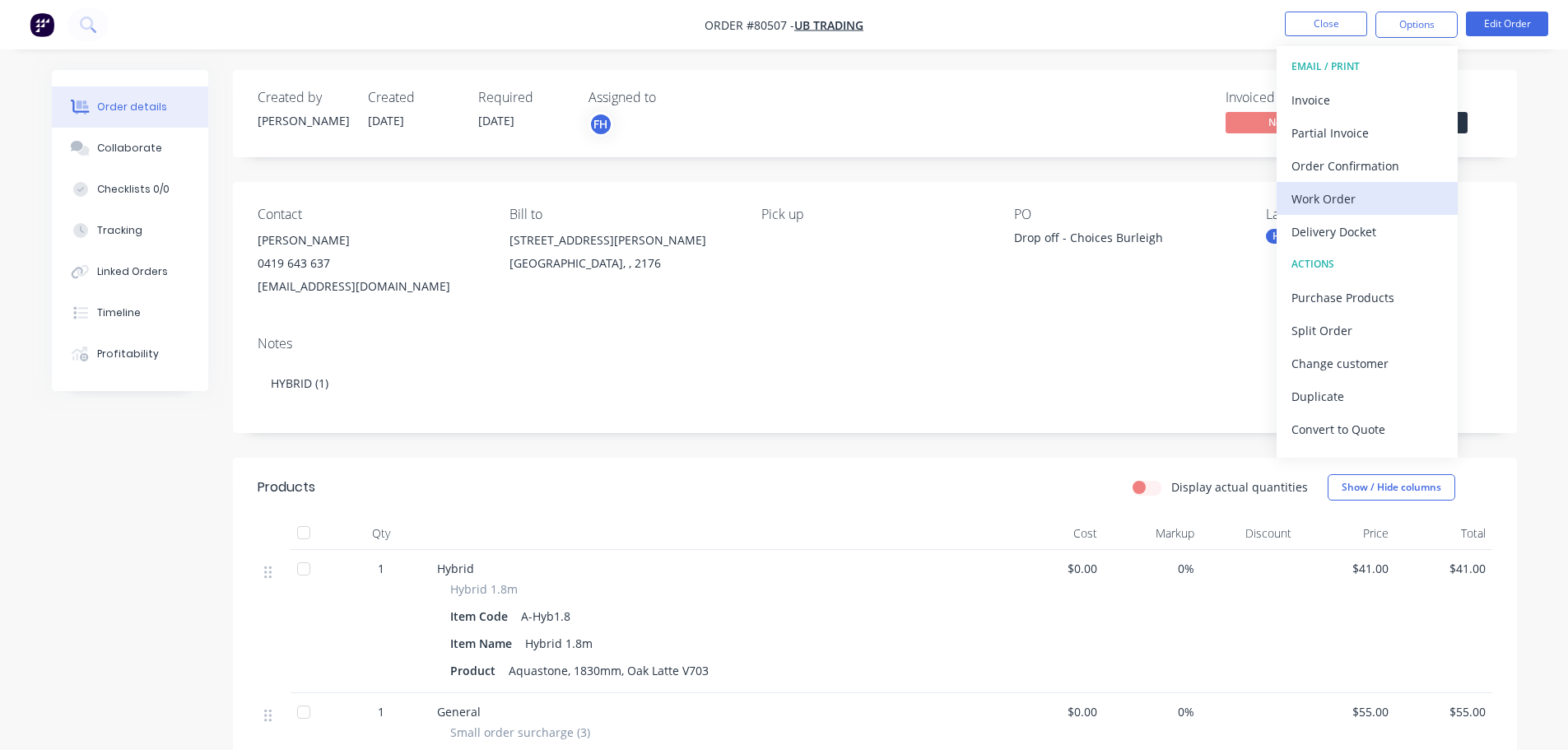
click at [1323, 212] on button "Work Order" at bounding box center [1367, 198] width 181 height 33
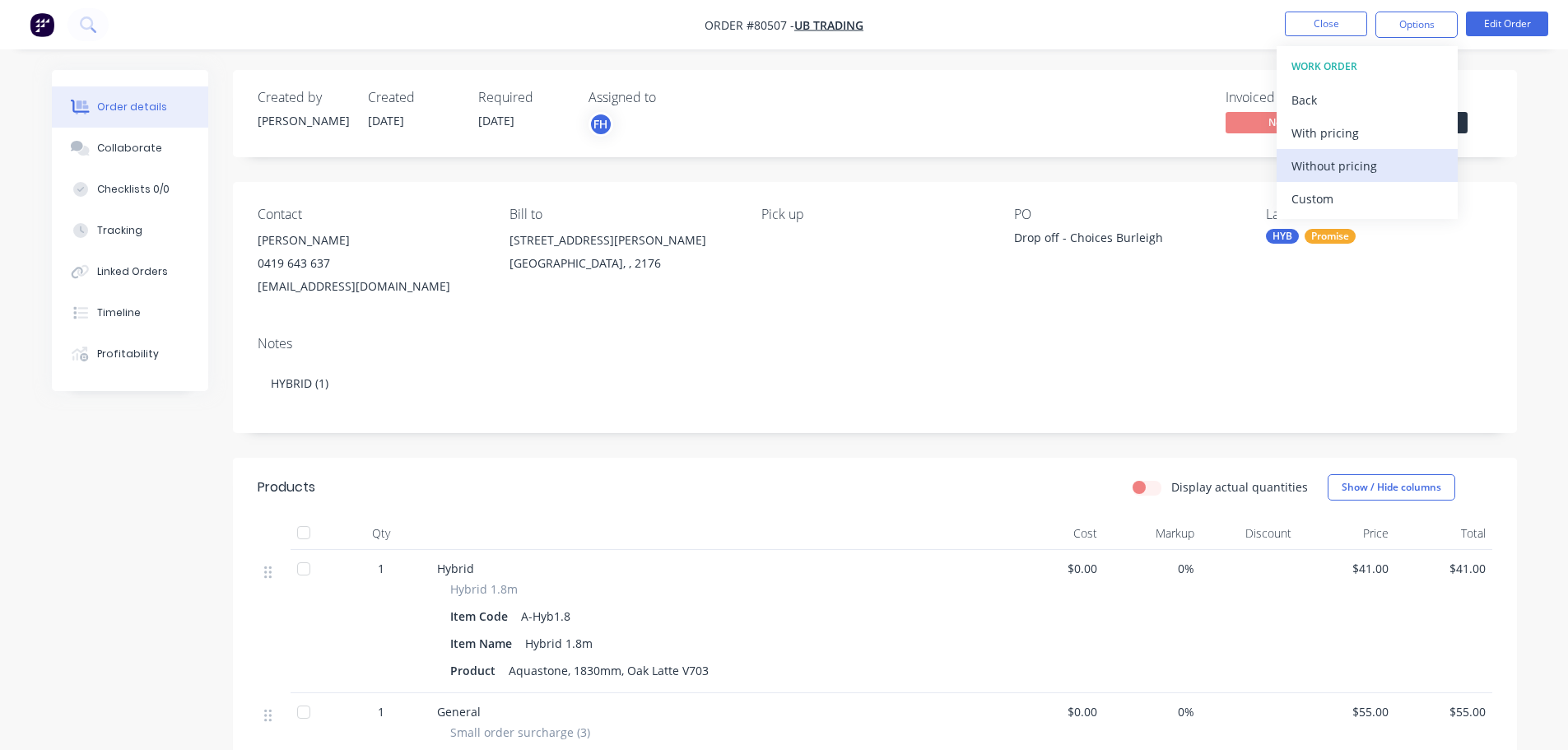
click at [1322, 177] on div "Without pricing" at bounding box center [1367, 165] width 152 height 24
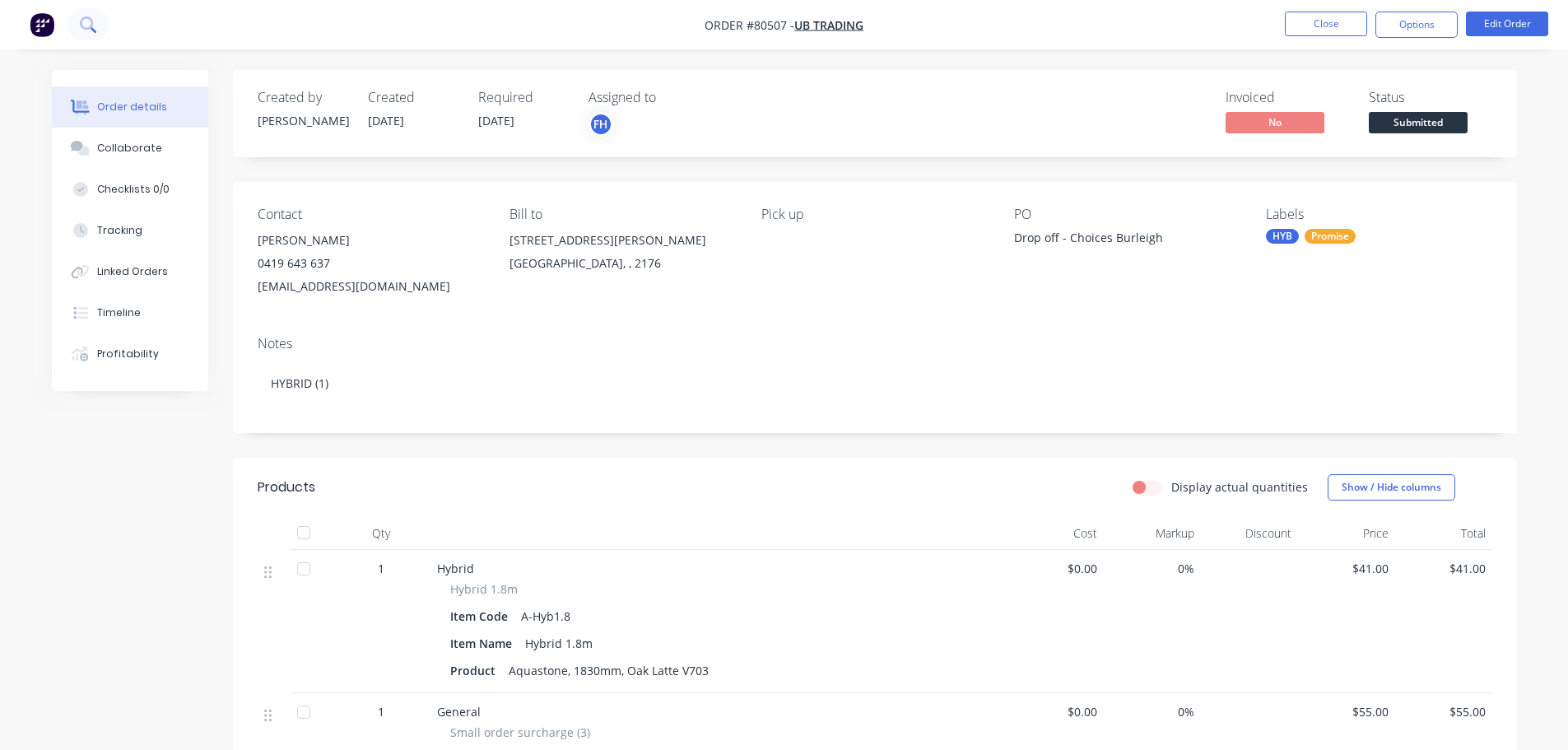
click at [84, 19] on icon at bounding box center [87, 23] width 13 height 13
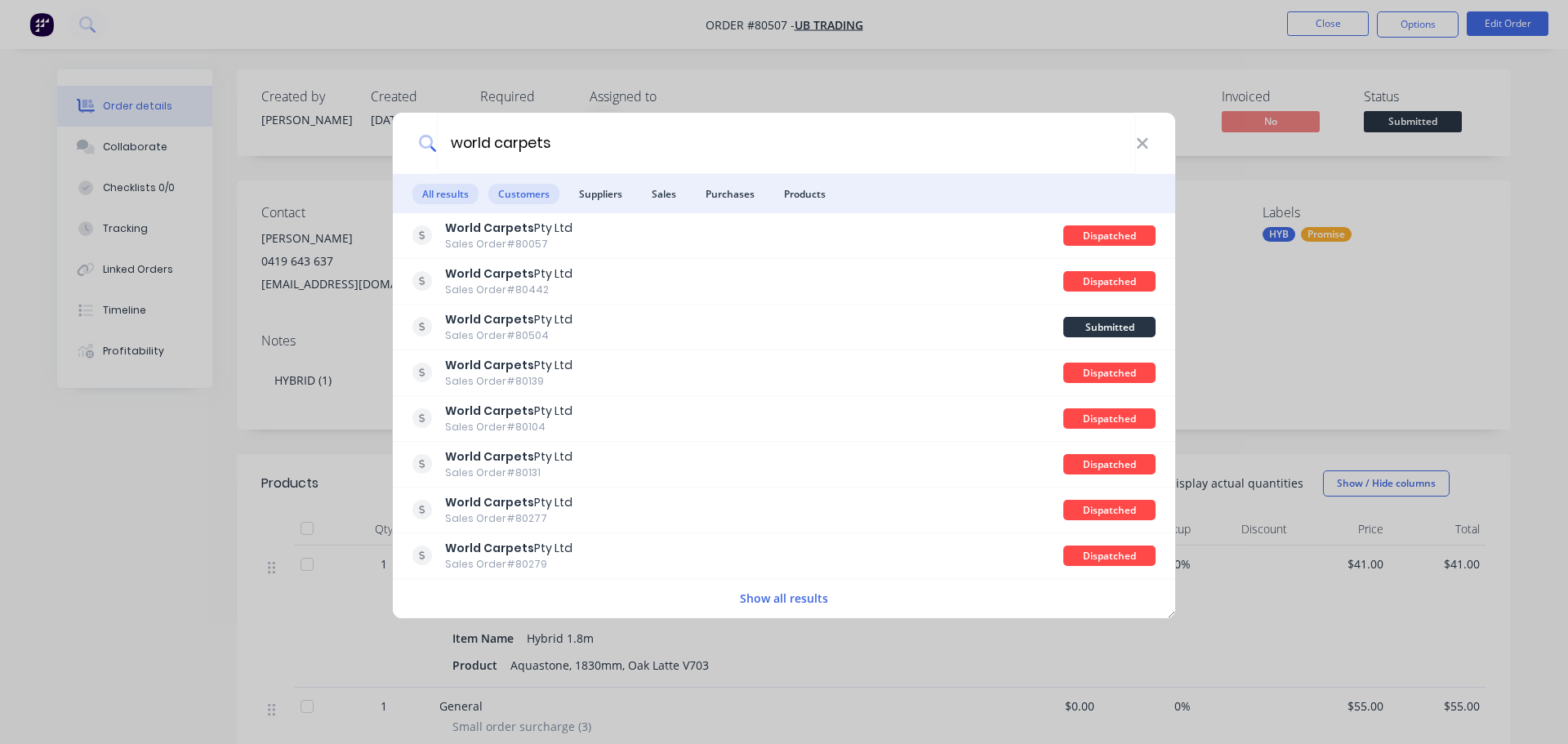
type input "world carpets"
click at [532, 191] on span "Customers" at bounding box center [524, 194] width 71 height 21
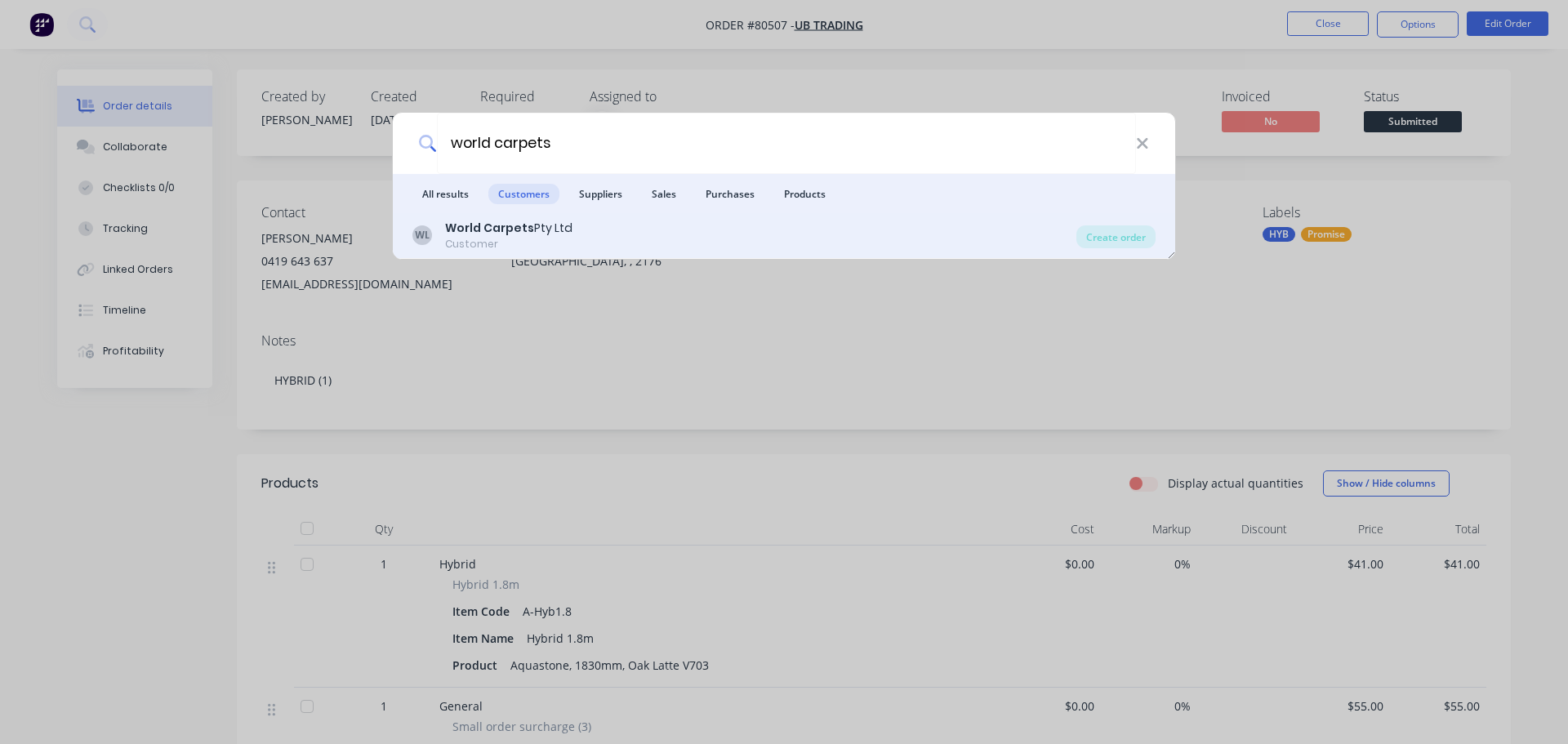
click at [514, 223] on b "World Carpets" at bounding box center [489, 227] width 89 height 16
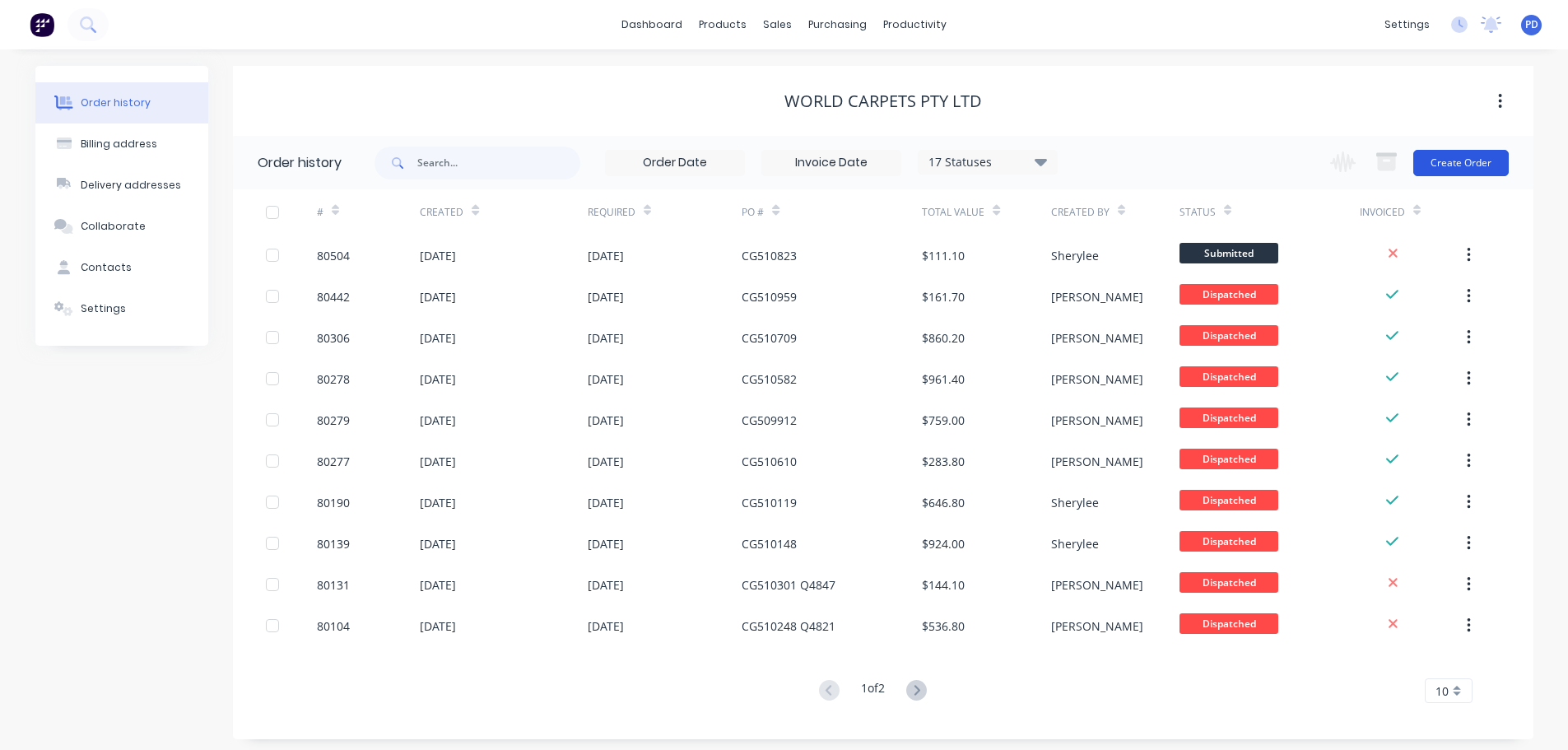
click at [1447, 156] on button "Create Order" at bounding box center [1461, 163] width 95 height 26
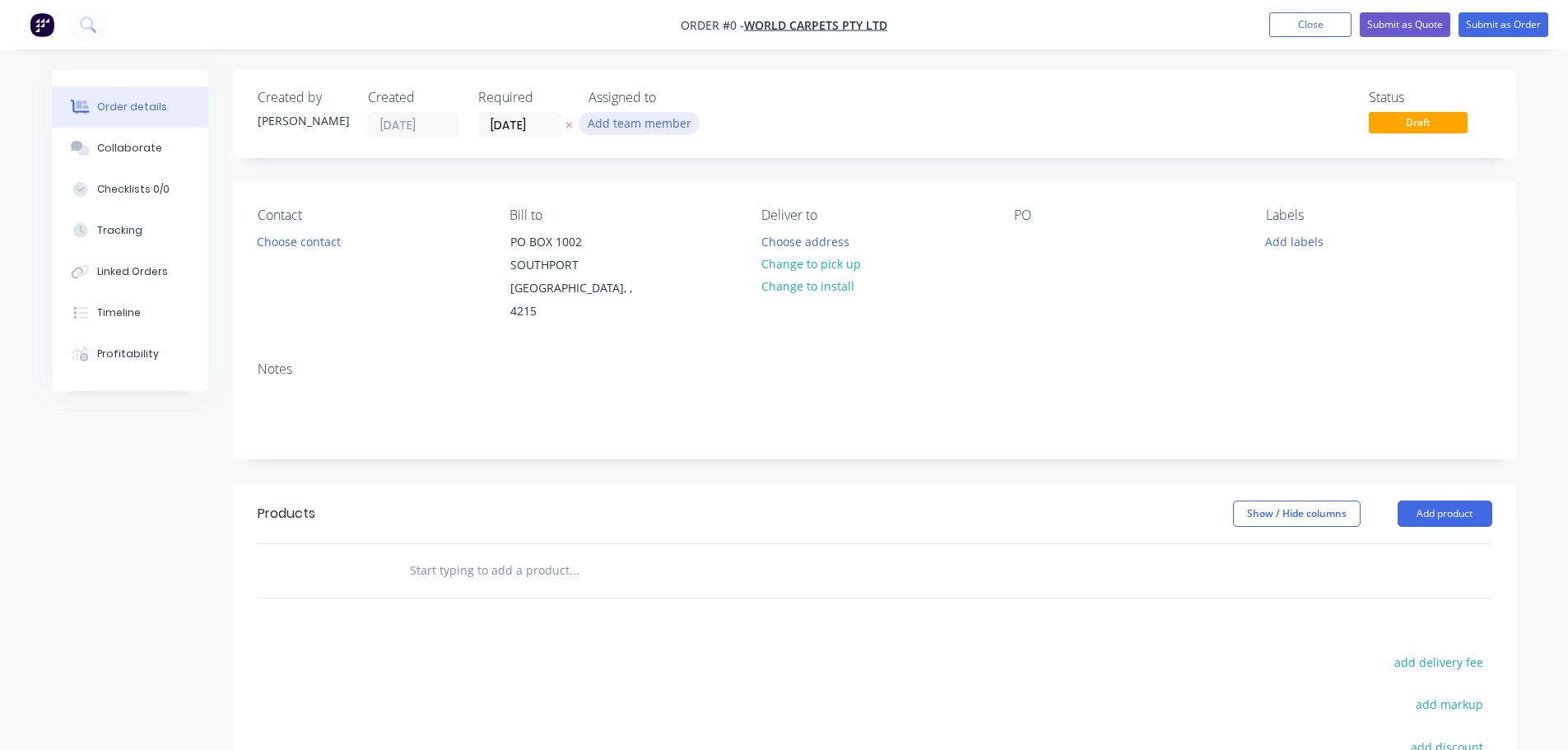
click at [612, 124] on button "Add team member" at bounding box center [639, 123] width 121 height 23
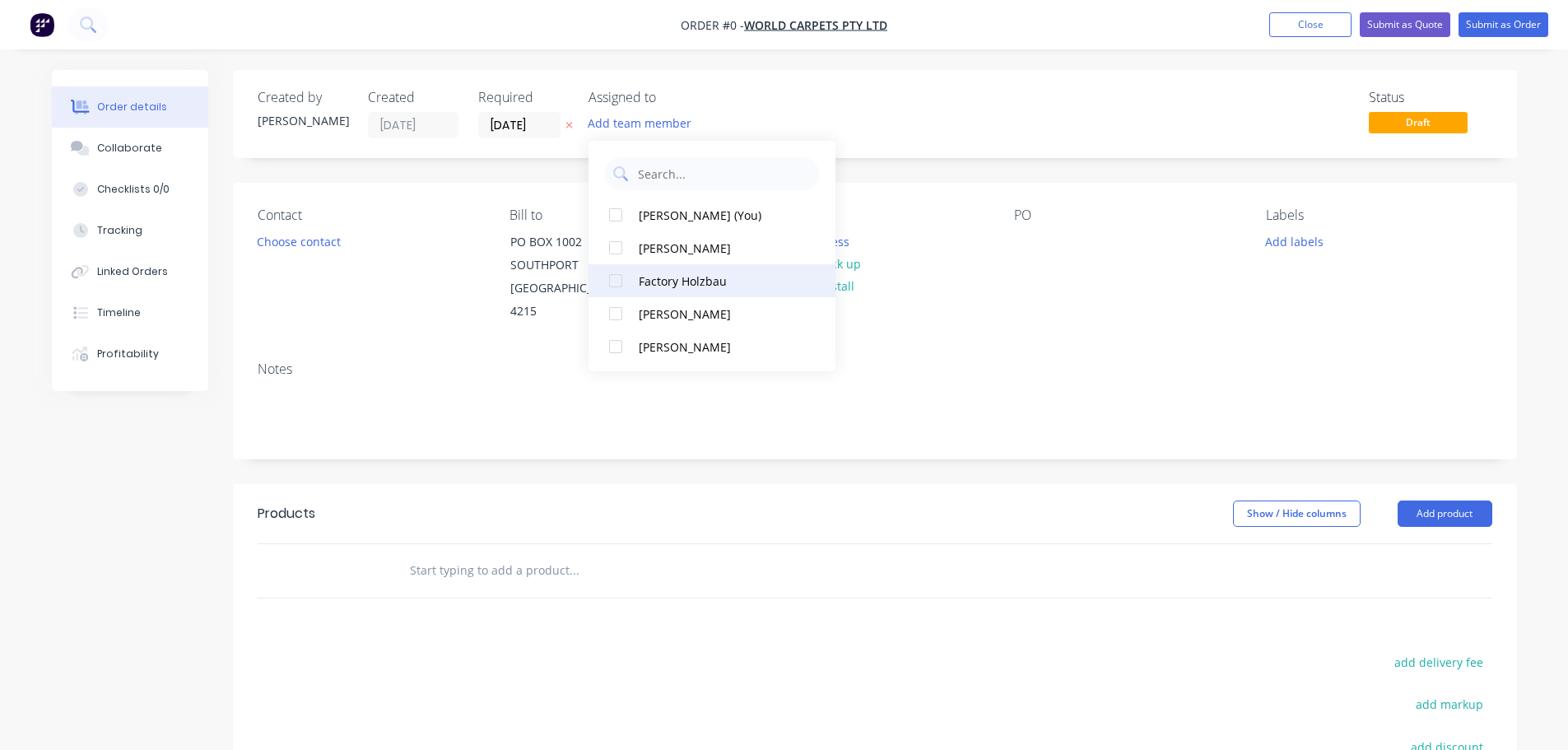
click at [615, 284] on div at bounding box center [615, 280] width 33 height 33
click at [524, 121] on div "Order details Collaborate Checklists 0/0 Tracking Linked Orders Timeline Profit…" at bounding box center [785, 544] width 1498 height 948
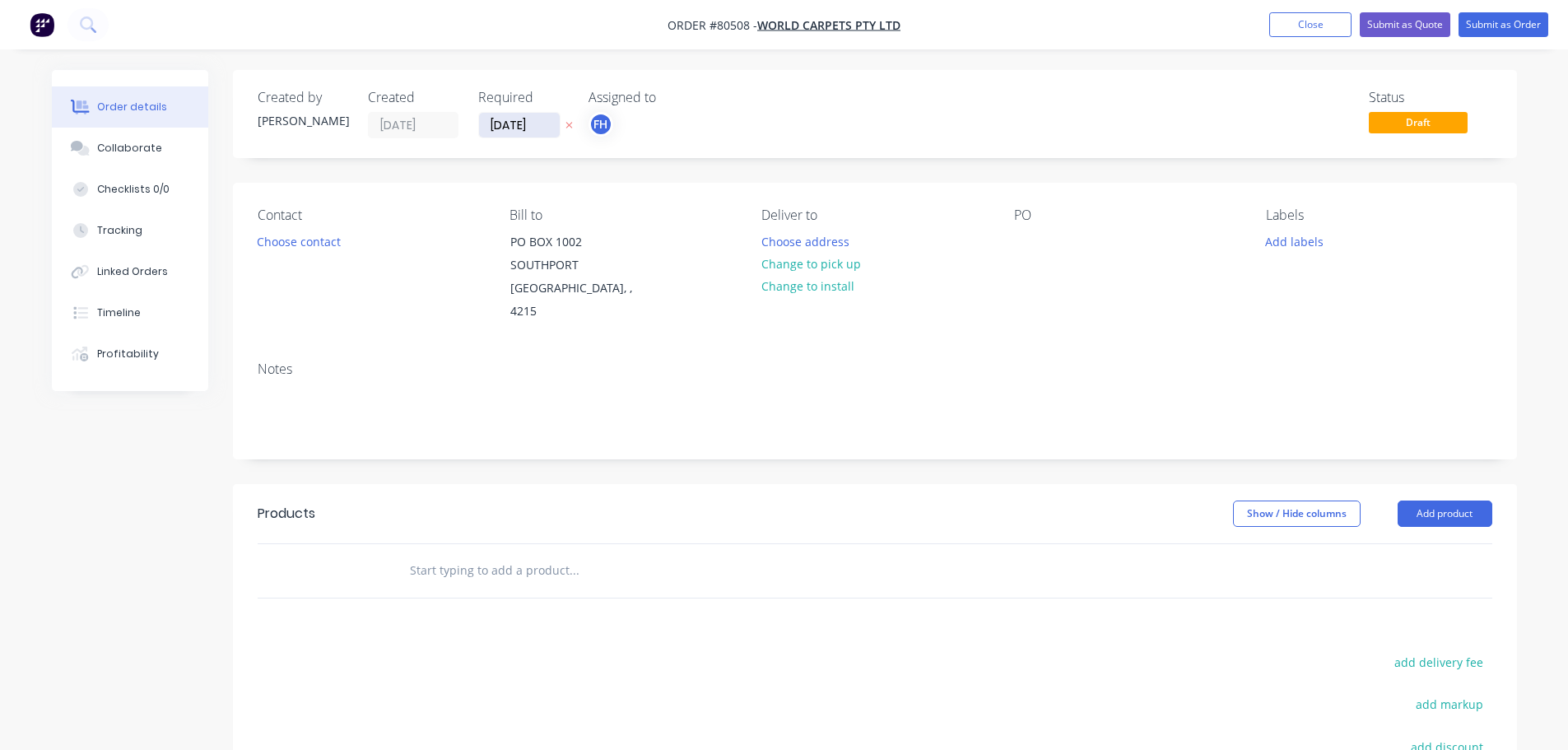
click at [524, 125] on input "[DATE]" at bounding box center [519, 125] width 81 height 24
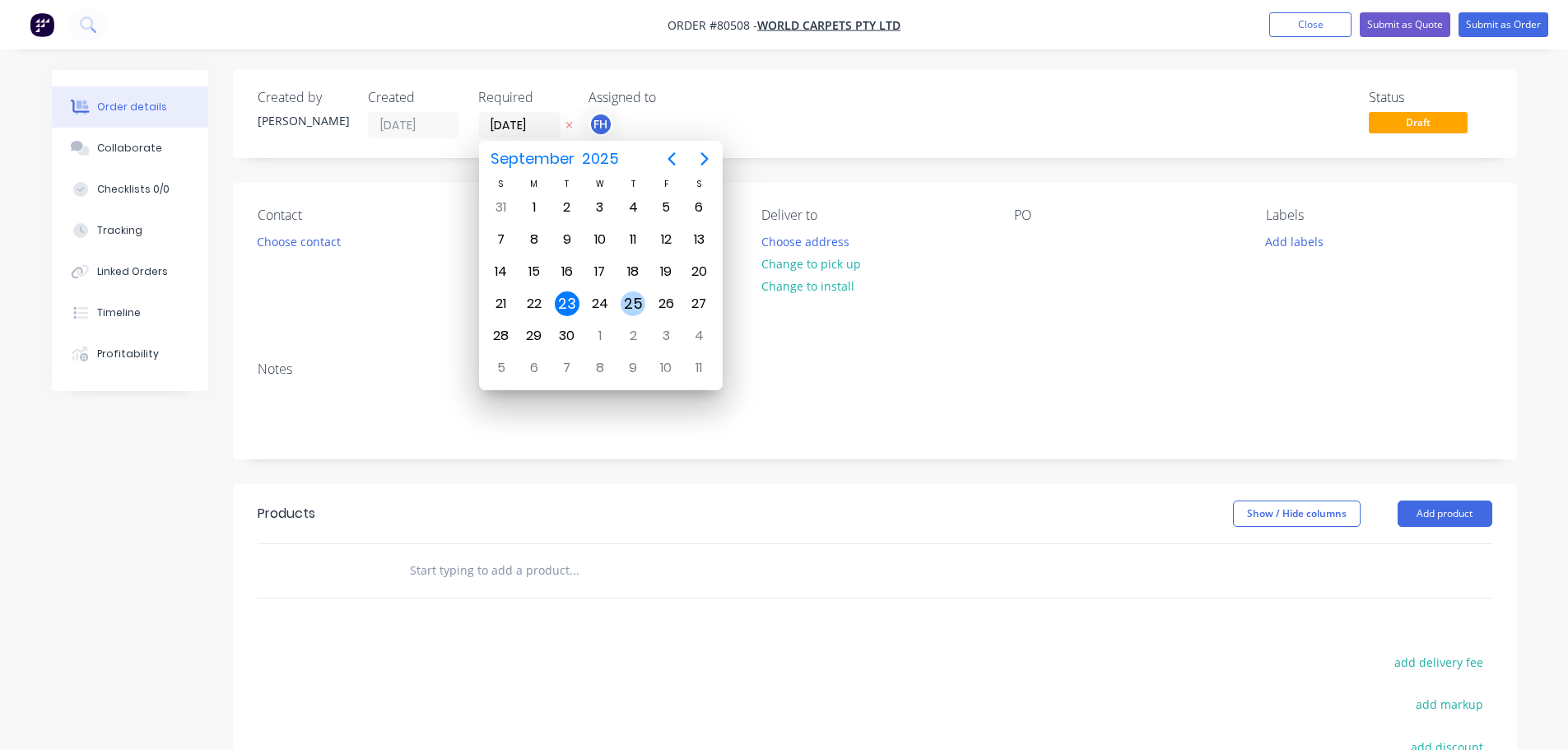
click at [635, 298] on div "25" at bounding box center [633, 303] width 24 height 24
type input "[DATE]"
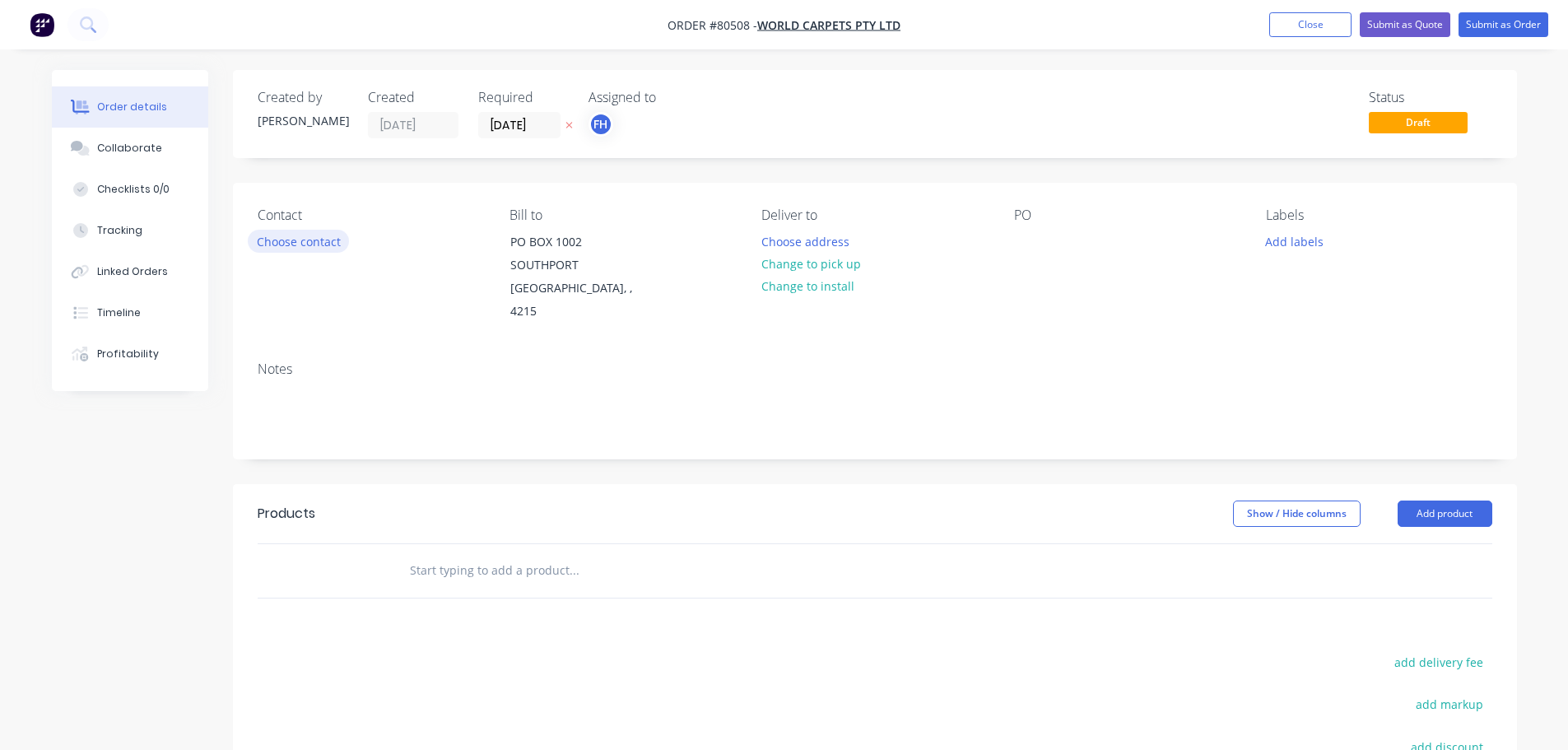
click at [328, 243] on button "Choose contact" at bounding box center [298, 241] width 101 height 23
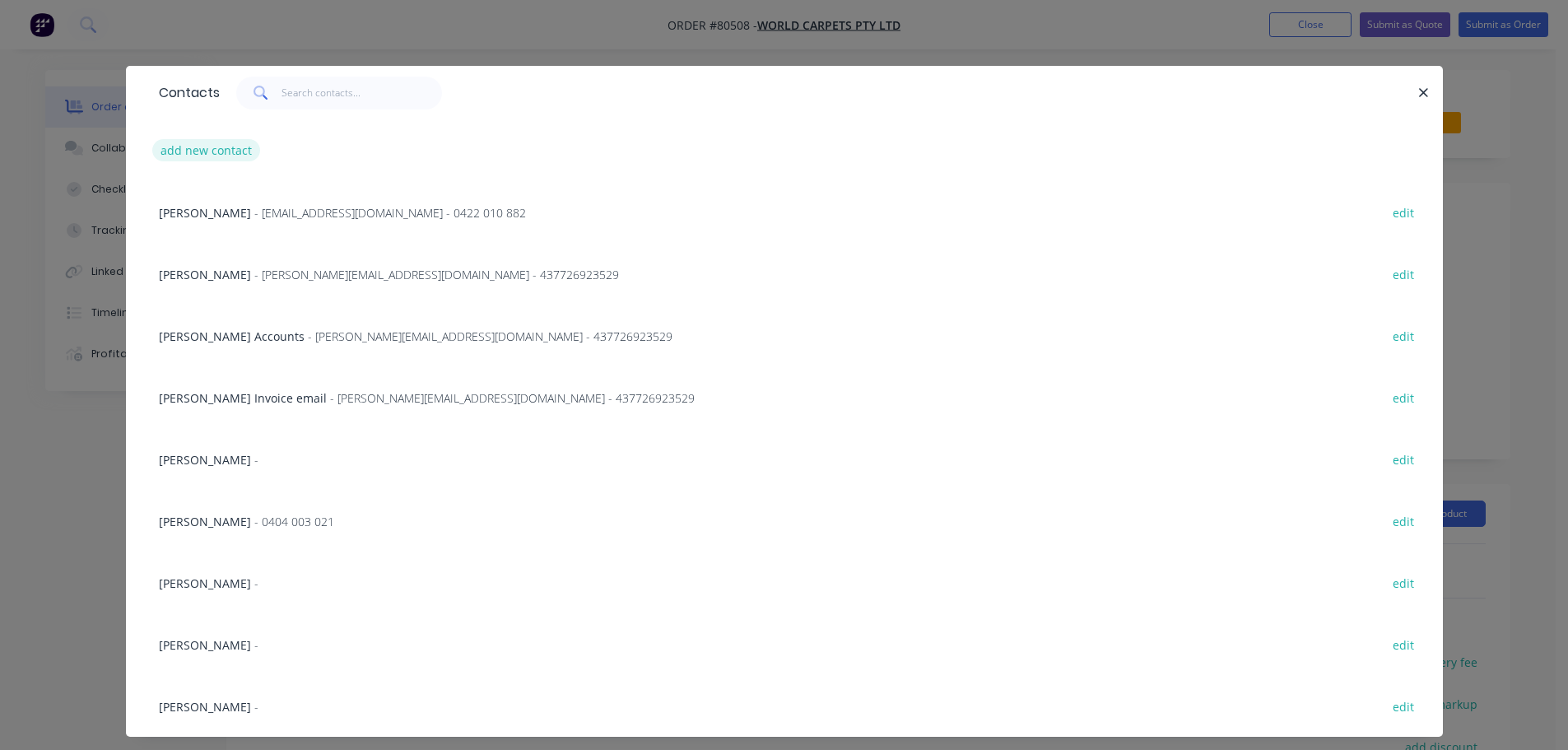
click at [219, 154] on button "add new contact" at bounding box center [206, 151] width 108 height 23
select select "AU"
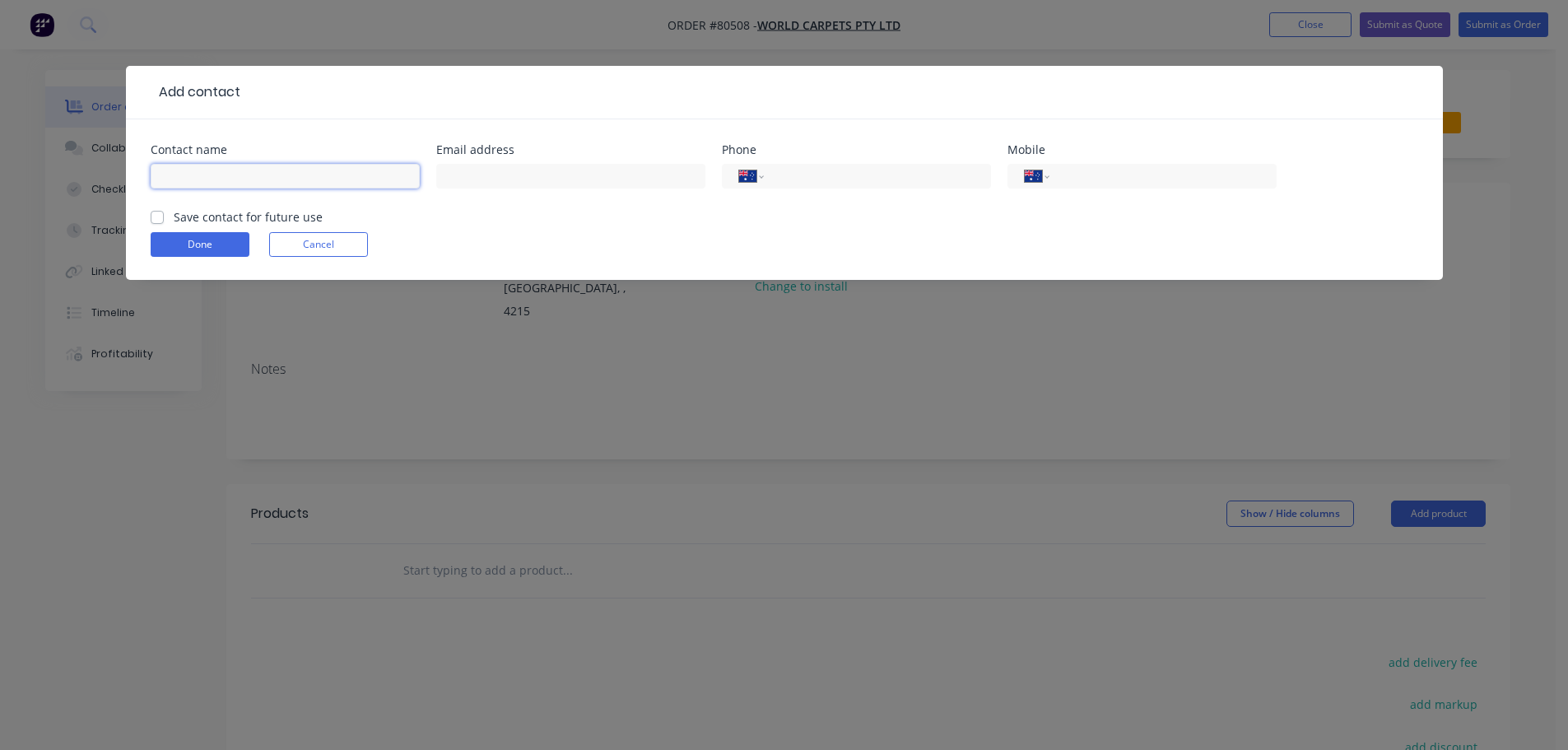
click at [237, 178] on input "text" at bounding box center [286, 176] width 270 height 24
type input "[PERSON_NAME]"
click at [1071, 184] on input "tel" at bounding box center [1160, 176] width 198 height 19
type input "0431 090 301"
drag, startPoint x: 160, startPoint y: 213, endPoint x: 166, endPoint y: 223, distance: 11.7
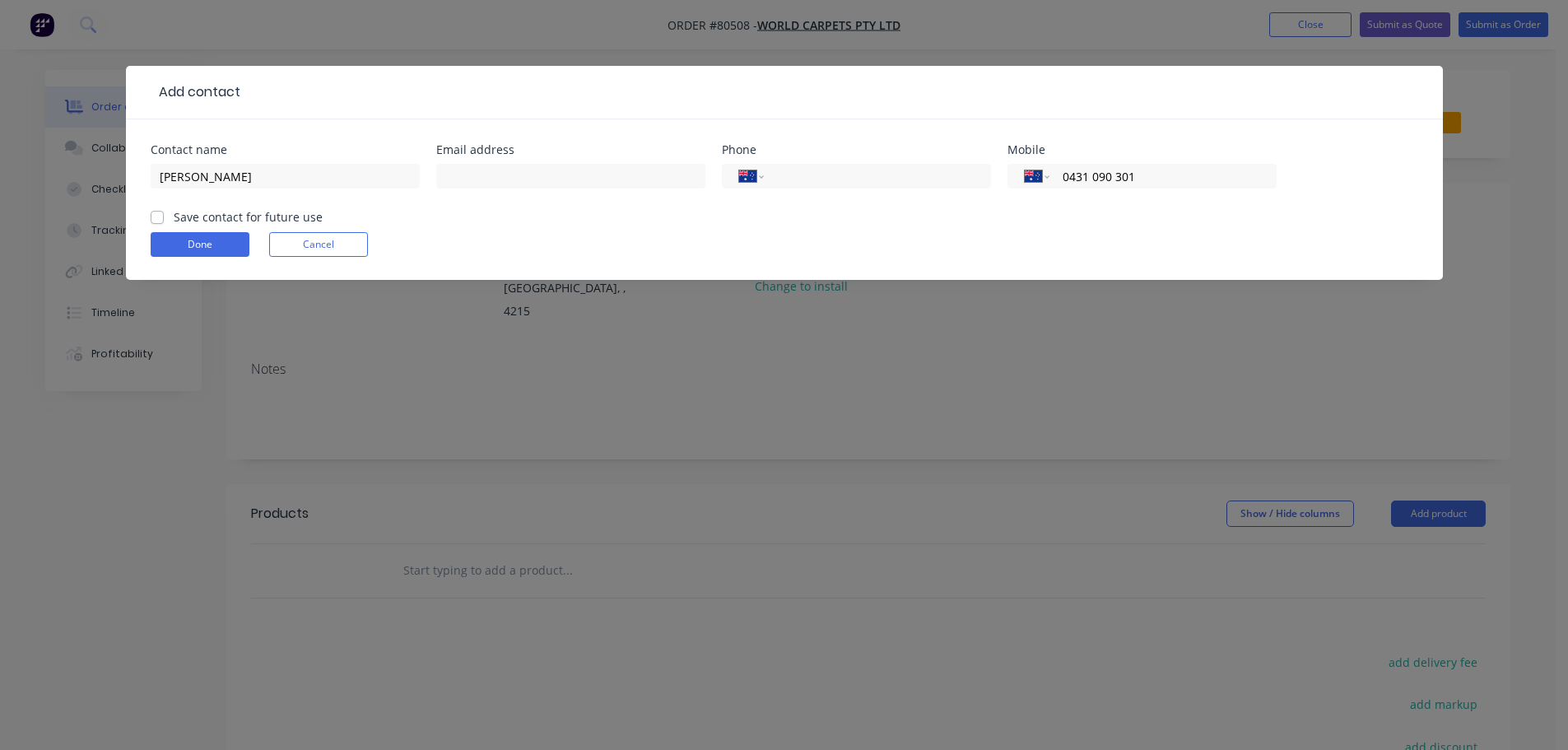
click at [173, 214] on label "Save contact for future use" at bounding box center [248, 217] width 149 height 17
click at [160, 214] on input "Save contact for future use" at bounding box center [157, 216] width 13 height 16
checkbox input "true"
click at [210, 251] on button "Done" at bounding box center [200, 244] width 99 height 24
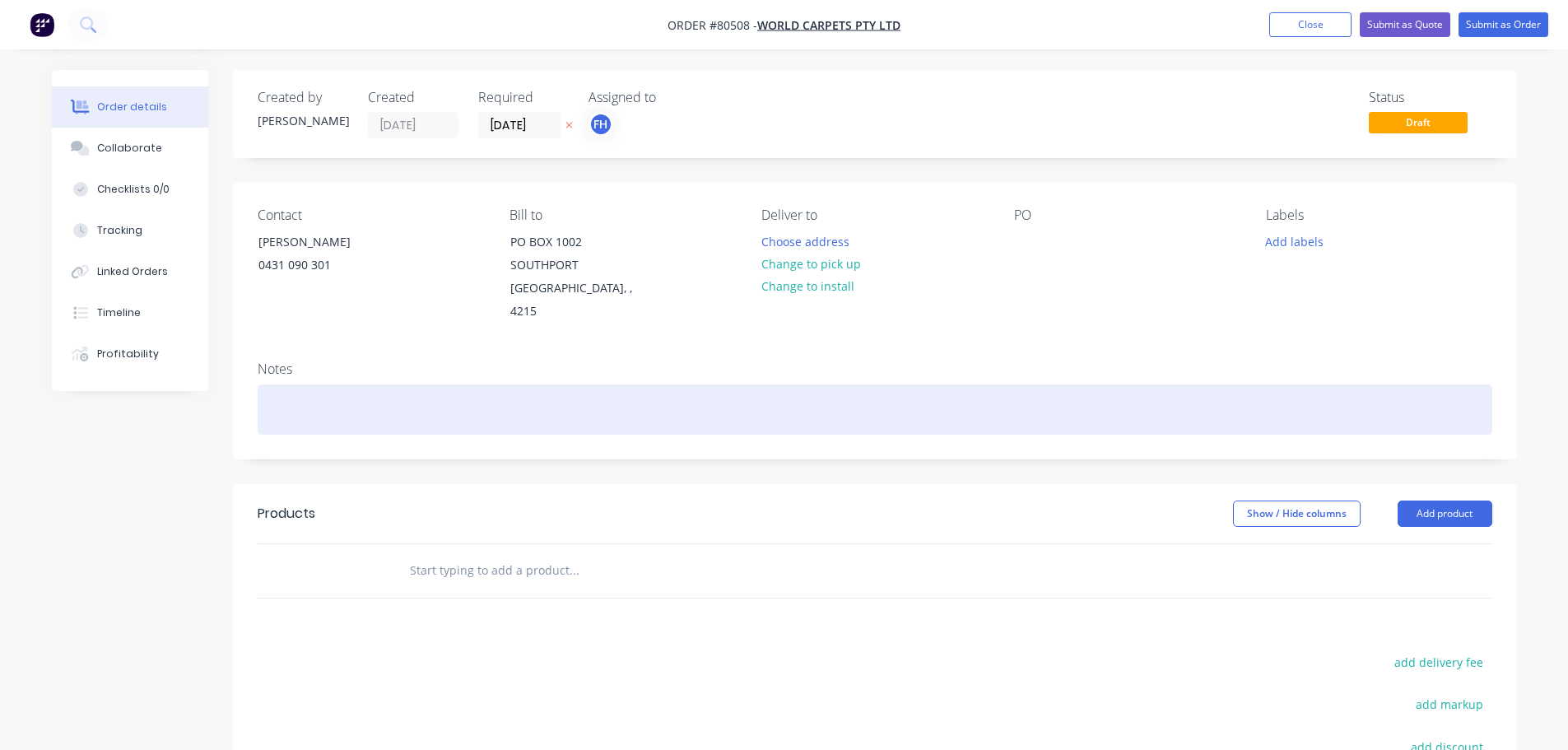
click at [298, 384] on div at bounding box center [874, 409] width 1234 height 50
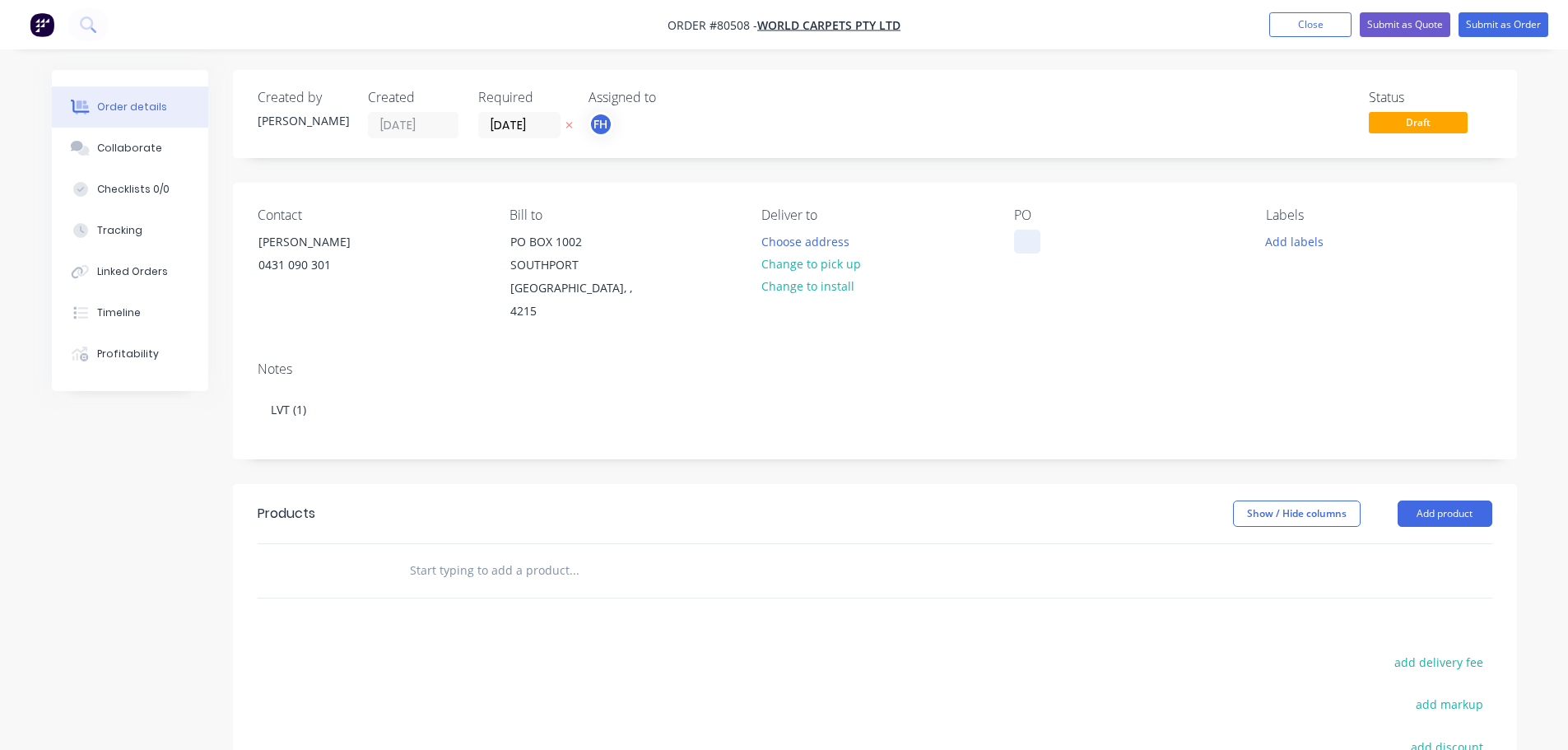
click at [1023, 244] on div at bounding box center [1027, 241] width 26 height 24
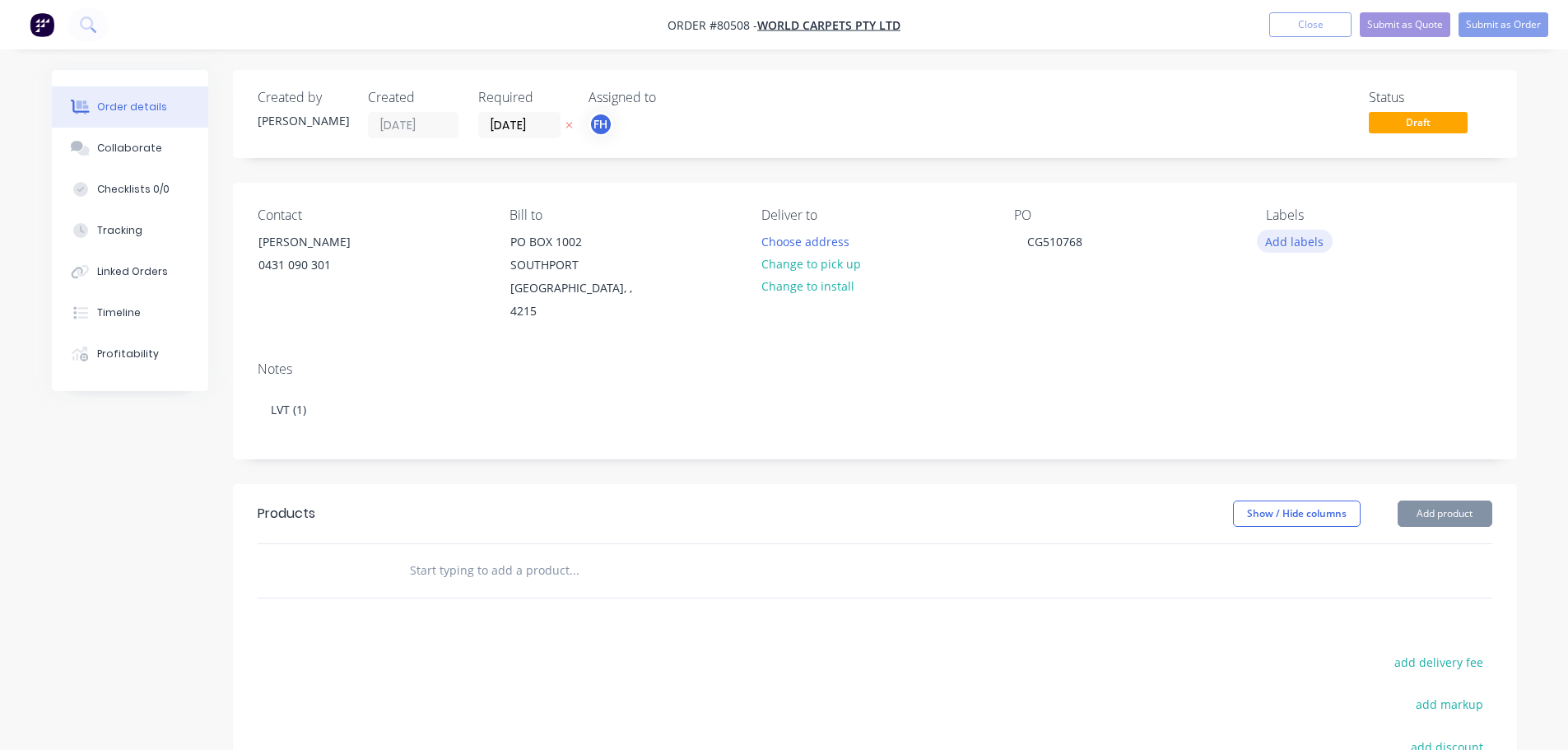
click at [1282, 239] on button "Add labels" at bounding box center [1295, 241] width 75 height 23
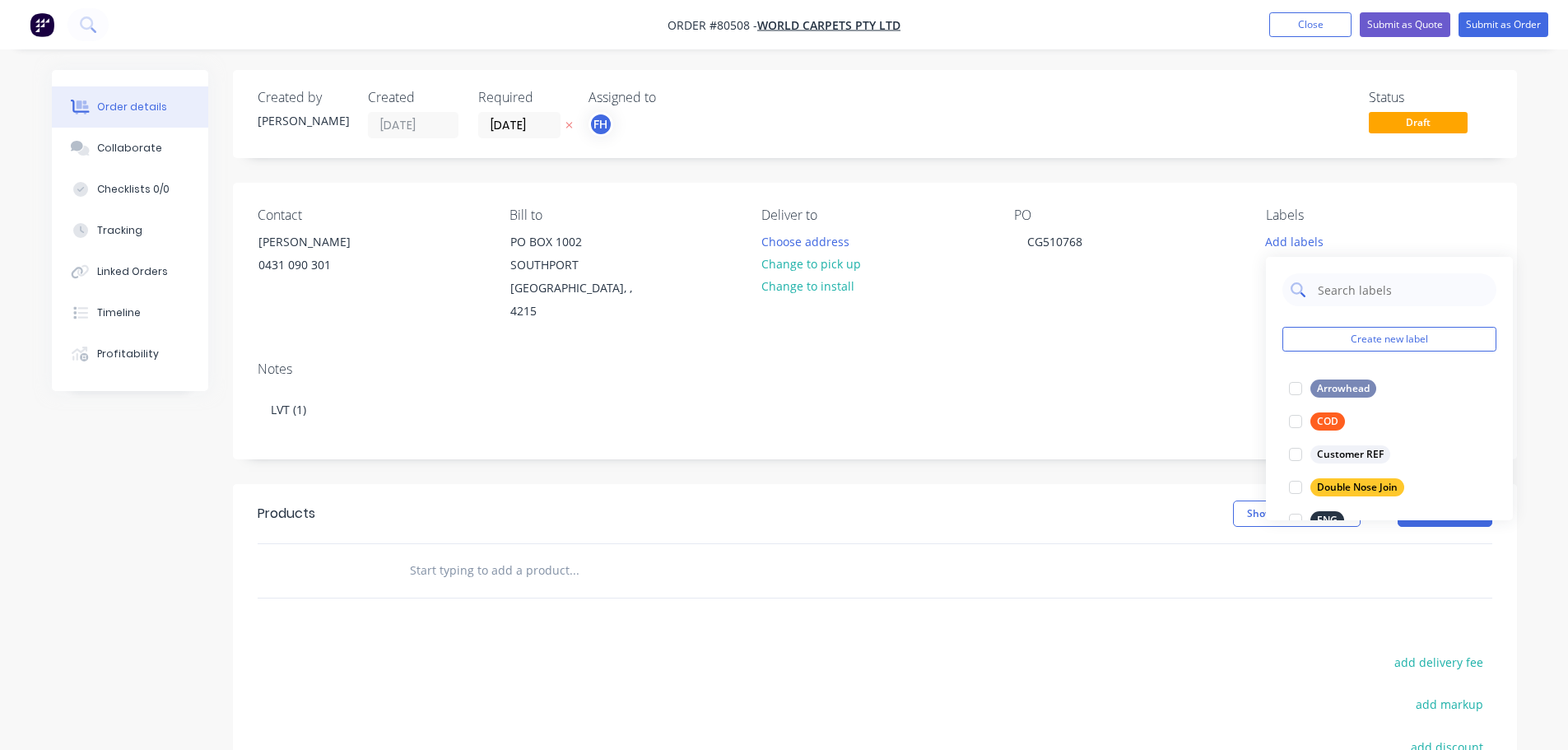
click at [1350, 291] on input "text" at bounding box center [1402, 289] width 172 height 33
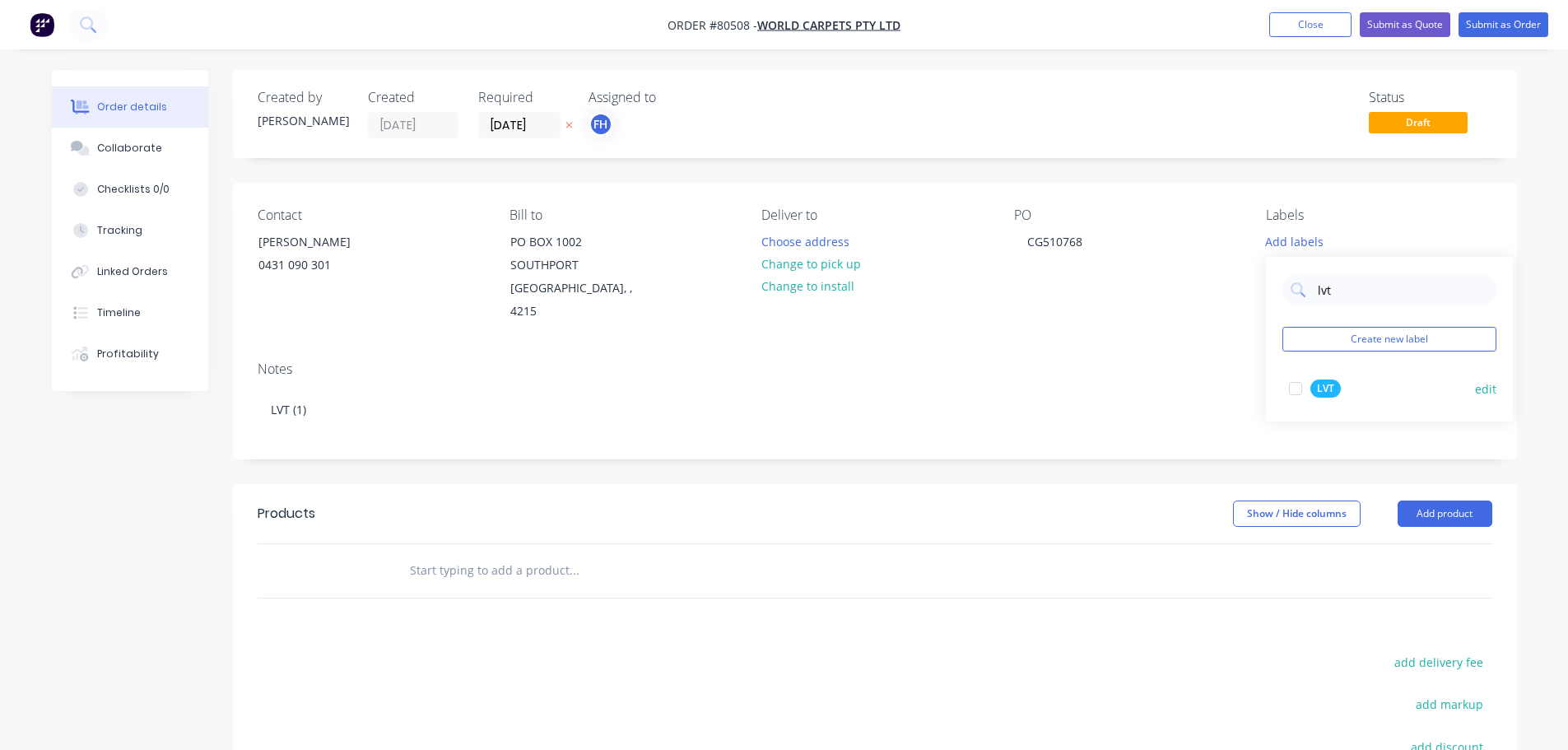
click at [1294, 390] on div at bounding box center [1295, 388] width 33 height 33
click at [1339, 280] on input "lvt" at bounding box center [1402, 281] width 172 height 33
drag, startPoint x: 1339, startPoint y: 280, endPoint x: 1315, endPoint y: 282, distance: 24.1
click at [1315, 282] on div "lvt" at bounding box center [1389, 281] width 214 height 33
type input "prom"
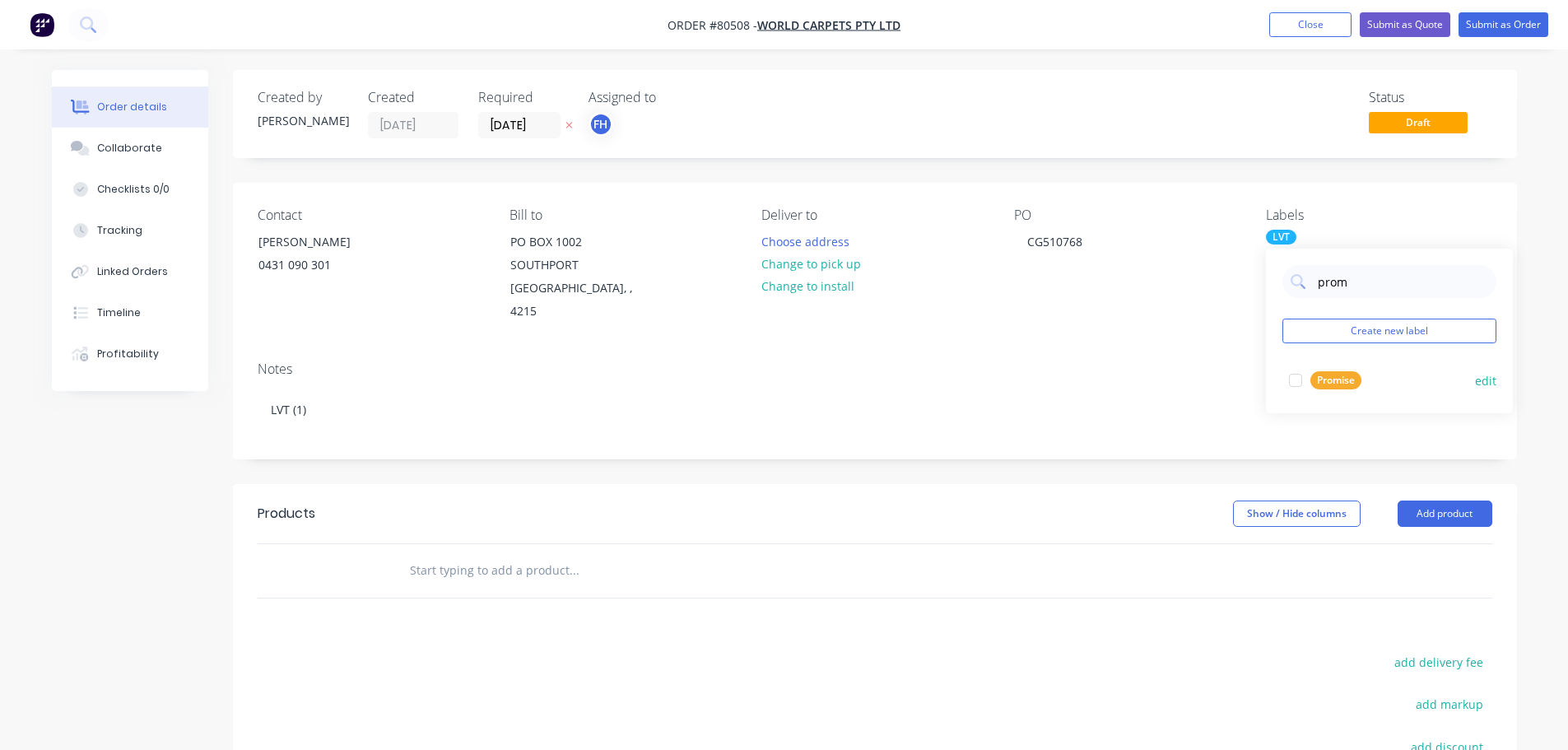
click at [1297, 384] on div at bounding box center [1295, 380] width 33 height 33
click at [446, 554] on input "text" at bounding box center [573, 570] width 329 height 33
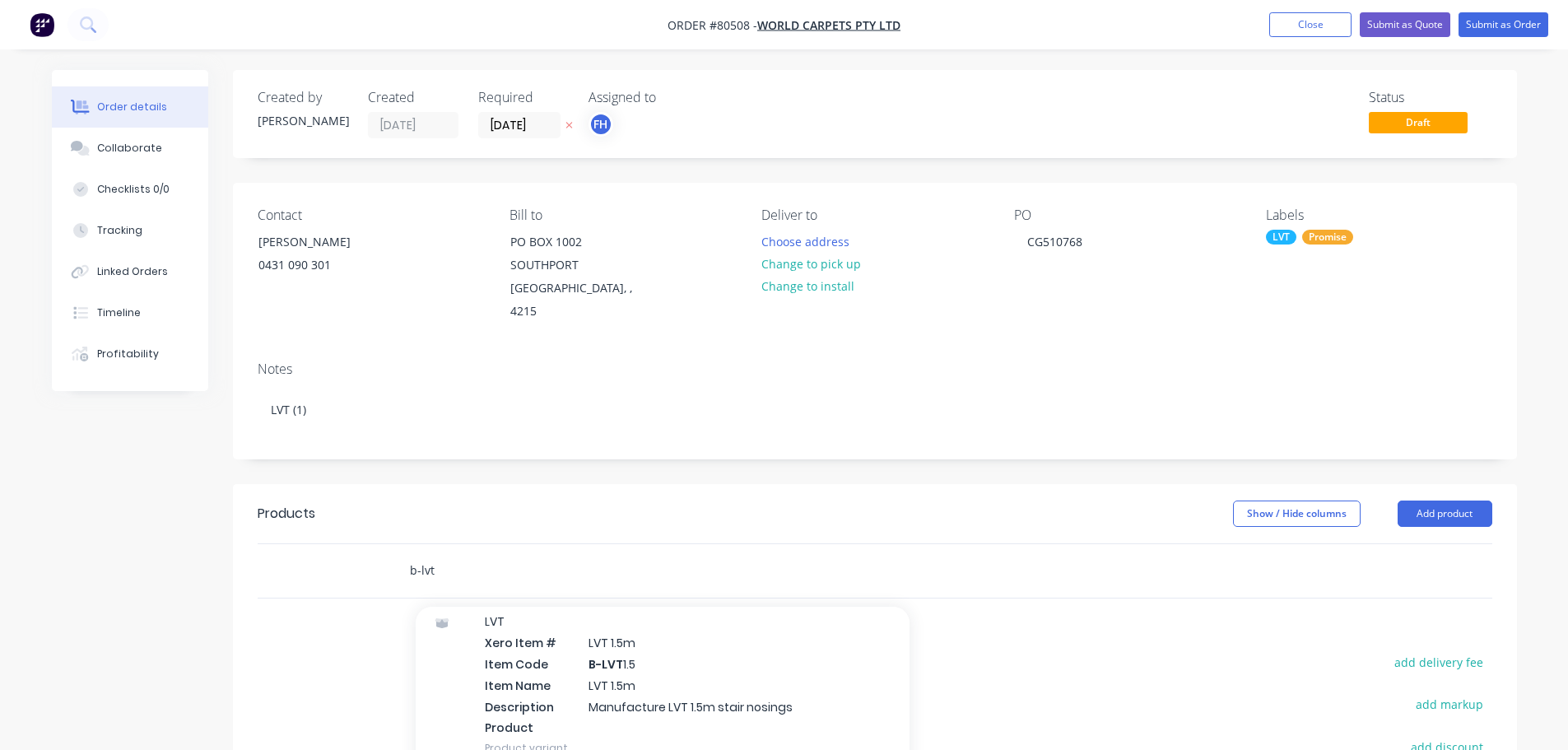
scroll to position [247, 0]
type input "b-lvt"
click at [547, 631] on div "LVT Xero Item # LVT 1.5m Item Code B-LVT 1.5 Item Name LVT 1.5m Description Man…" at bounding box center [662, 675] width 494 height 175
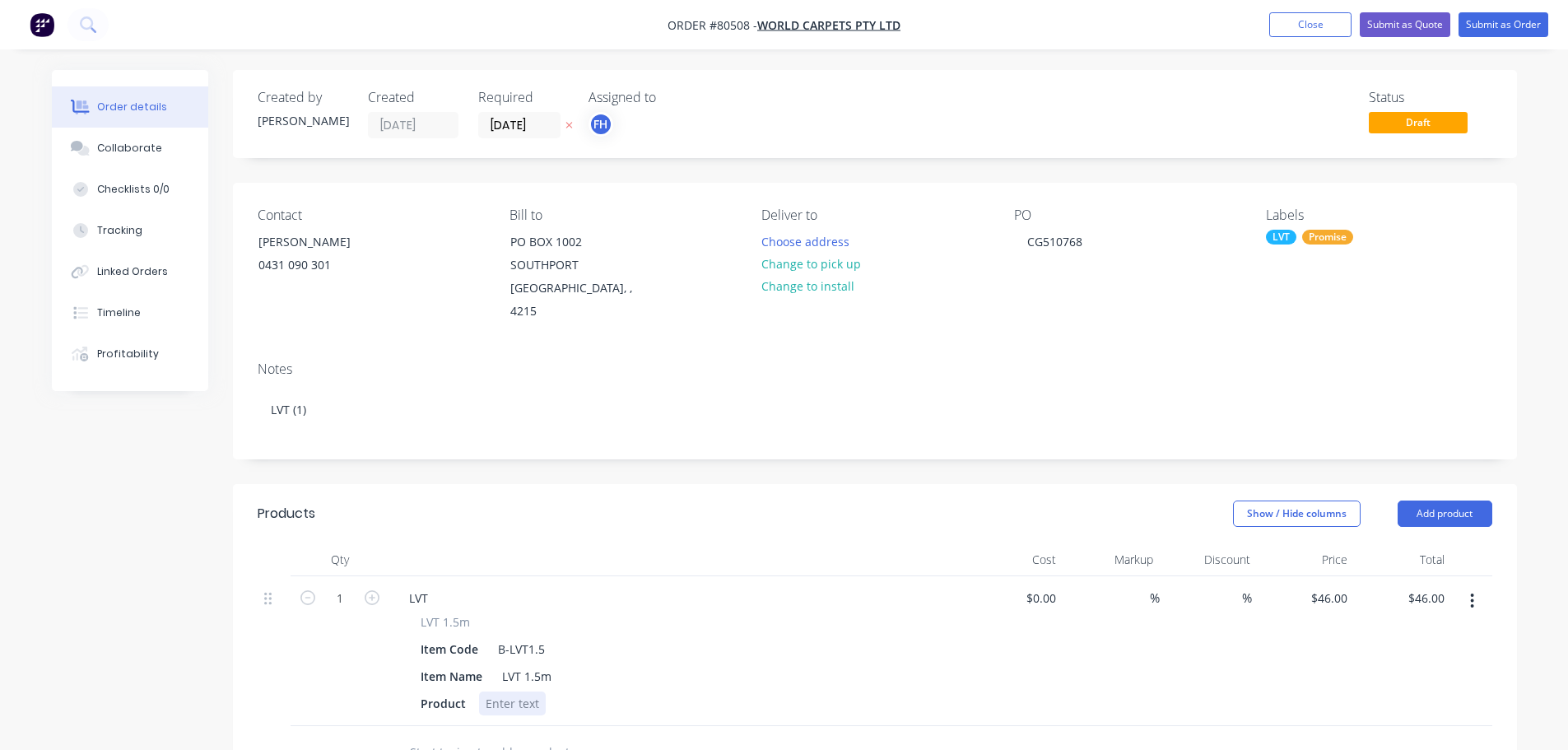
click at [503, 692] on div at bounding box center [512, 703] width 67 height 24
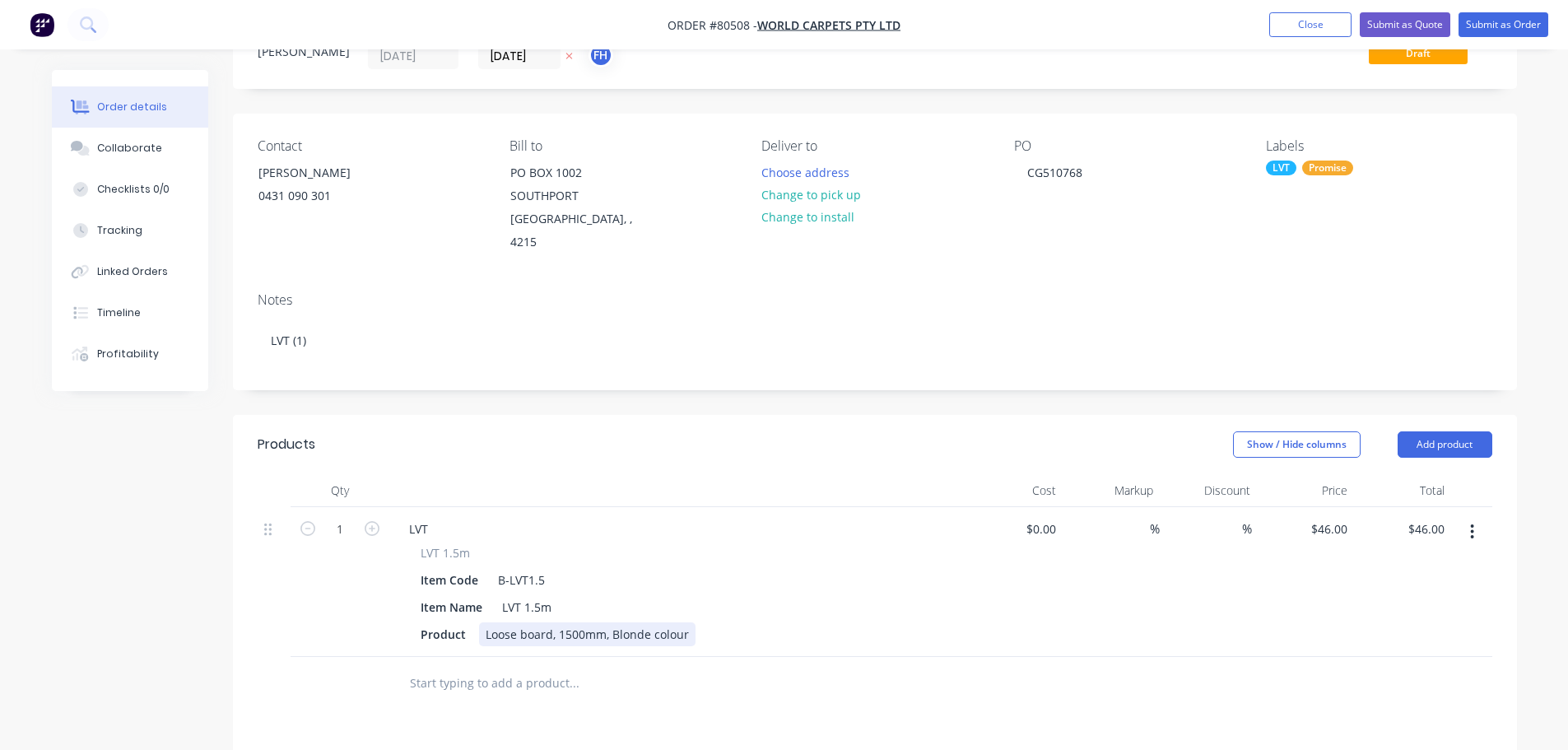
scroll to position [165, 0]
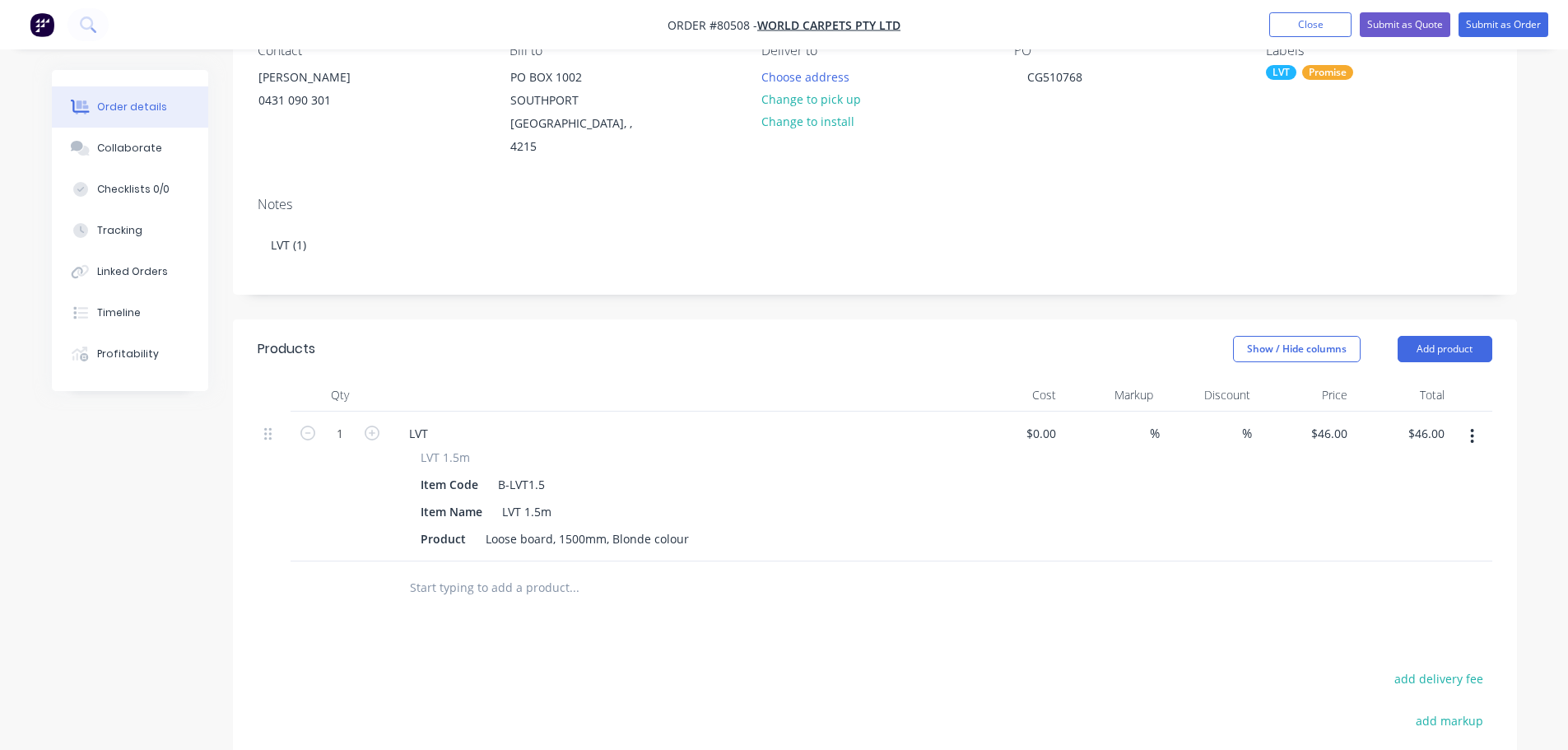
click at [506, 571] on input "text" at bounding box center [573, 587] width 329 height 33
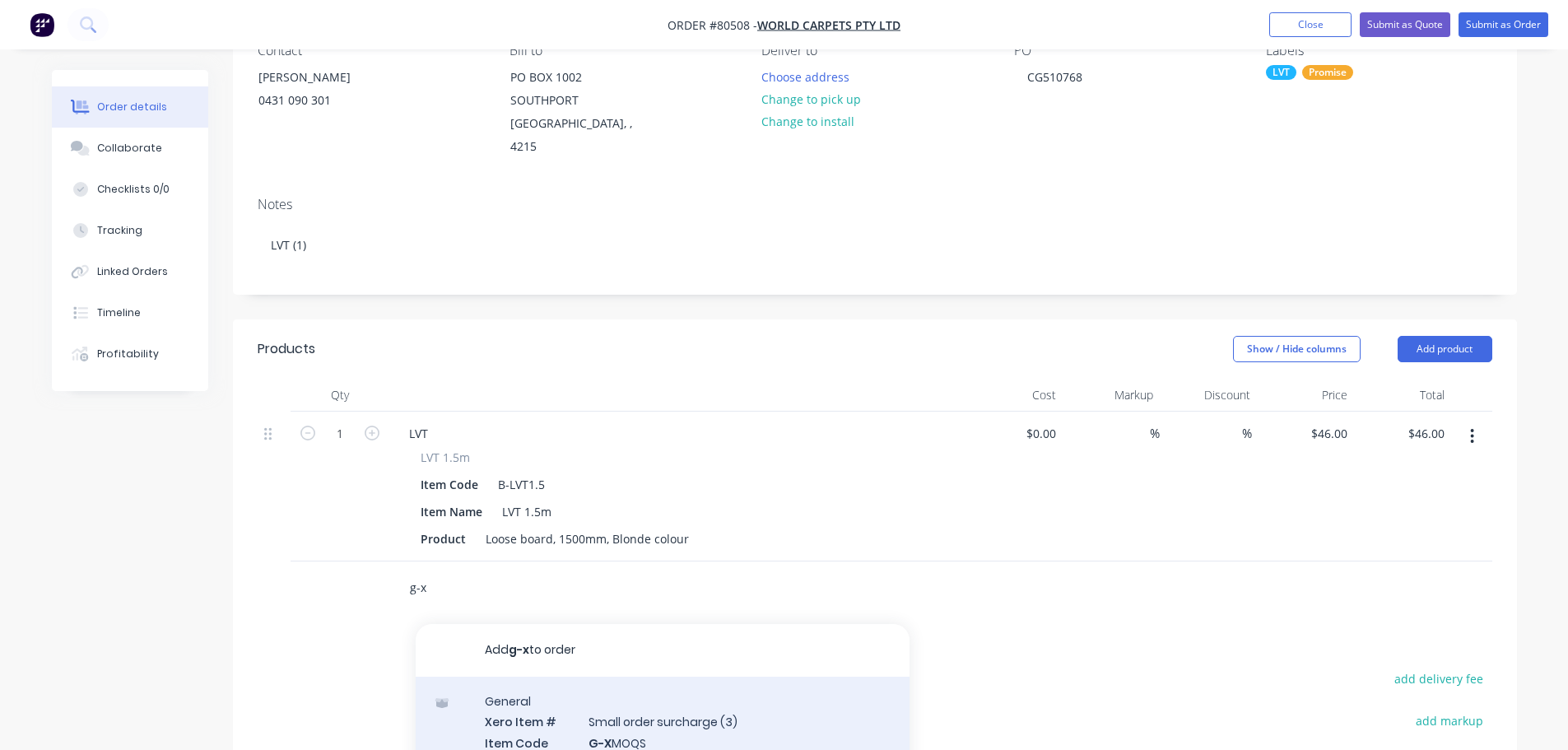
type input "g-x"
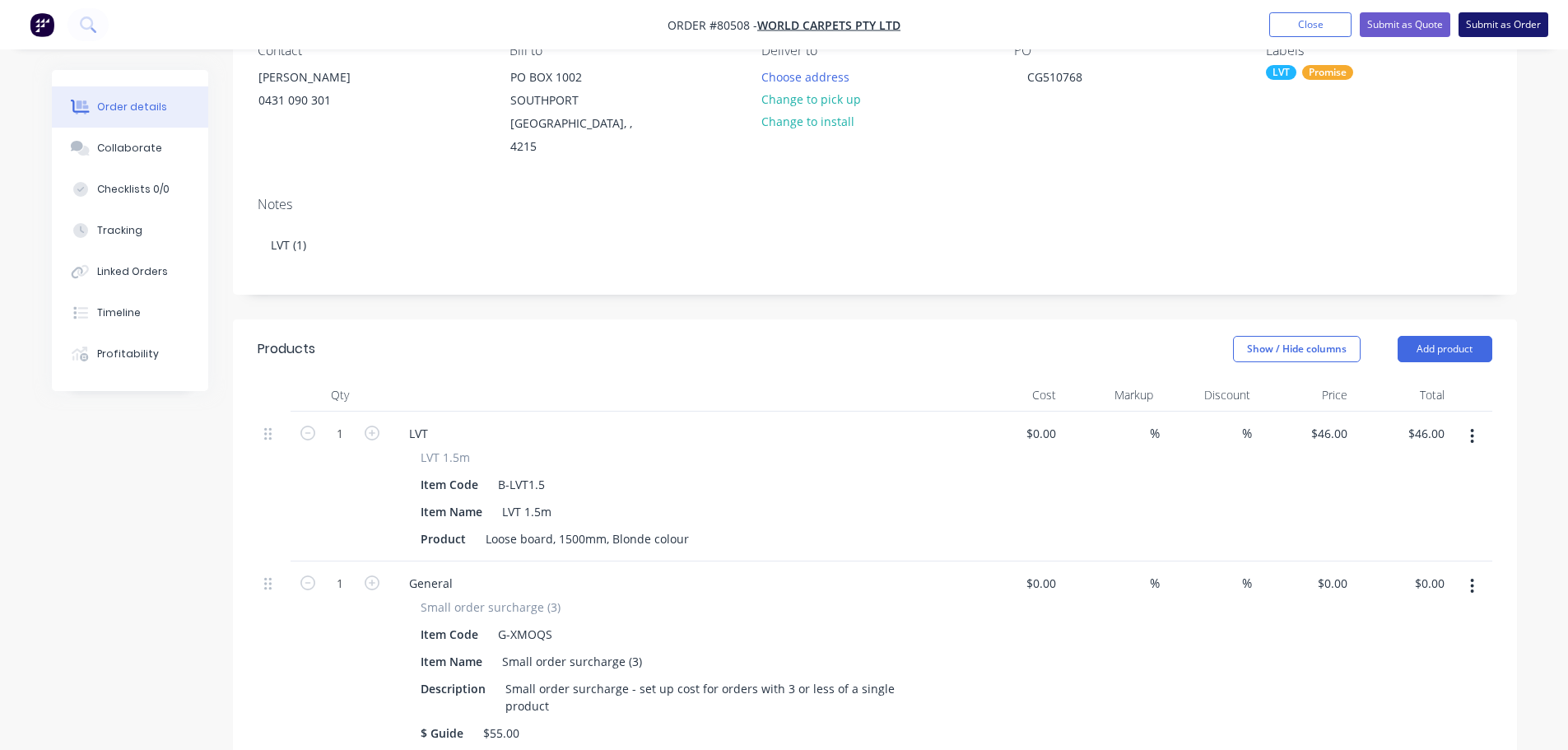
click at [1527, 25] on button "Submit as Order" at bounding box center [1503, 24] width 90 height 24
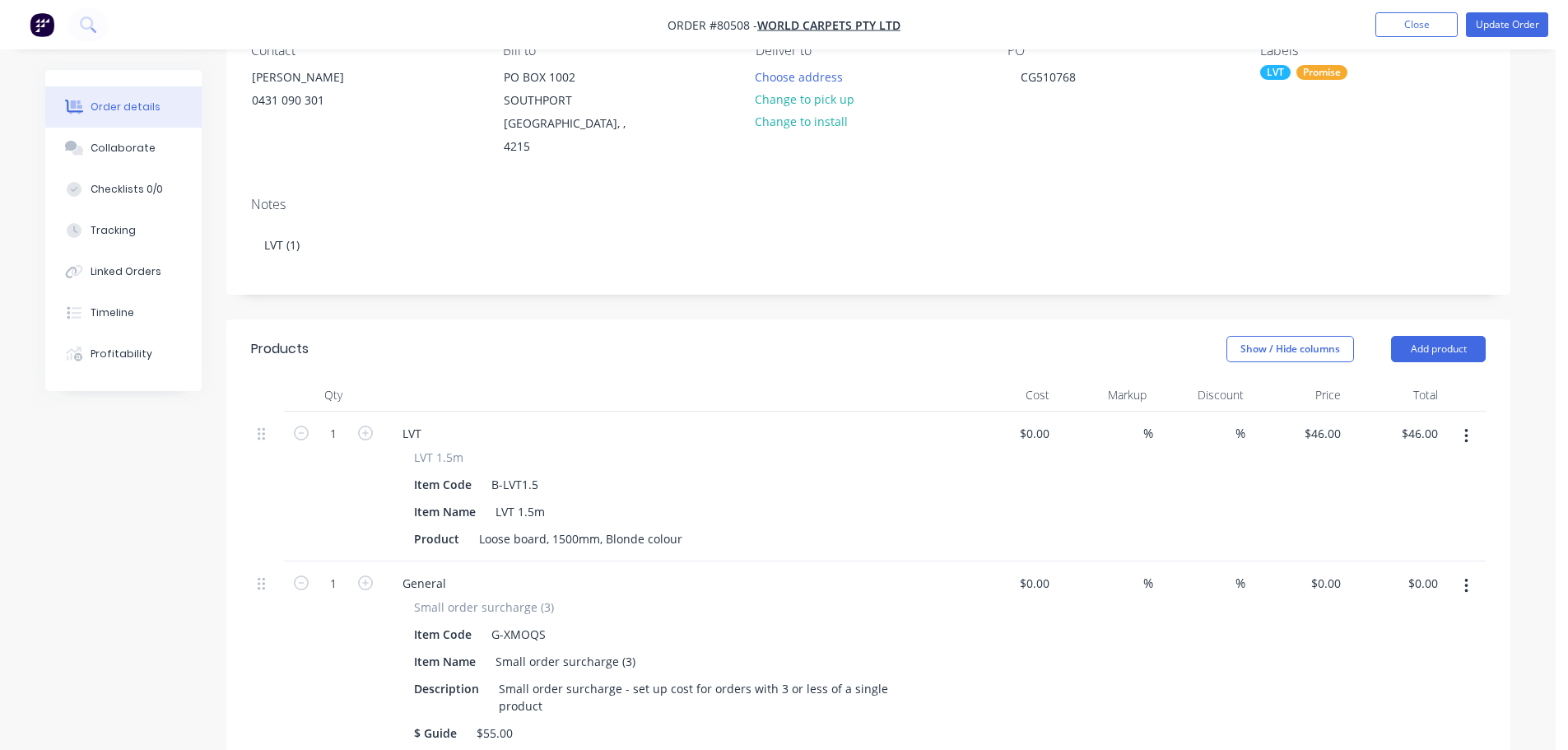
scroll to position [0, 0]
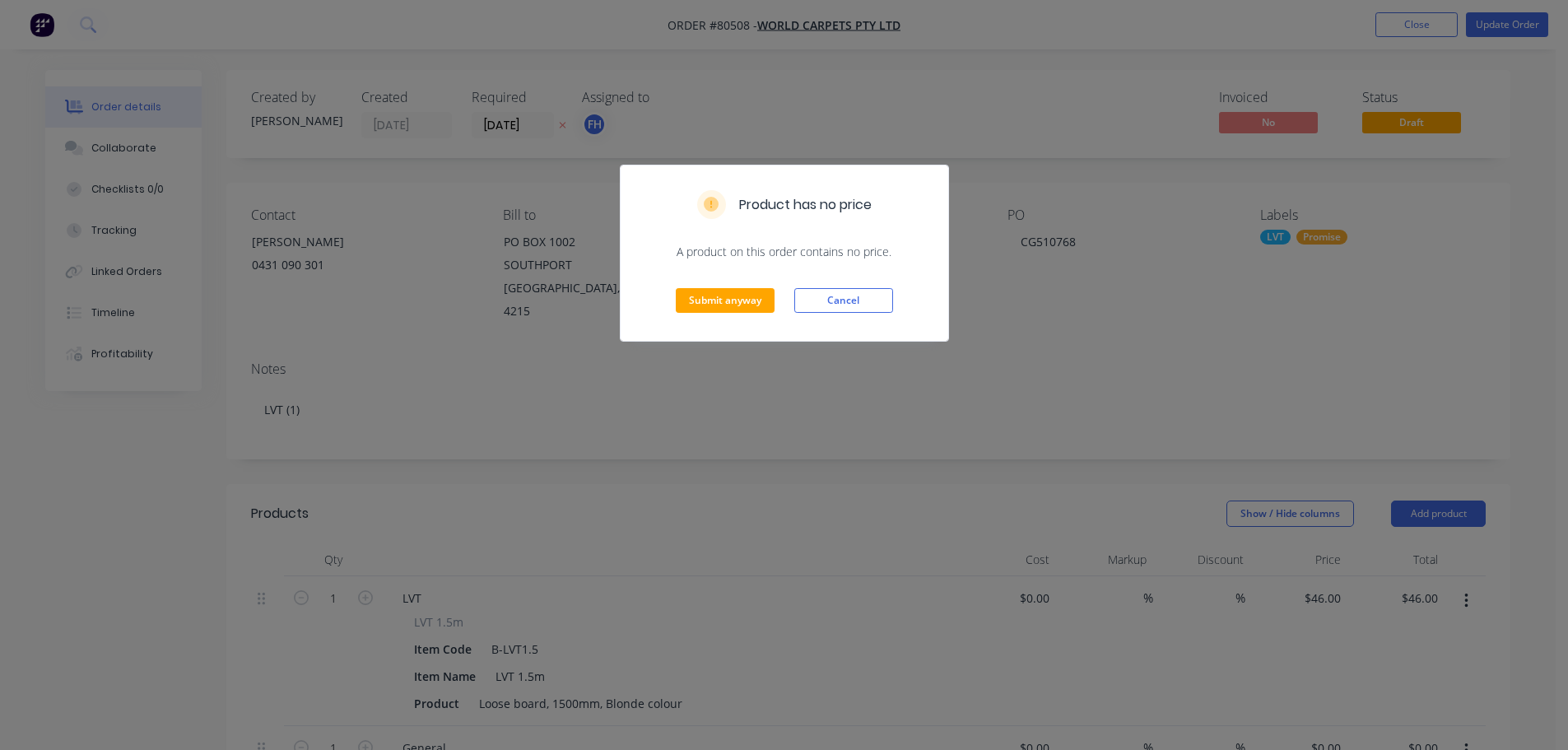
click at [784, 438] on div "Product has no price A product on this order contains no price. Submit anyway C…" at bounding box center [784, 375] width 1568 height 750
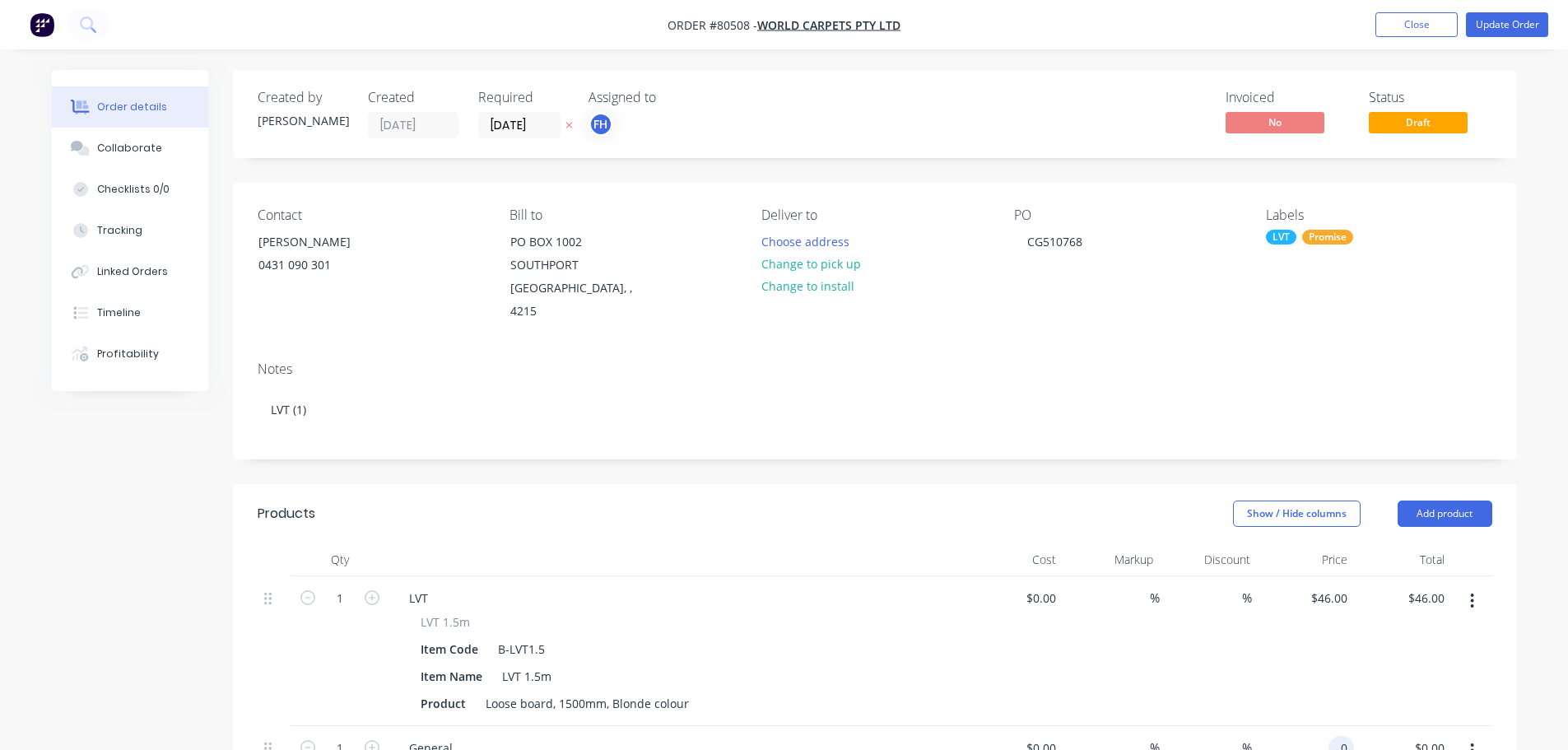
click at [1331, 736] on div "0 0" at bounding box center [1341, 747] width 25 height 24
type input "$55.00"
click at [1511, 24] on button "Update Order" at bounding box center [1507, 24] width 82 height 24
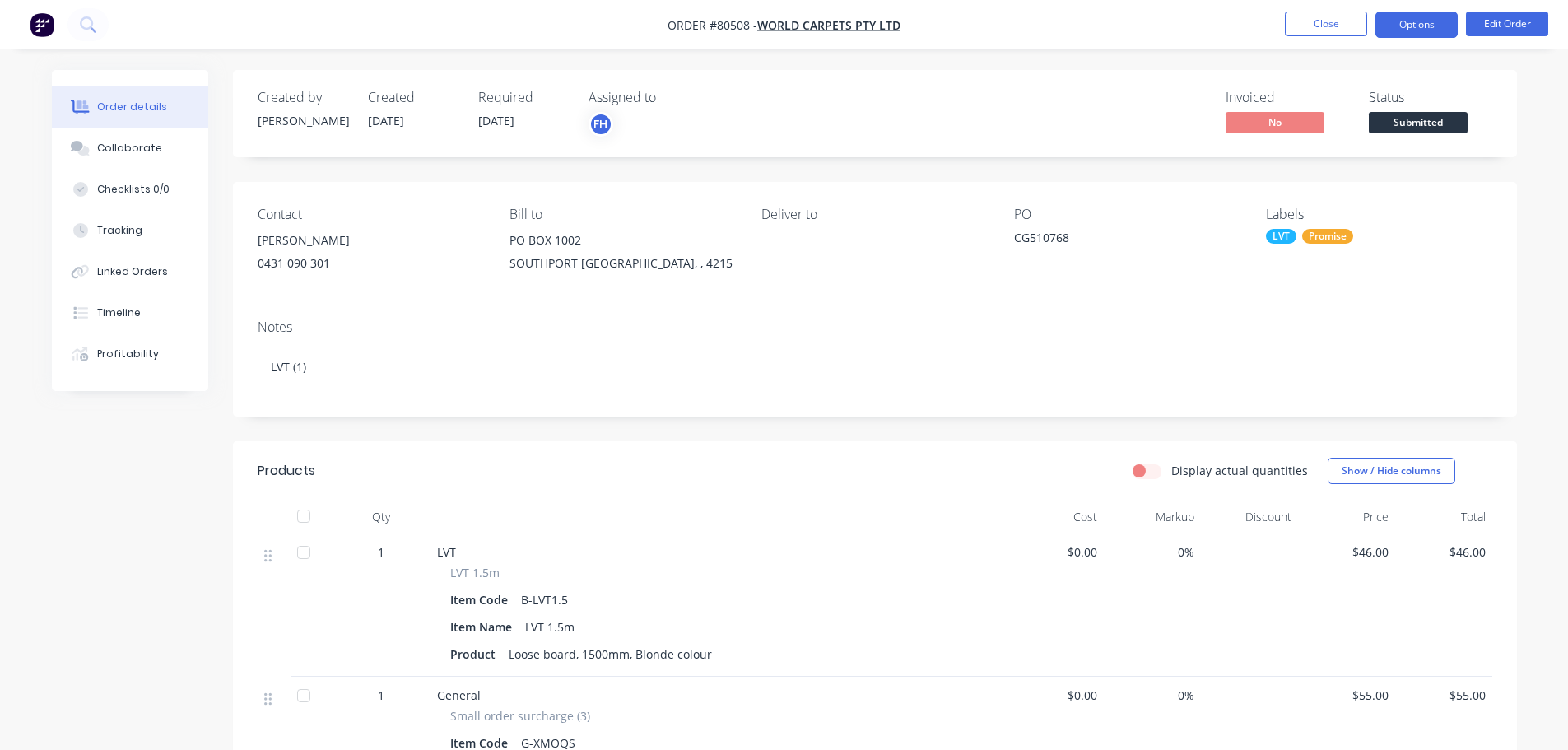
click at [1412, 34] on button "Options" at bounding box center [1416, 24] width 82 height 26
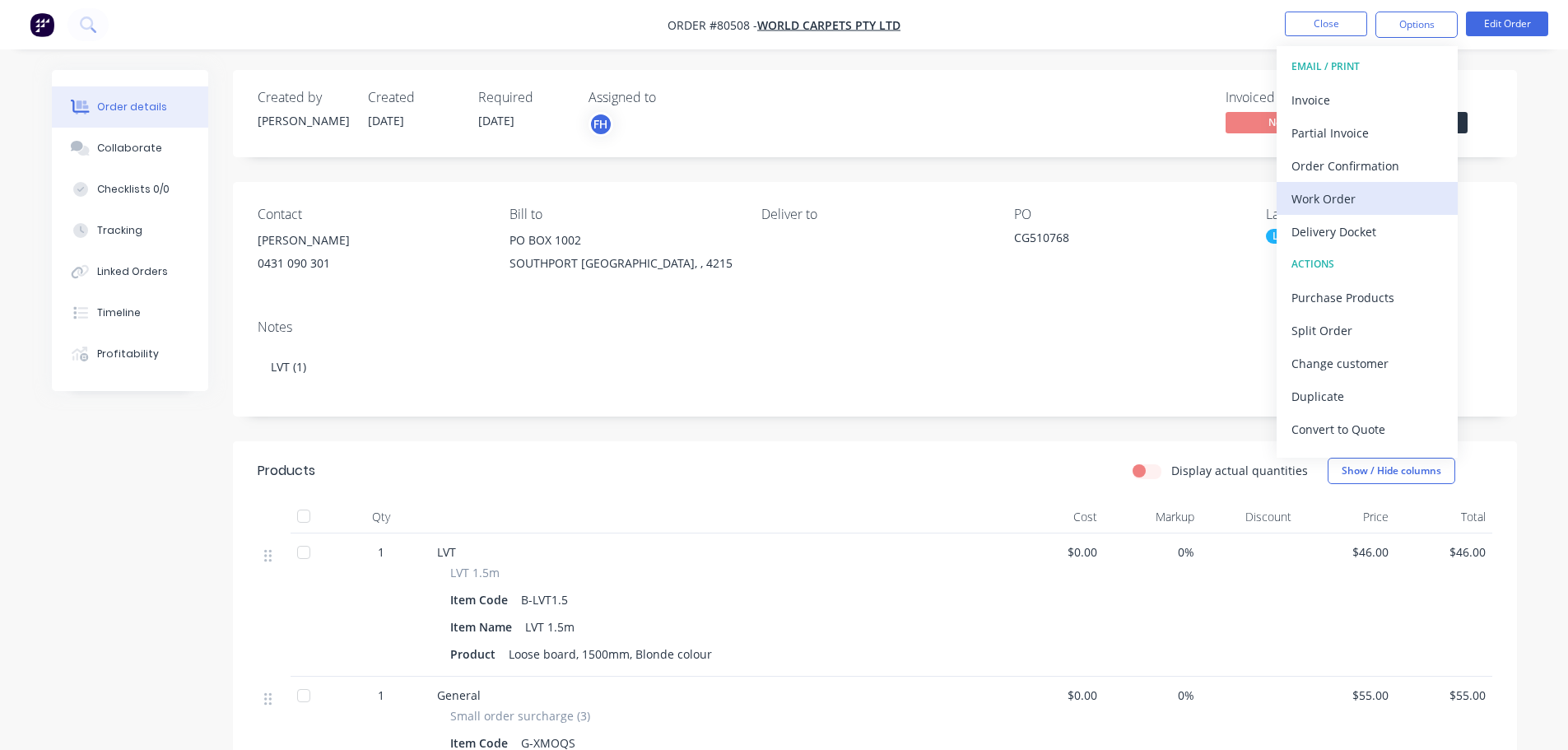
click at [1328, 187] on div "Work Order" at bounding box center [1367, 198] width 152 height 24
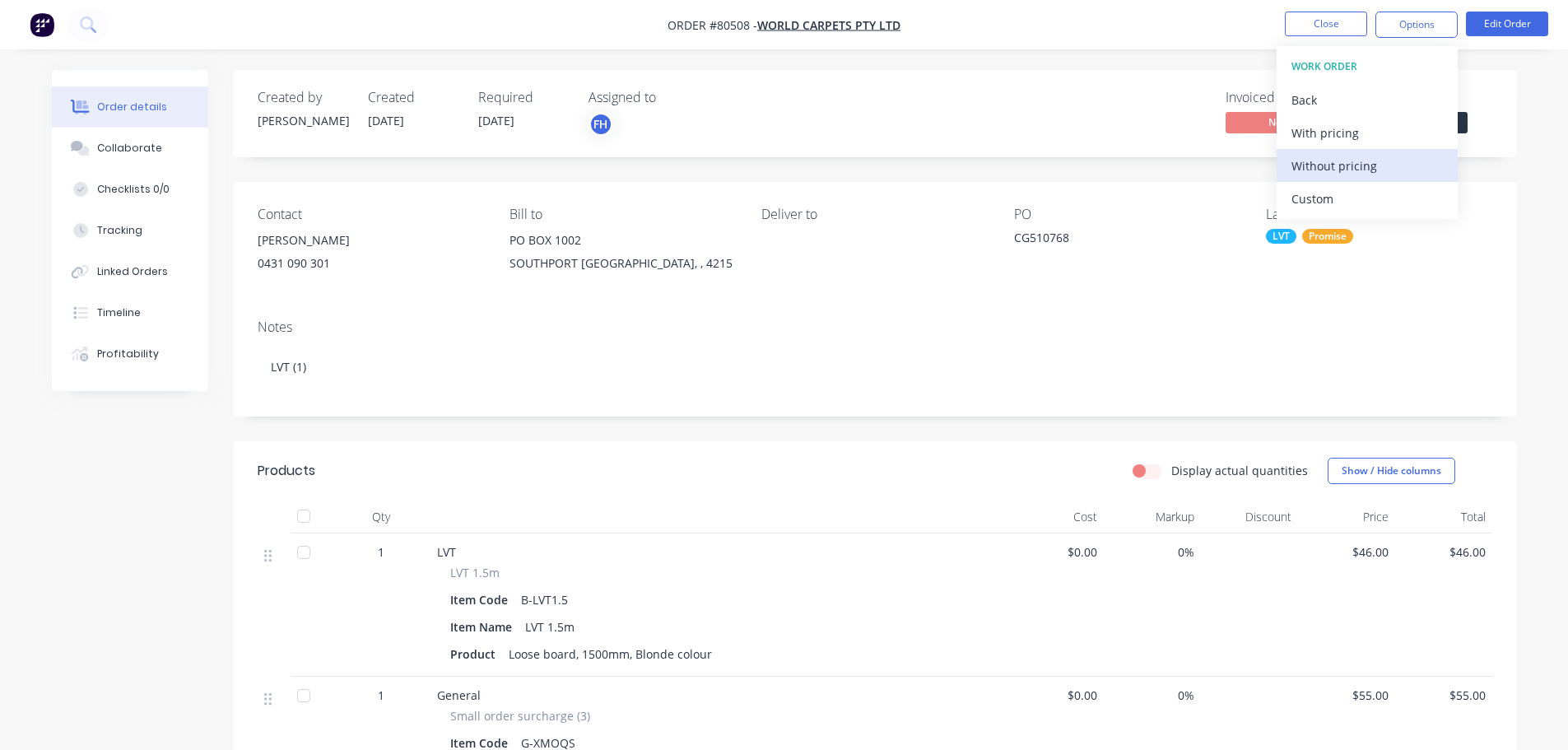
click at [1320, 156] on div "Without pricing" at bounding box center [1367, 165] width 152 height 24
